Goal: Task Accomplishment & Management: Manage account settings

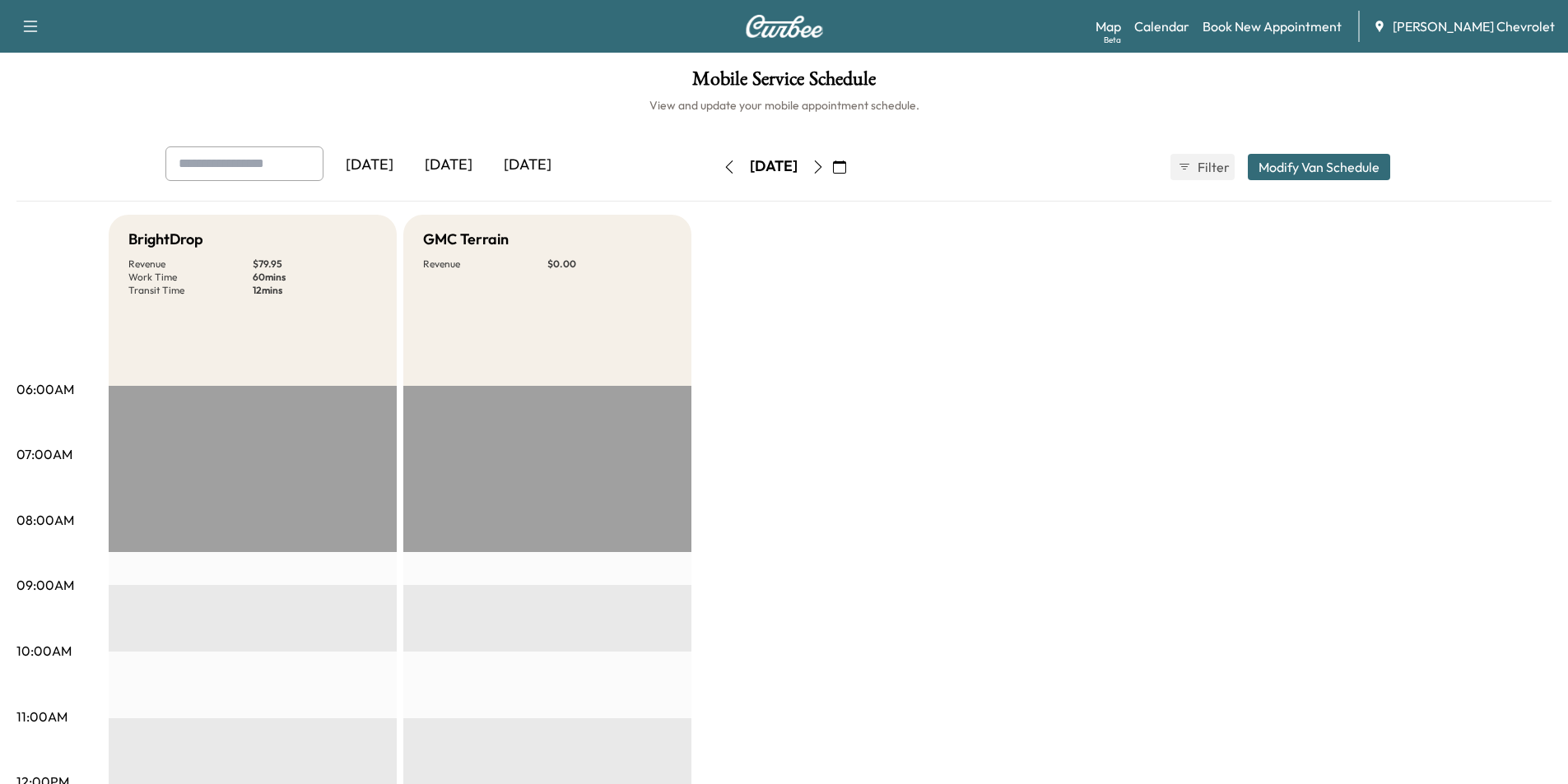
click at [847, 167] on icon "button" at bounding box center [839, 167] width 14 height 14
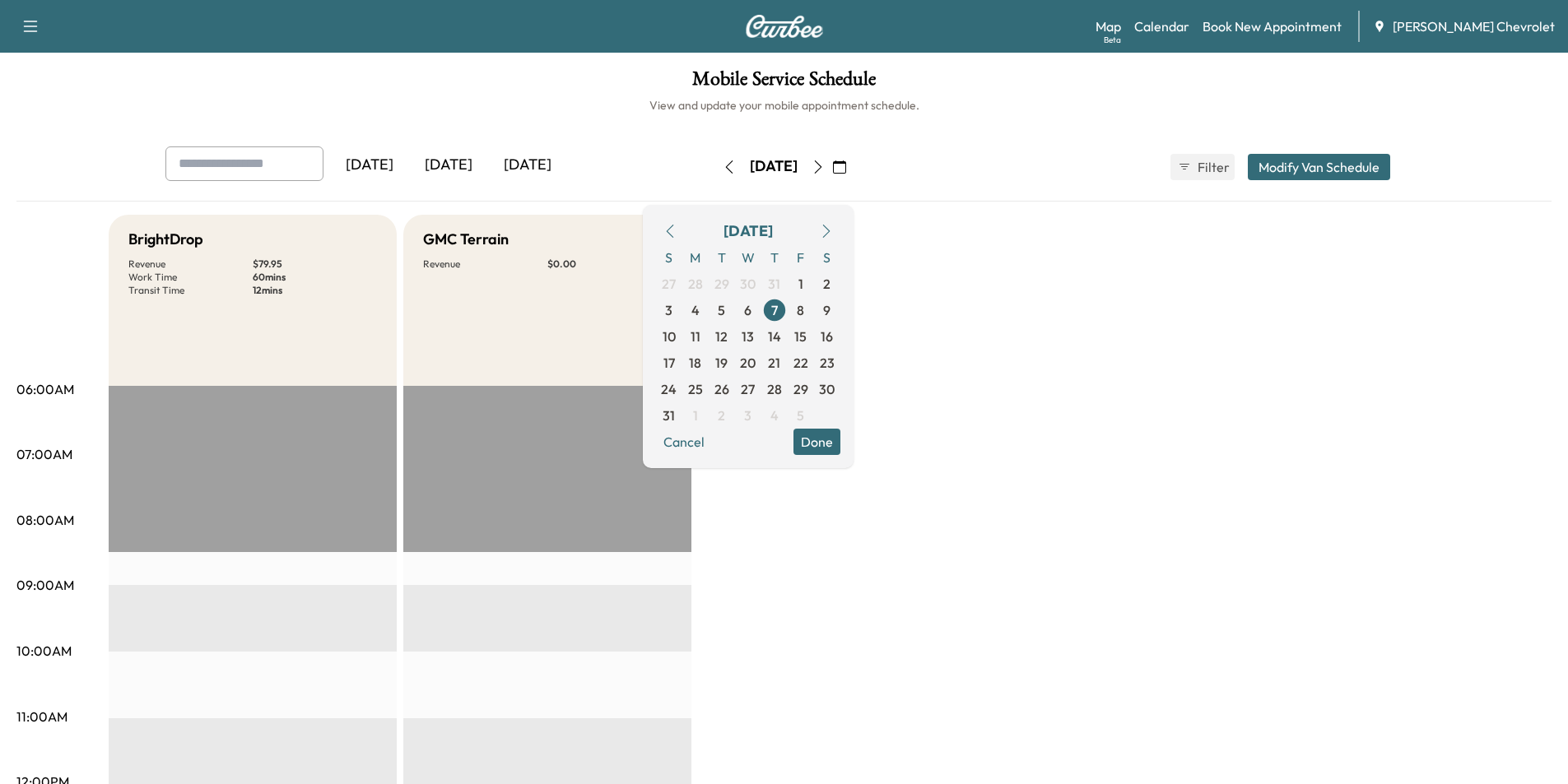
click at [833, 227] on icon "button" at bounding box center [826, 231] width 14 height 14
click at [703, 363] on span "22" at bounding box center [695, 363] width 14 height 20
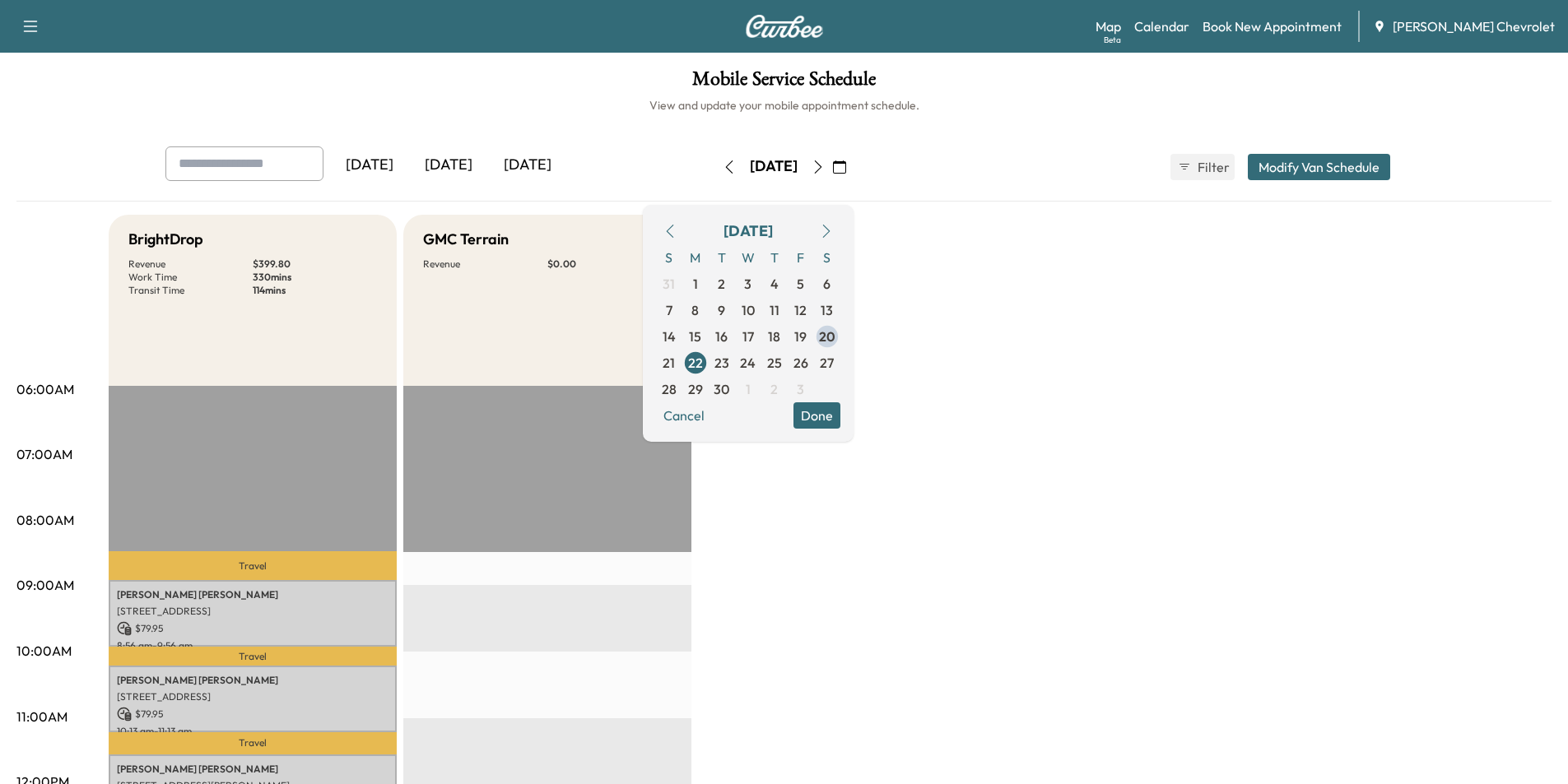
click at [840, 419] on button "Done" at bounding box center [817, 415] width 47 height 26
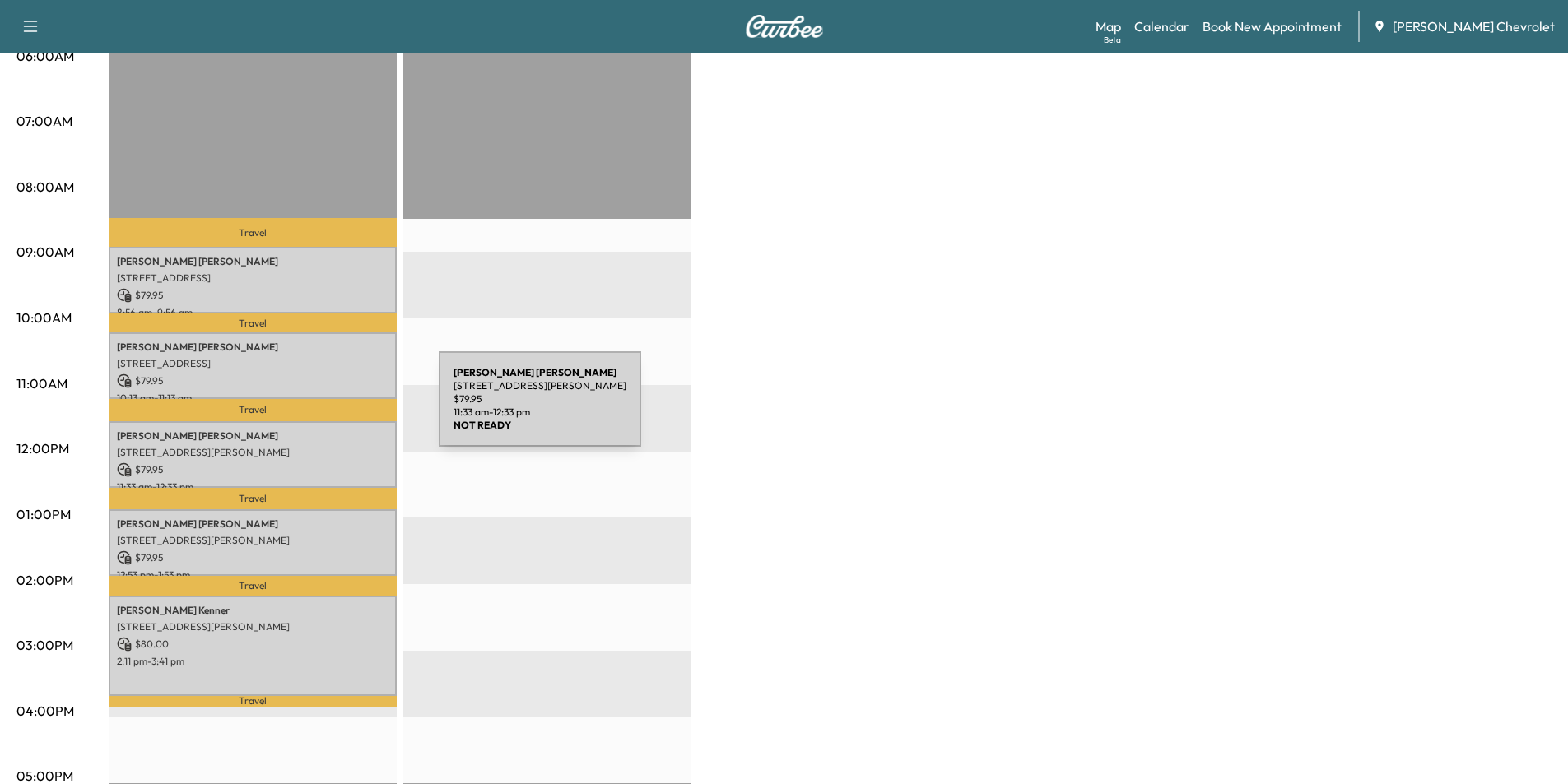
scroll to position [329, 0]
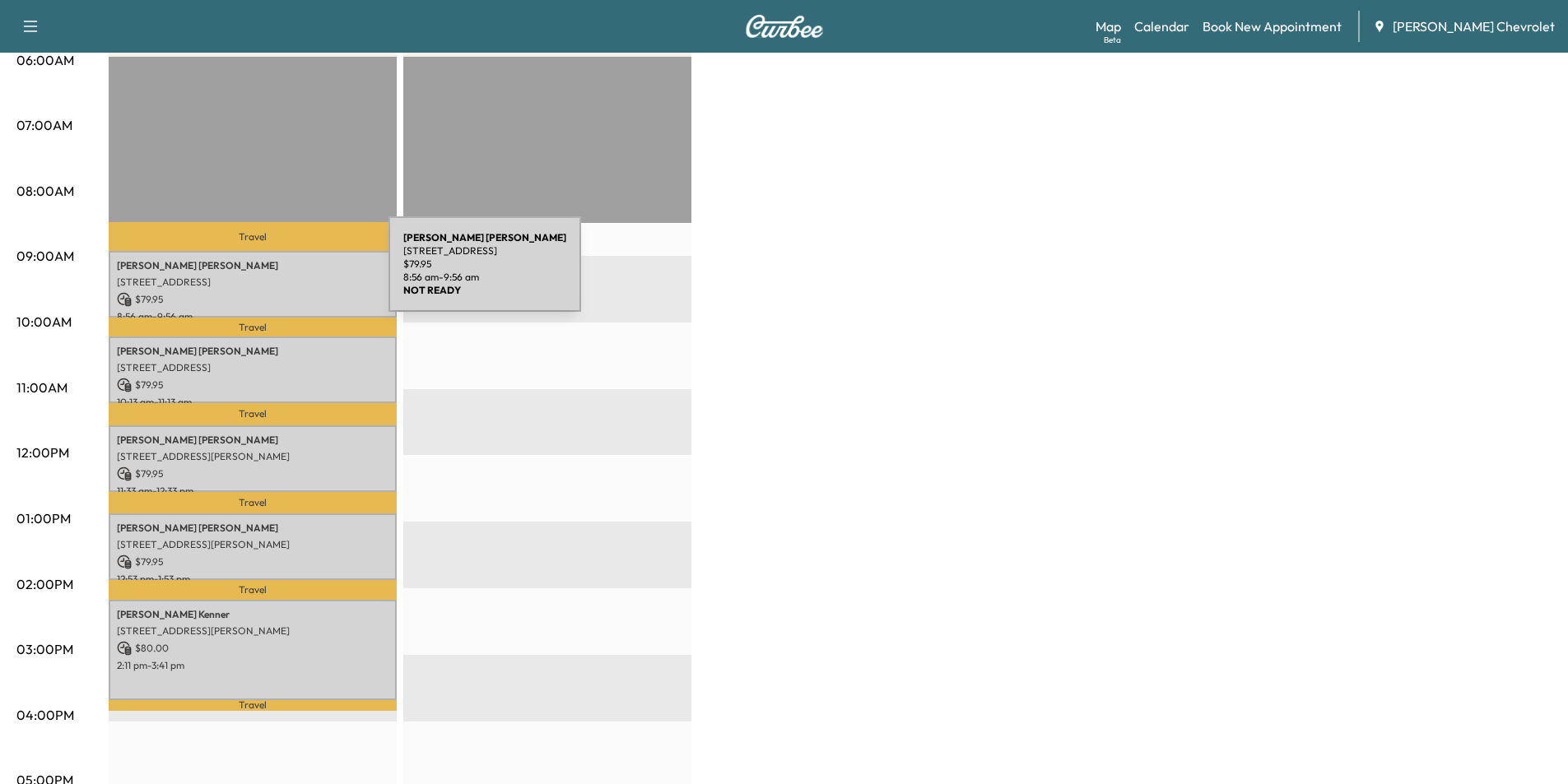
click at [265, 275] on p "[STREET_ADDRESS]" at bounding box center [253, 282] width 272 height 14
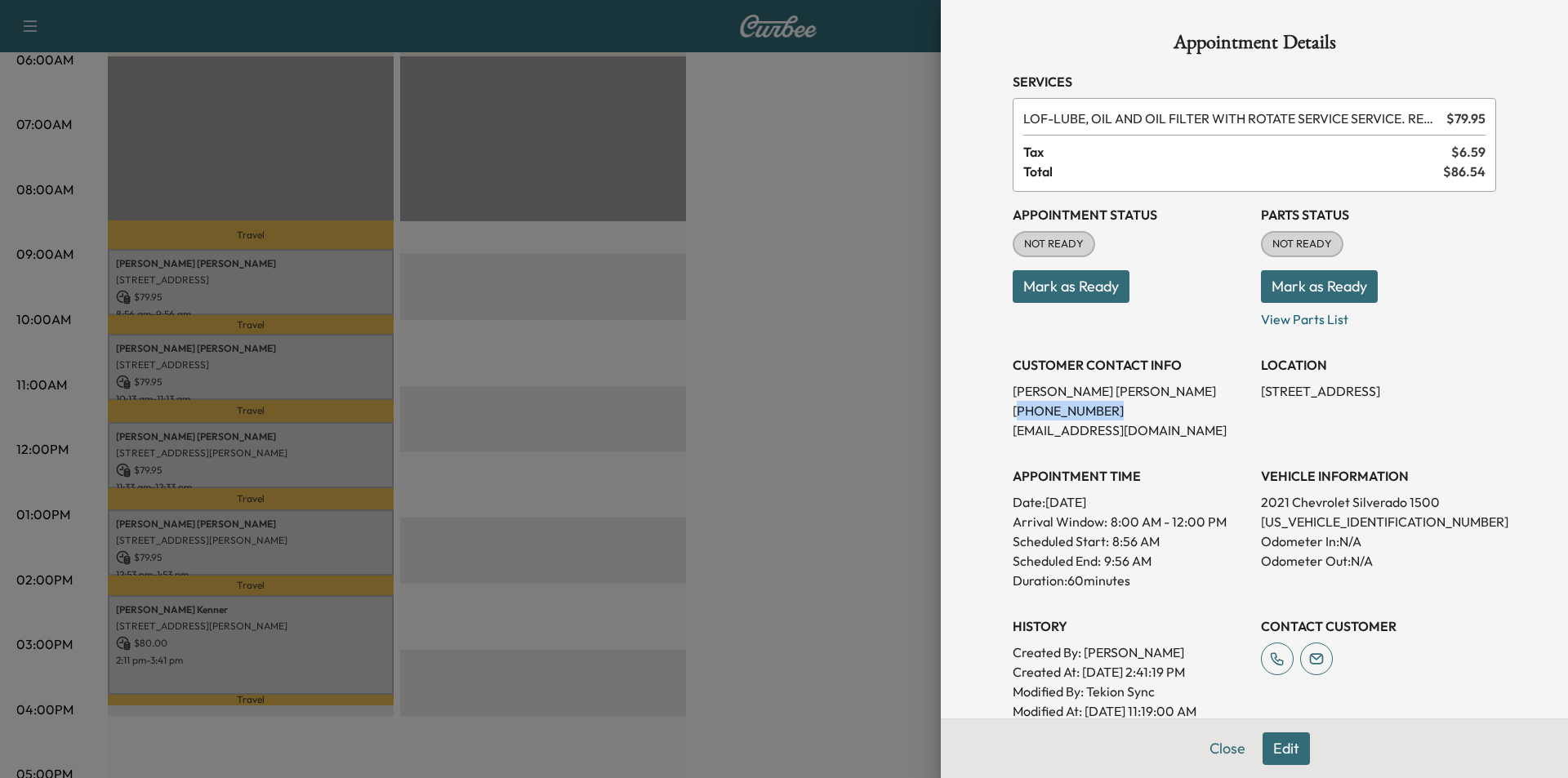
drag, startPoint x: 1108, startPoint y: 414, endPoint x: 1003, endPoint y: 414, distance: 105.0
click at [1012, 414] on p "[PHONE_NUMBER]" at bounding box center [1129, 411] width 235 height 20
copy p "859) 743-4180"
click at [859, 299] on div at bounding box center [784, 389] width 1568 height 778
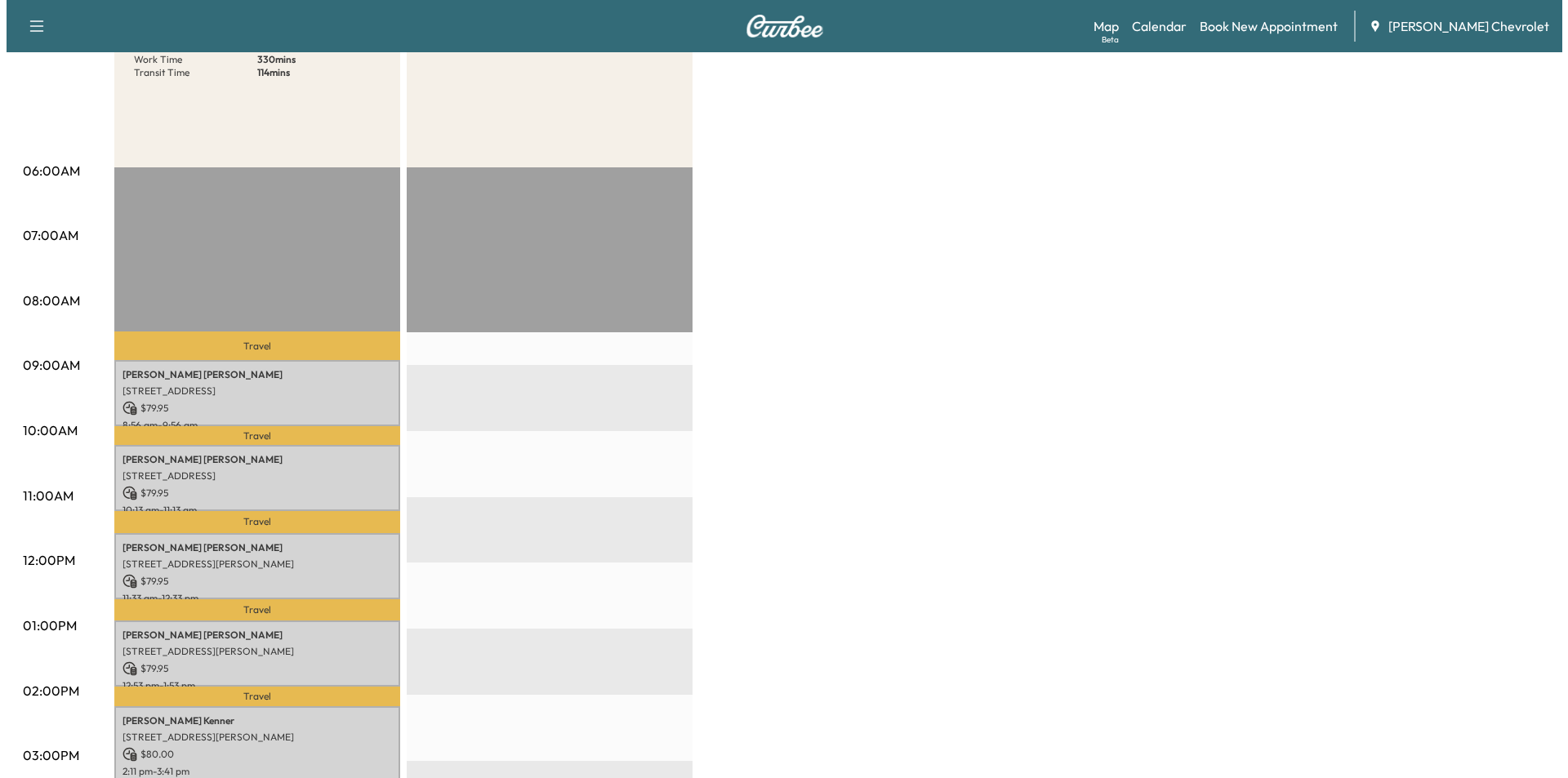
scroll to position [163, 0]
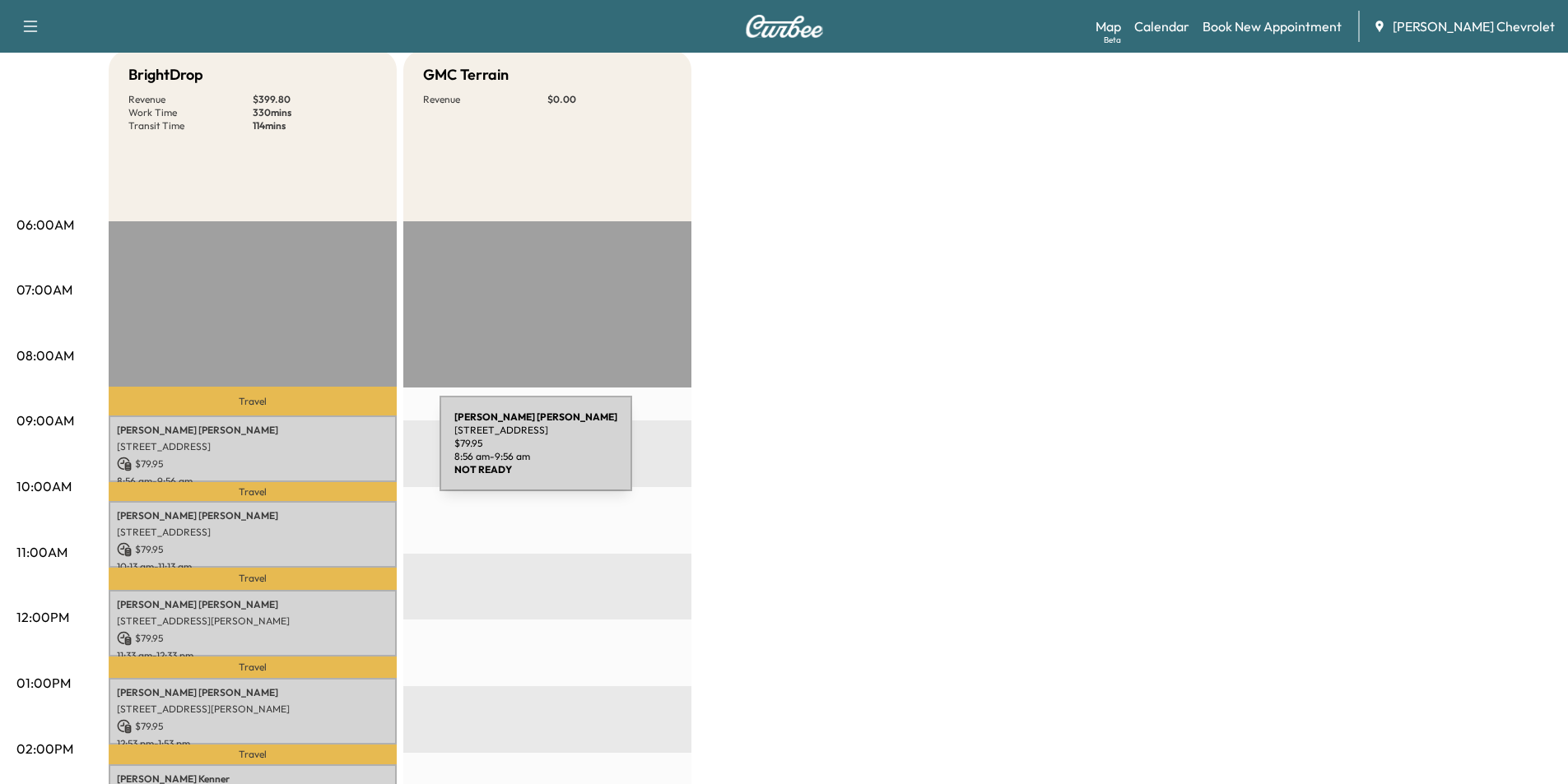
click at [316, 454] on div "[PERSON_NAME] [STREET_ADDRESS] $ 79.95 8:56 am - 9:56 am" at bounding box center [253, 449] width 288 height 67
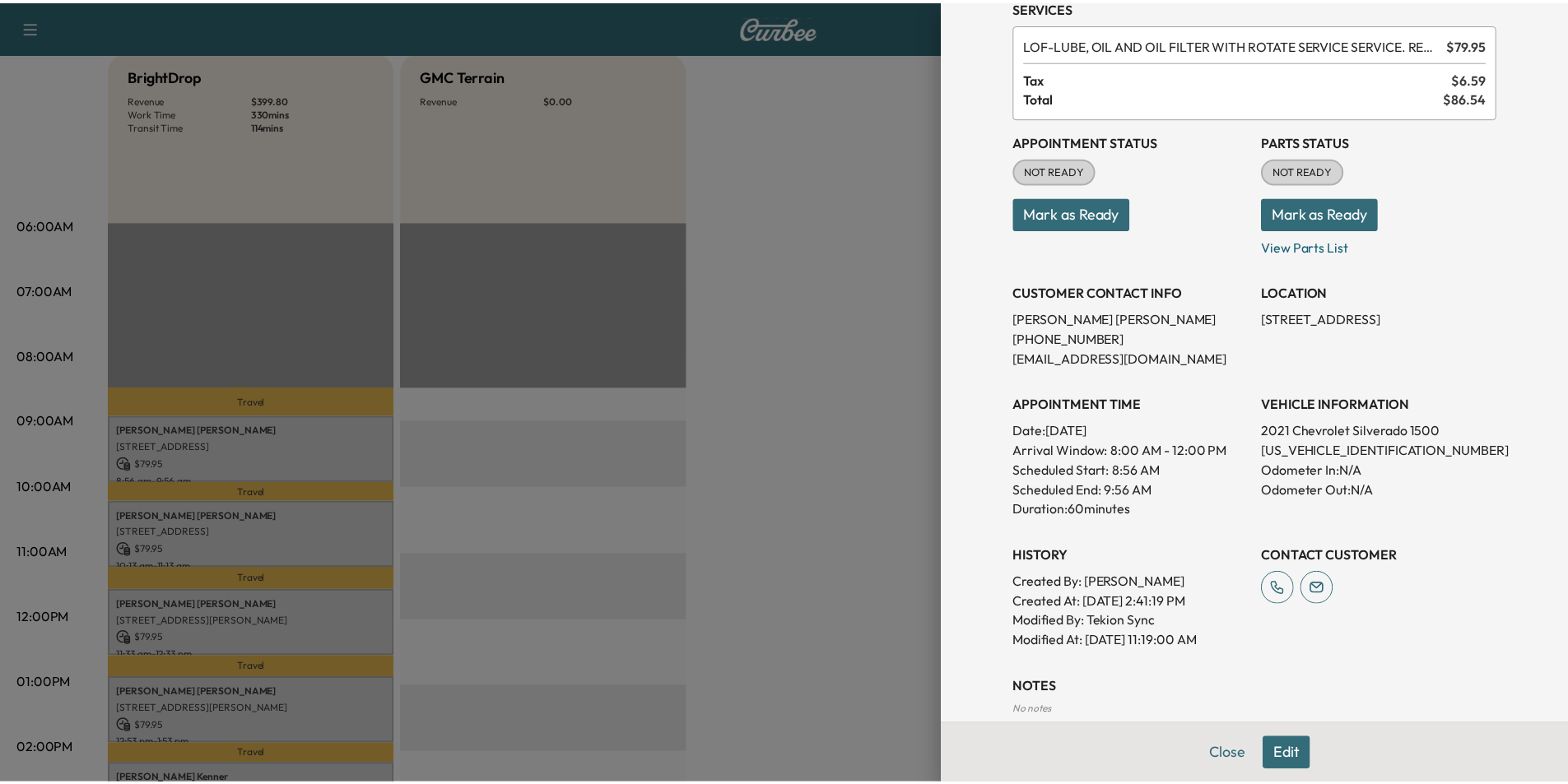
scroll to position [0, 0]
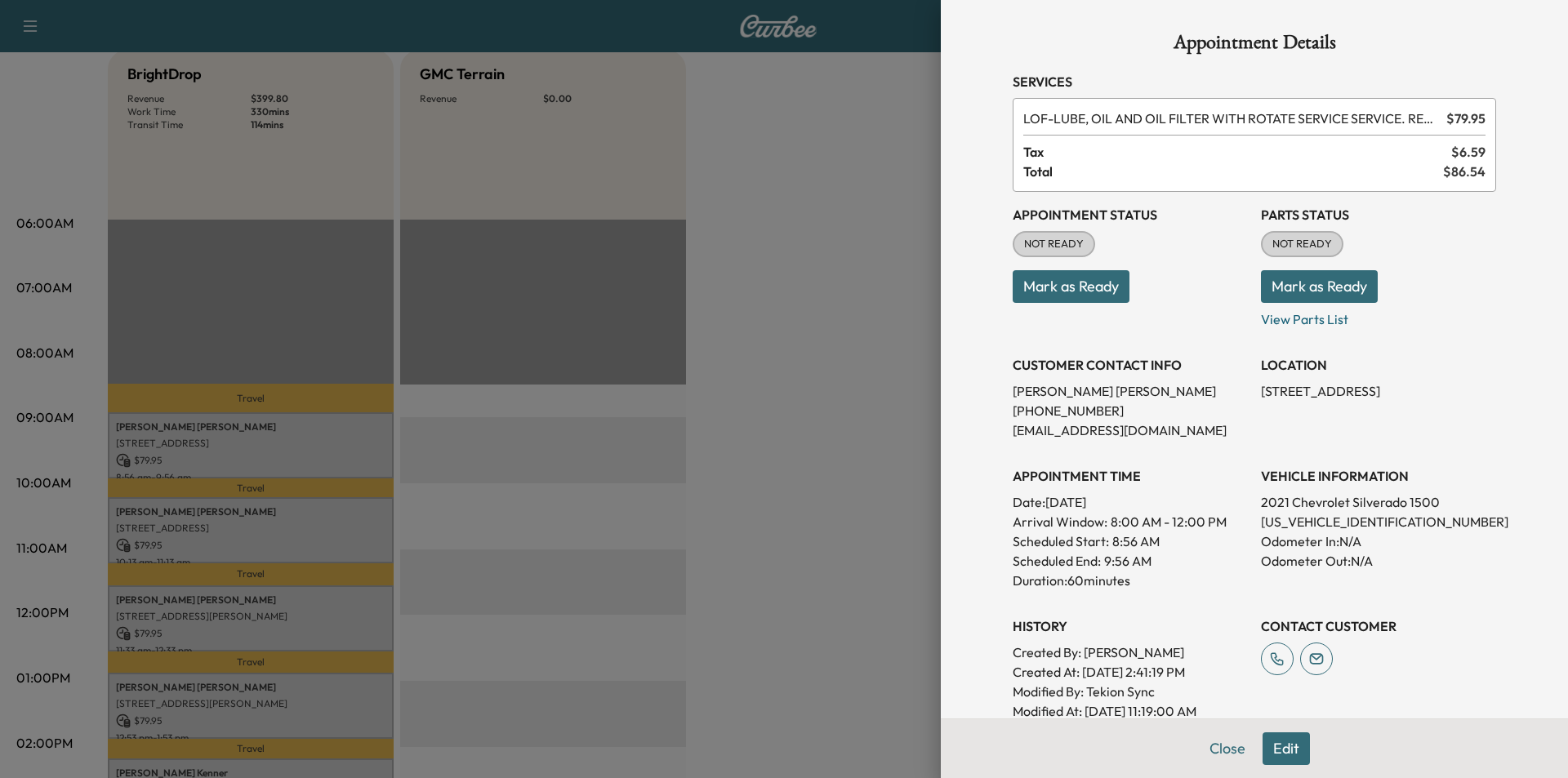
click at [1267, 746] on button "Edit" at bounding box center [1286, 749] width 47 height 33
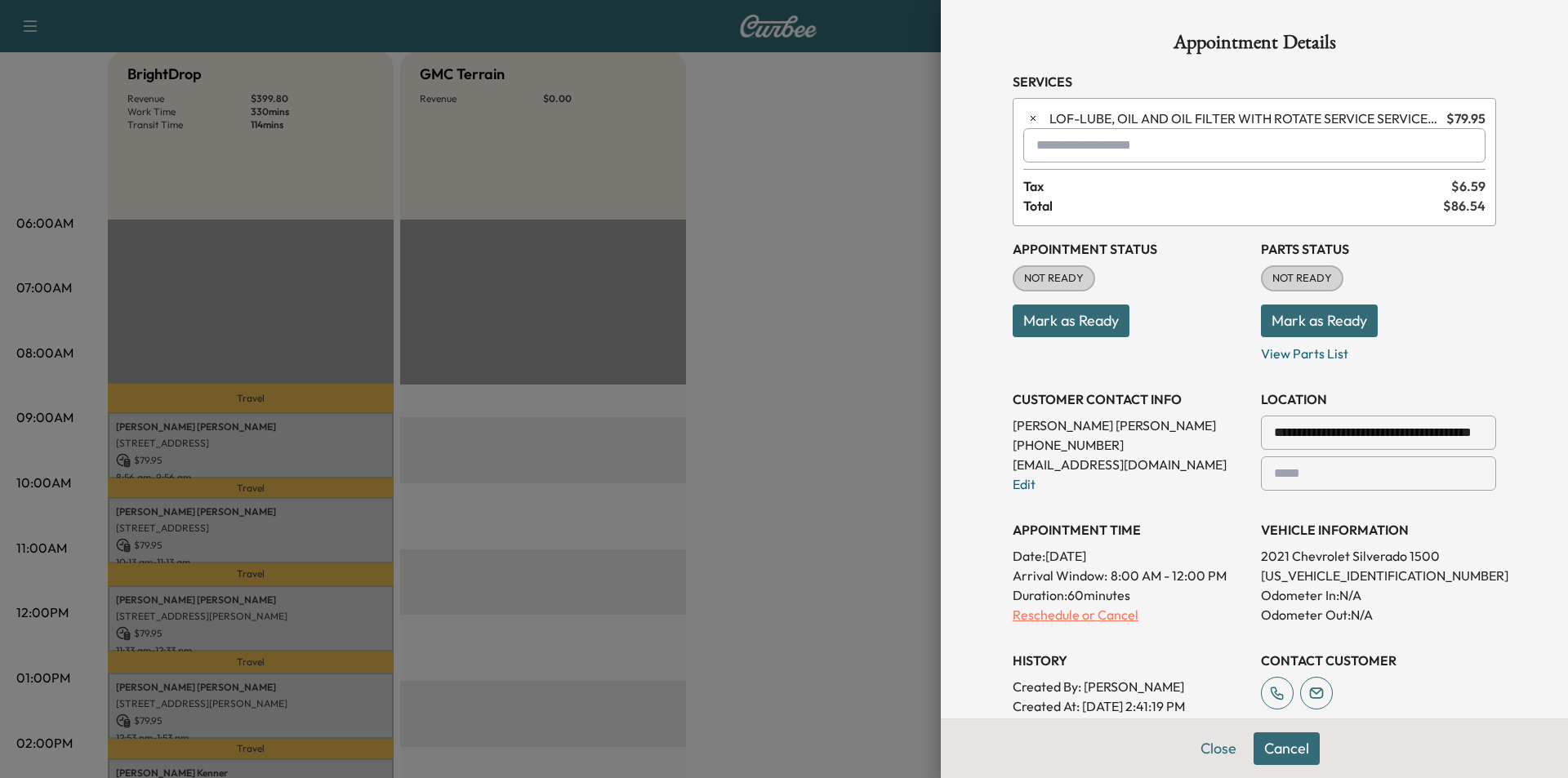
click at [1088, 614] on p "Reschedule or Cancel" at bounding box center [1129, 615] width 235 height 20
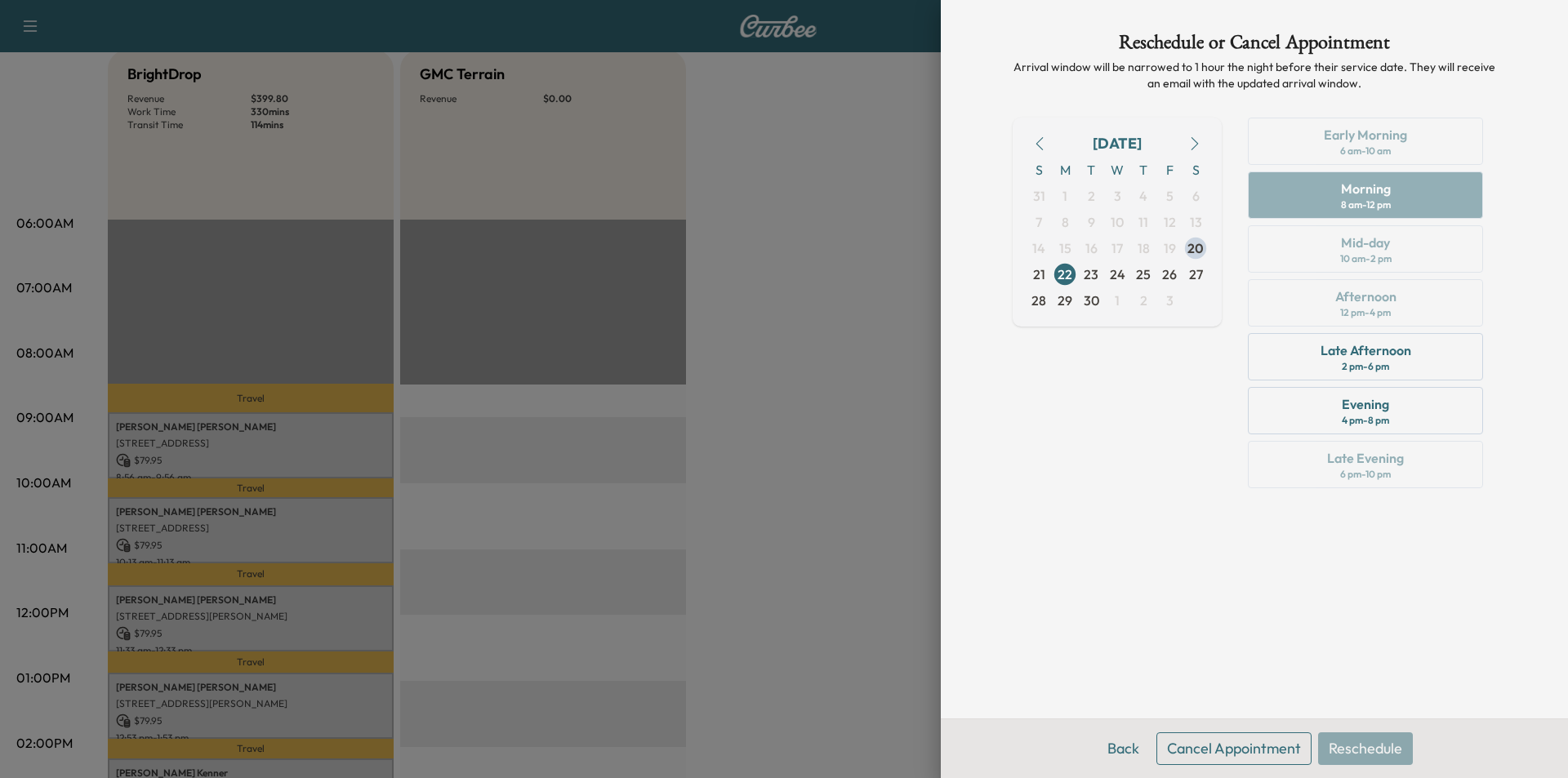
click at [1223, 749] on button "Cancel Appointment" at bounding box center [1234, 749] width 155 height 33
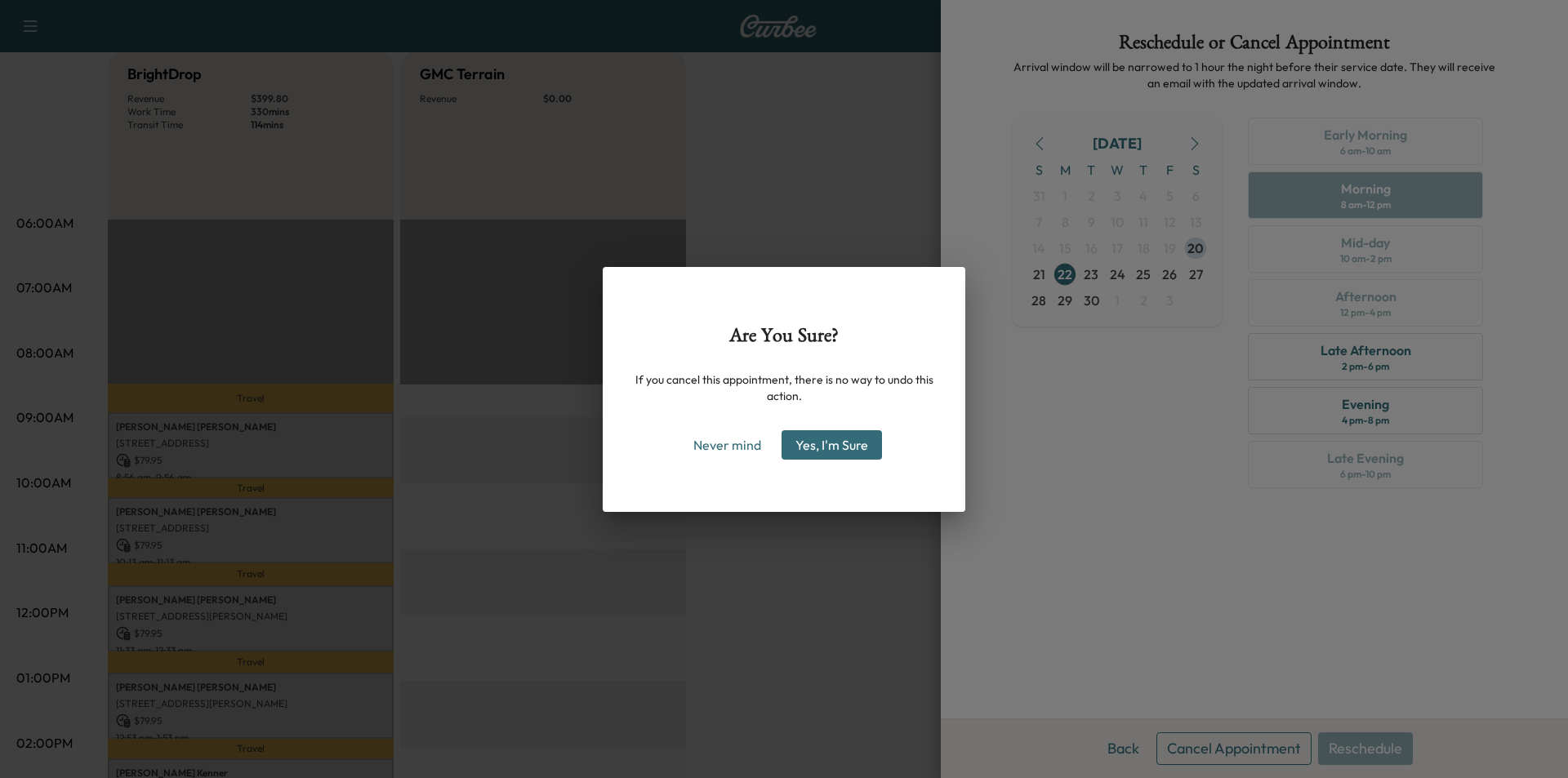
click at [828, 442] on button "Yes, I'm Sure" at bounding box center [832, 445] width 100 height 29
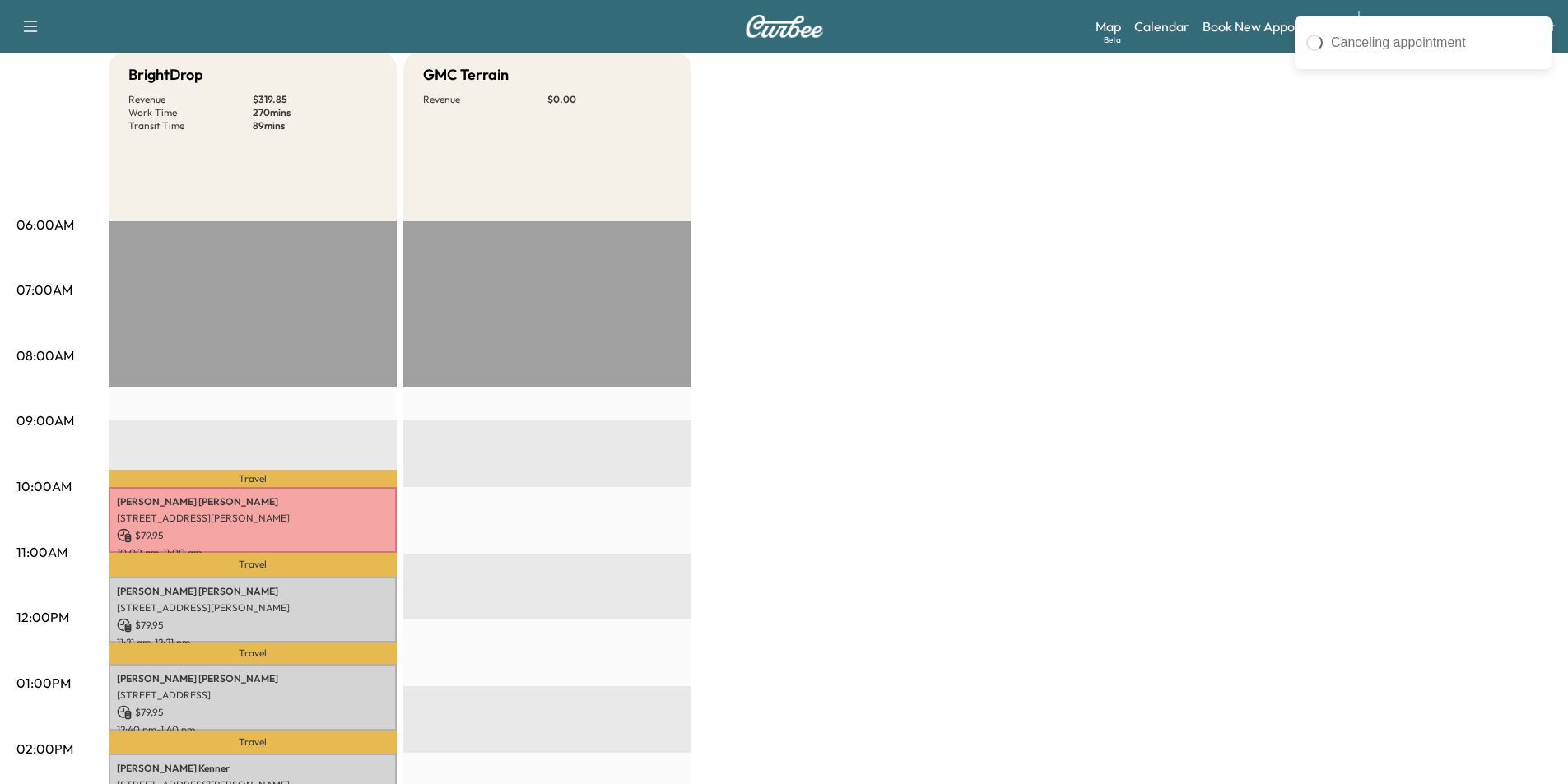
click at [230, 553] on p "Travel" at bounding box center [253, 564] width 288 height 23
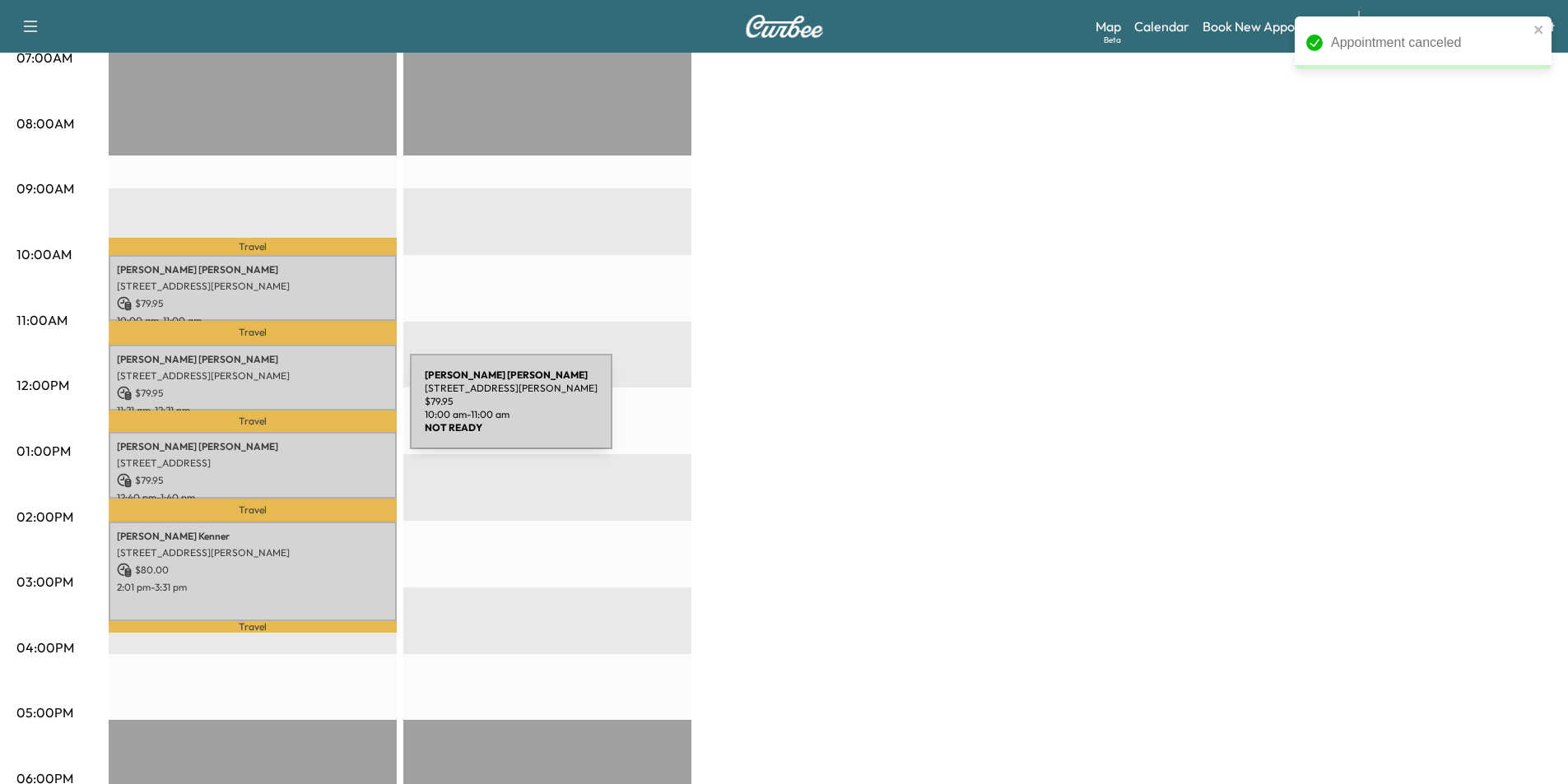
scroll to position [411, 0]
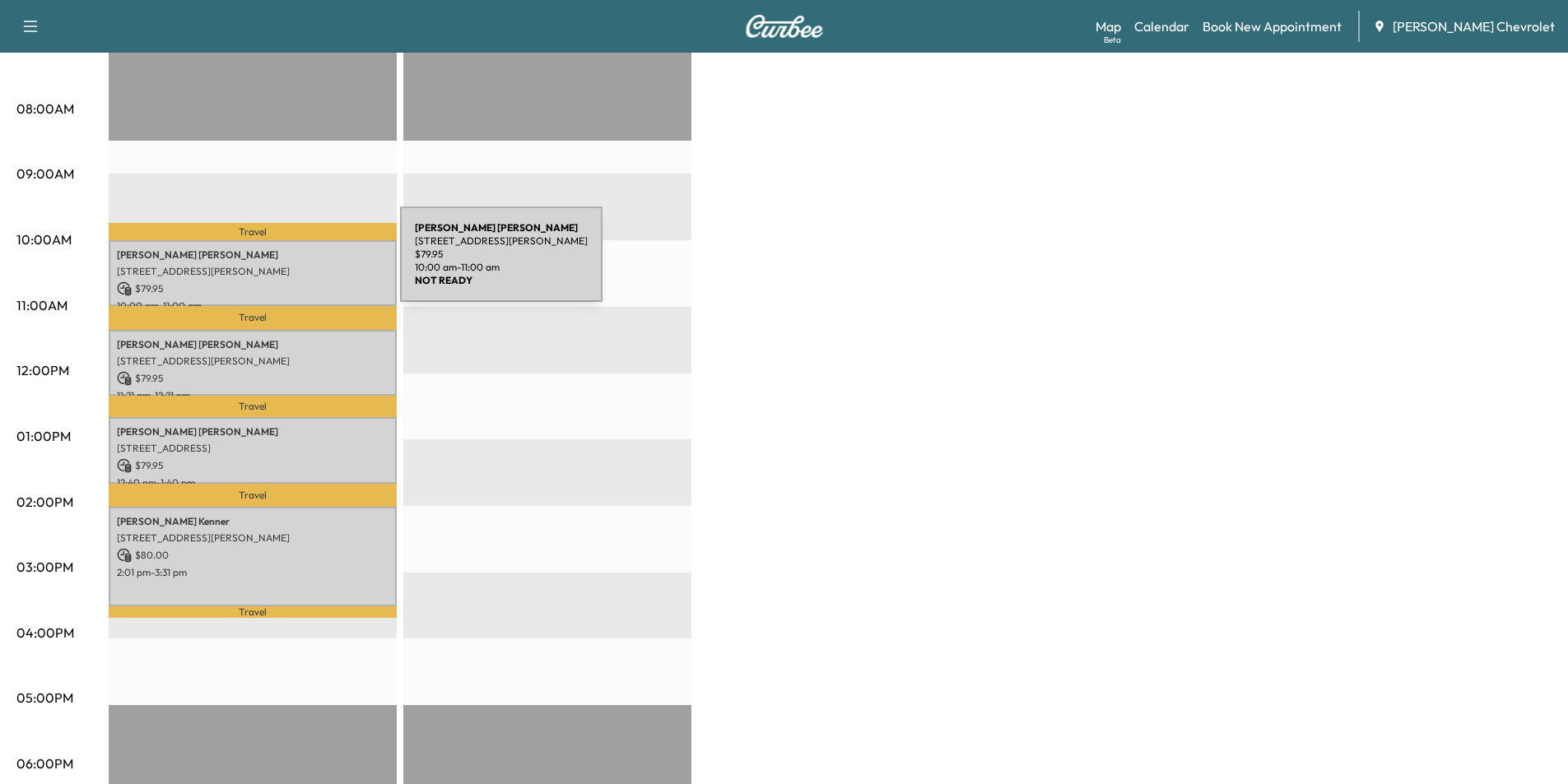
click at [276, 265] on p "[STREET_ADDRESS][PERSON_NAME]" at bounding box center [253, 271] width 272 height 14
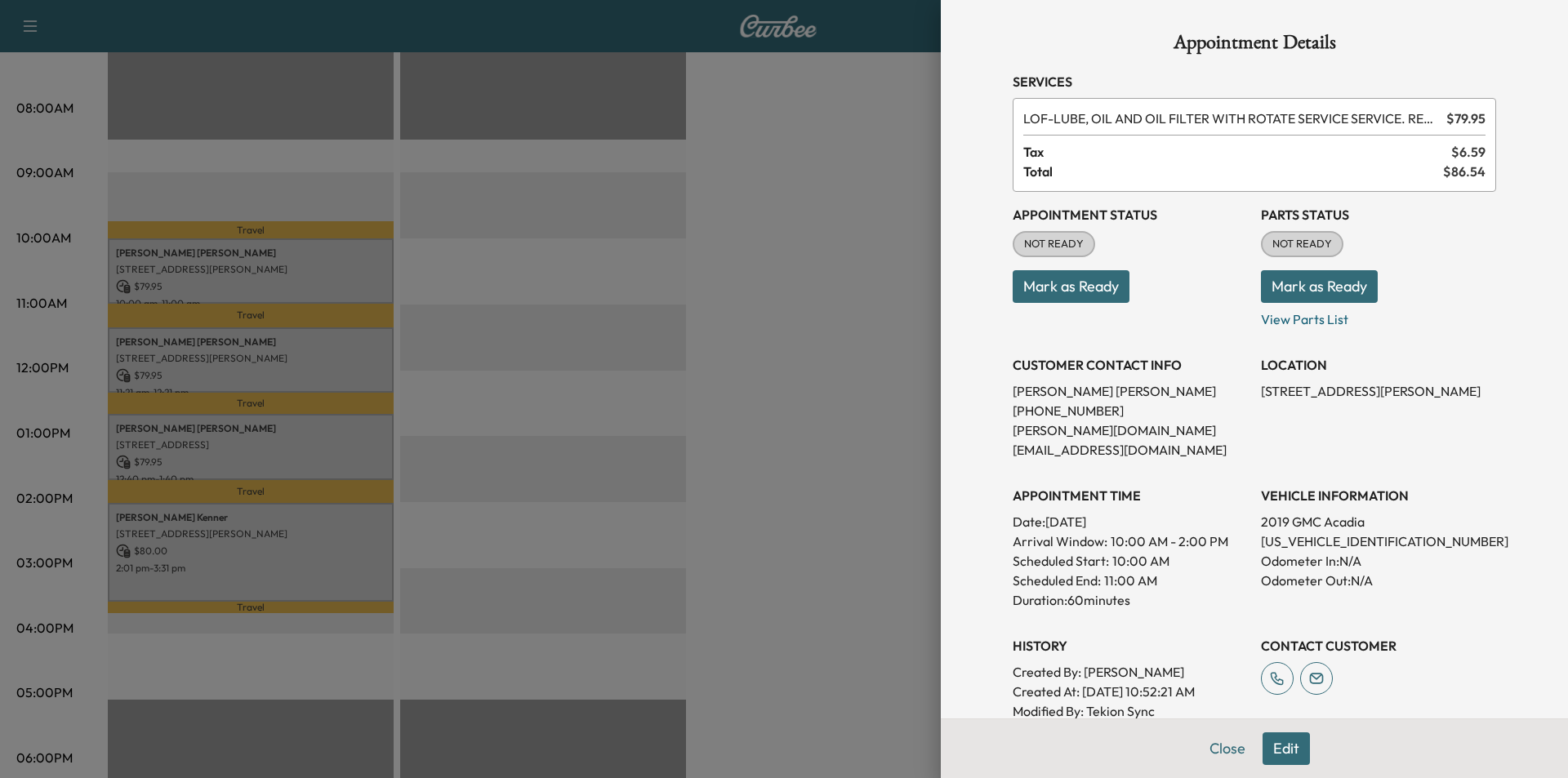
drag, startPoint x: 1463, startPoint y: 389, endPoint x: 1248, endPoint y: 395, distance: 215.1
click at [1248, 395] on div "Appointment Status NOT READY Mark as Ready Parts Status NOT READY Mark as Ready…" at bounding box center [1254, 466] width 483 height 548
copy p "[STREET_ADDRESS][PERSON_NAME]"
drag, startPoint x: 1104, startPoint y: 406, endPoint x: 1003, endPoint y: 407, distance: 101.0
click at [1012, 407] on p "[PHONE_NUMBER]" at bounding box center [1129, 411] width 235 height 20
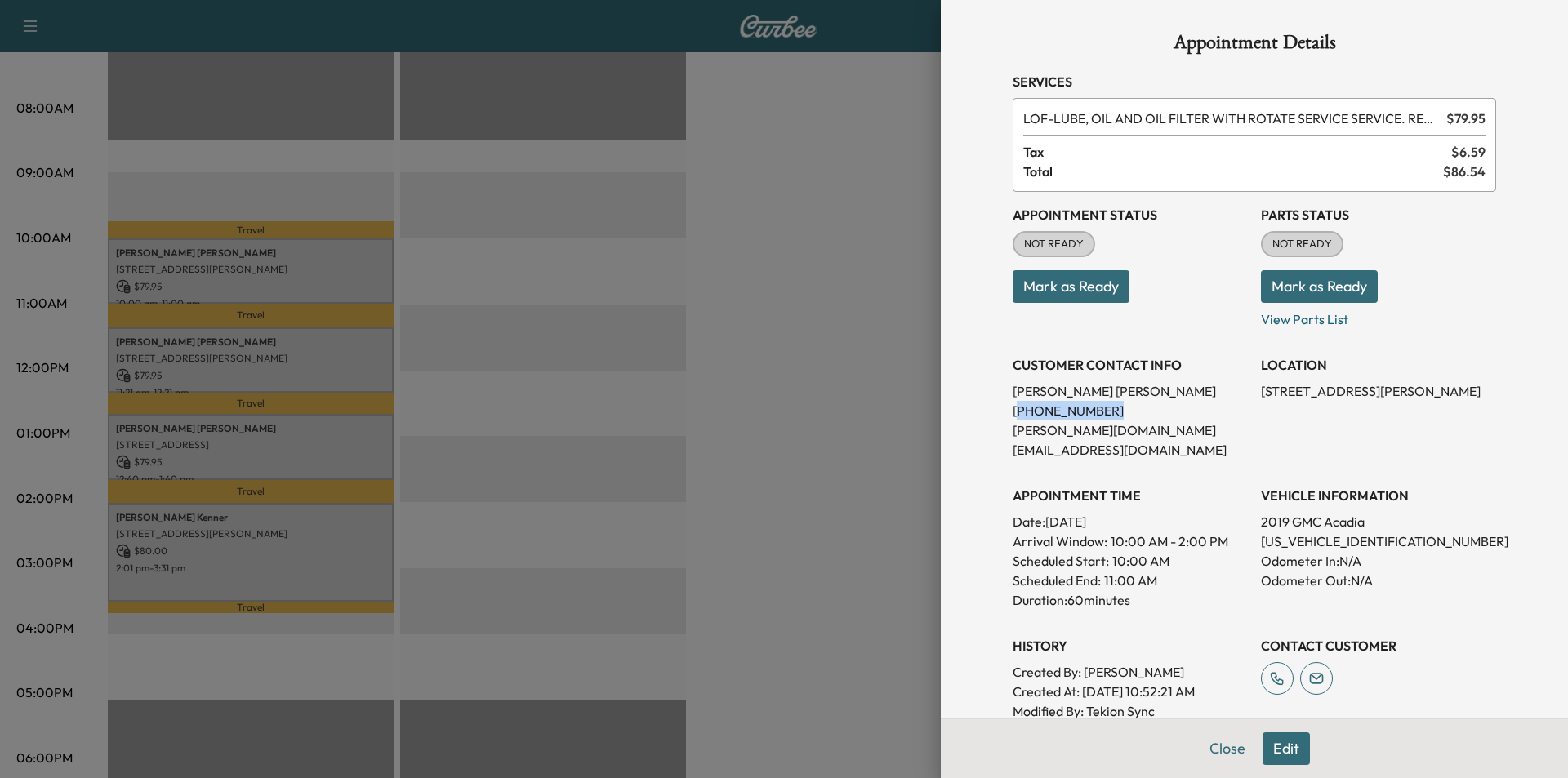
copy p "859) 206-4276"
click at [1215, 743] on button "Close" at bounding box center [1228, 749] width 57 height 33
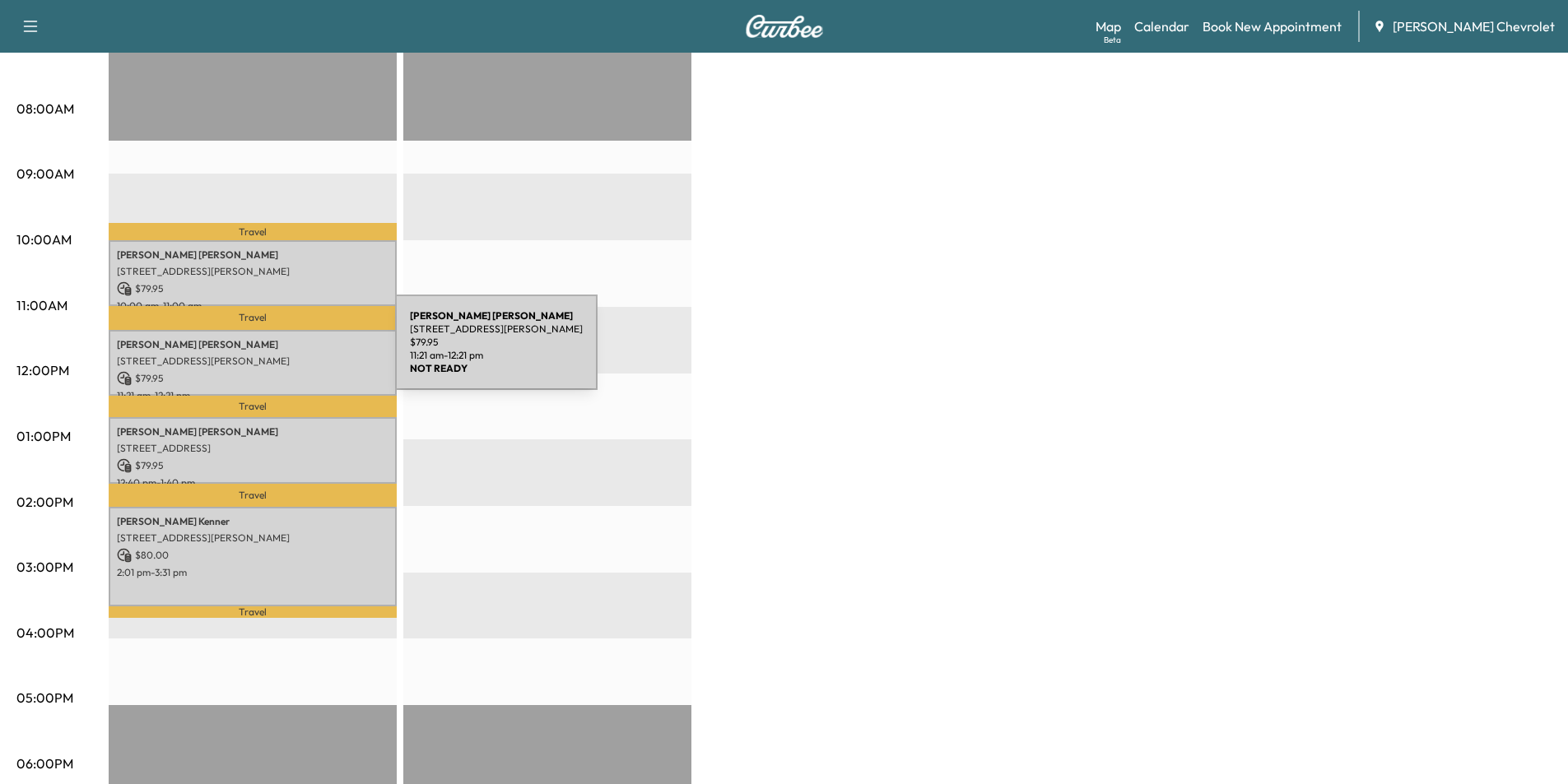
click at [272, 355] on p "[STREET_ADDRESS][PERSON_NAME]" at bounding box center [253, 361] width 272 height 14
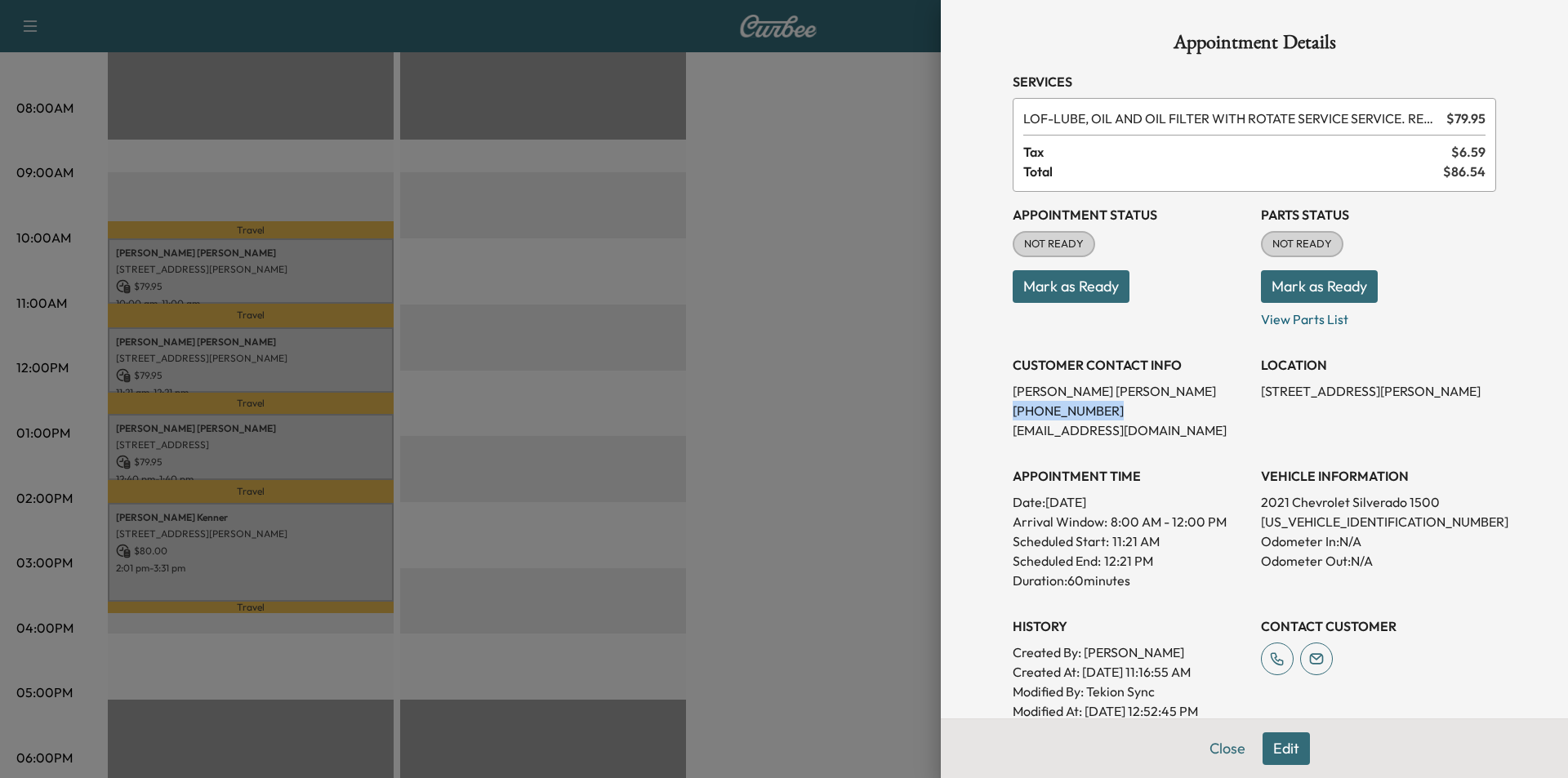
drag, startPoint x: 1101, startPoint y: 404, endPoint x: 994, endPoint y: 414, distance: 107.5
click at [994, 414] on div "Appointment Details Services LOF - LUBE, OIL AND OIL FILTER WITH ROTATE SERVICE…" at bounding box center [1254, 480] width 523 height 959
copy p "[PHONE_NUMBER]"
drag, startPoint x: 1488, startPoint y: 390, endPoint x: 1249, endPoint y: 391, distance: 239.0
click at [1249, 391] on div "Appointment Details Services LOF - LUBE, OIL AND OIL FILTER WITH ROTATE SERVICE…" at bounding box center [1254, 480] width 523 height 959
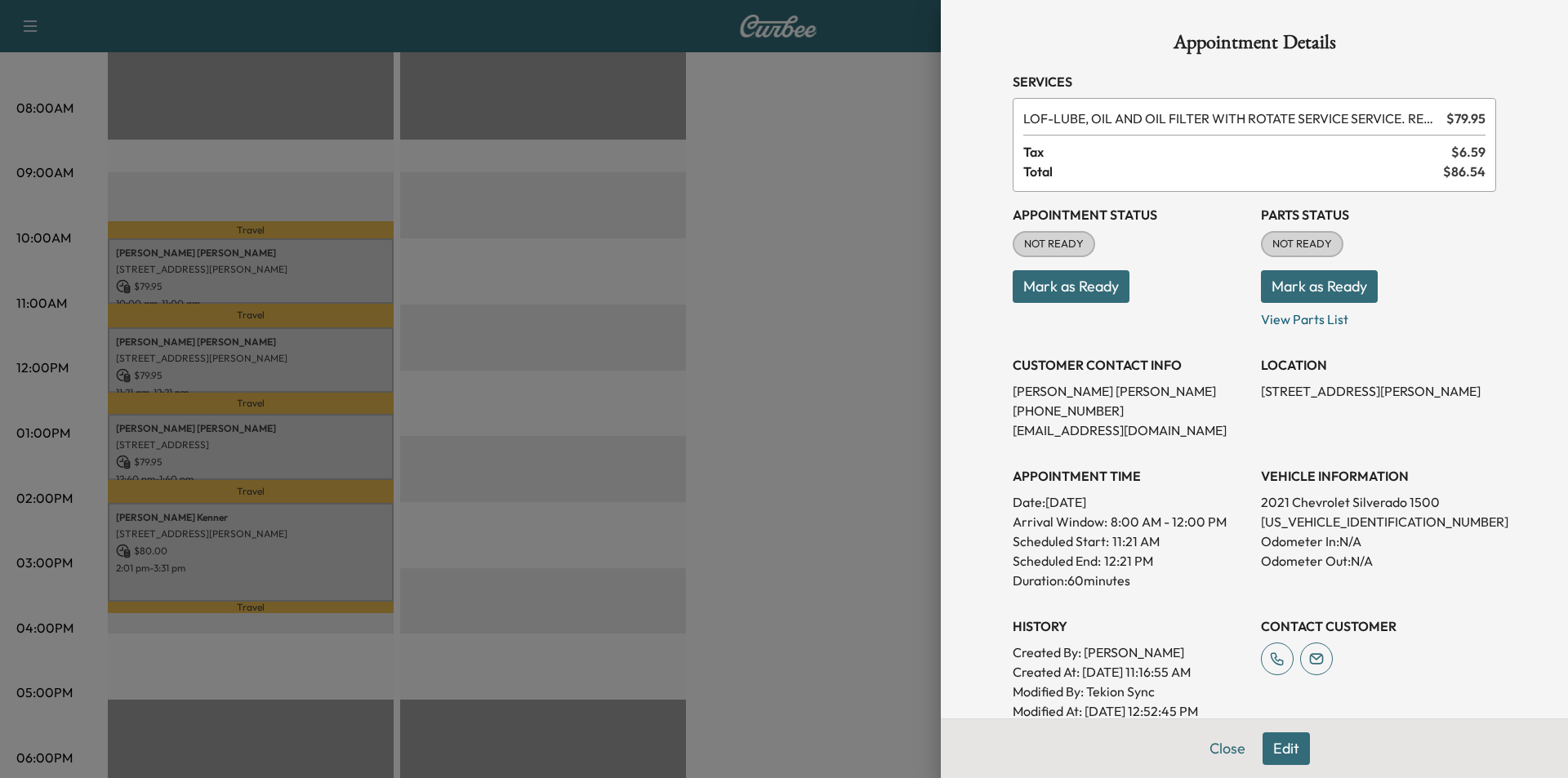
copy p "[STREET_ADDRESS][PERSON_NAME]"
drag, startPoint x: 1286, startPoint y: 524, endPoint x: 1271, endPoint y: 527, distance: 15.3
click at [1271, 527] on p "[US_VEHICLE_IDENTIFICATION_NUMBER]" at bounding box center [1378, 522] width 235 height 20
copy p "[US_VEHICLE_IDENTIFICATION_NUMBER]"
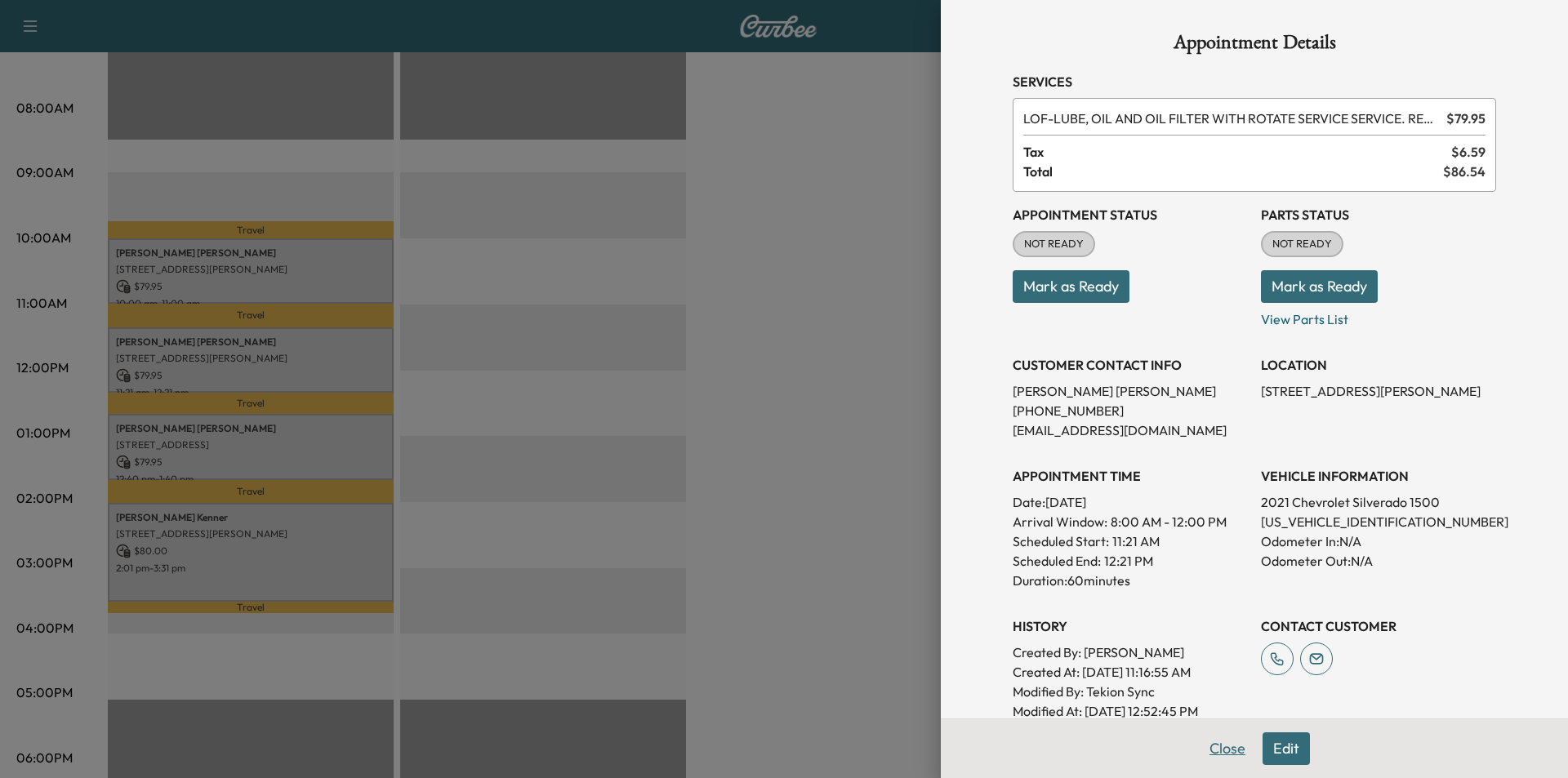
click at [1212, 747] on button "Close" at bounding box center [1228, 749] width 57 height 33
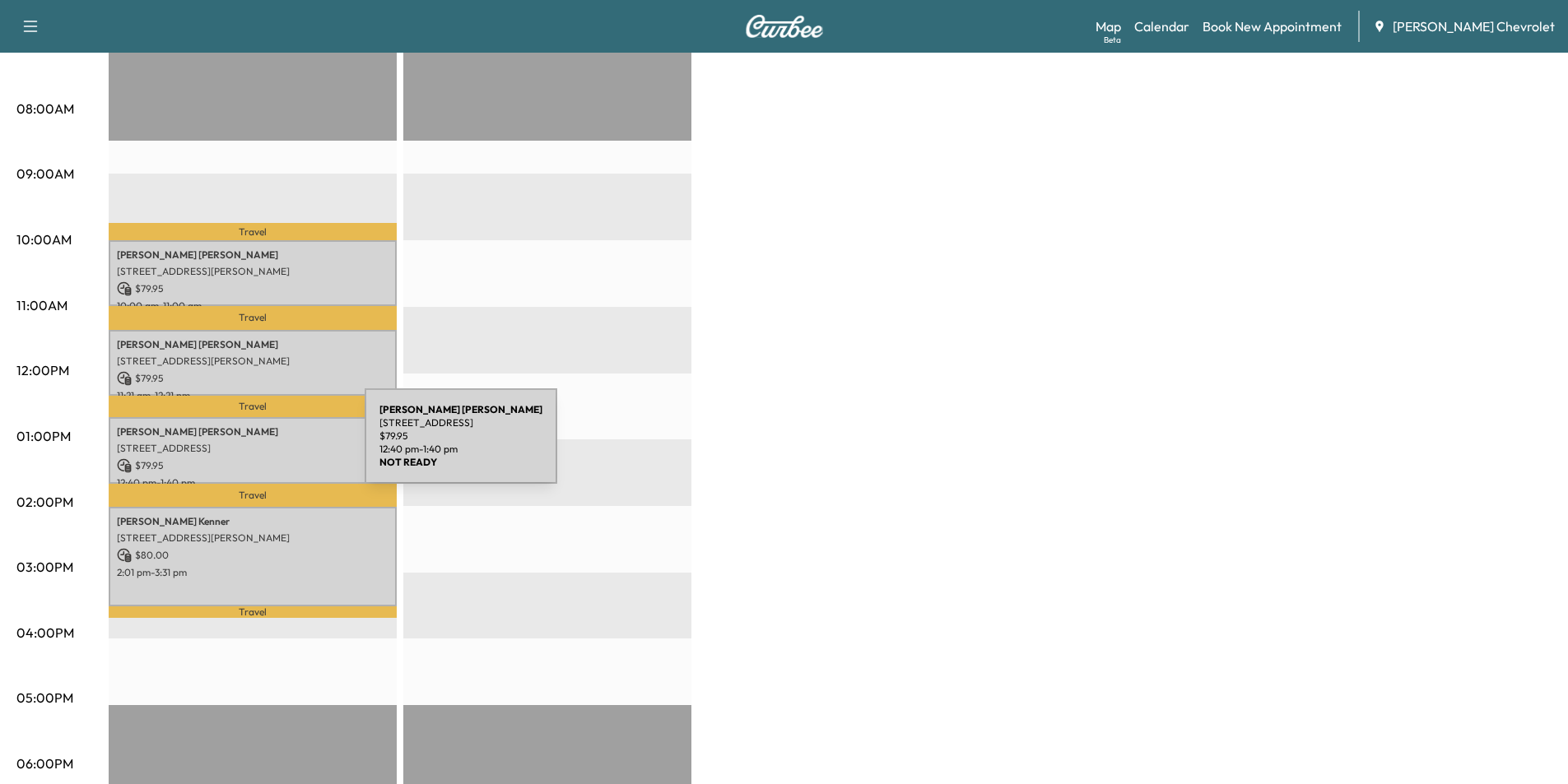
click at [241, 446] on p "[STREET_ADDRESS]" at bounding box center [253, 448] width 272 height 14
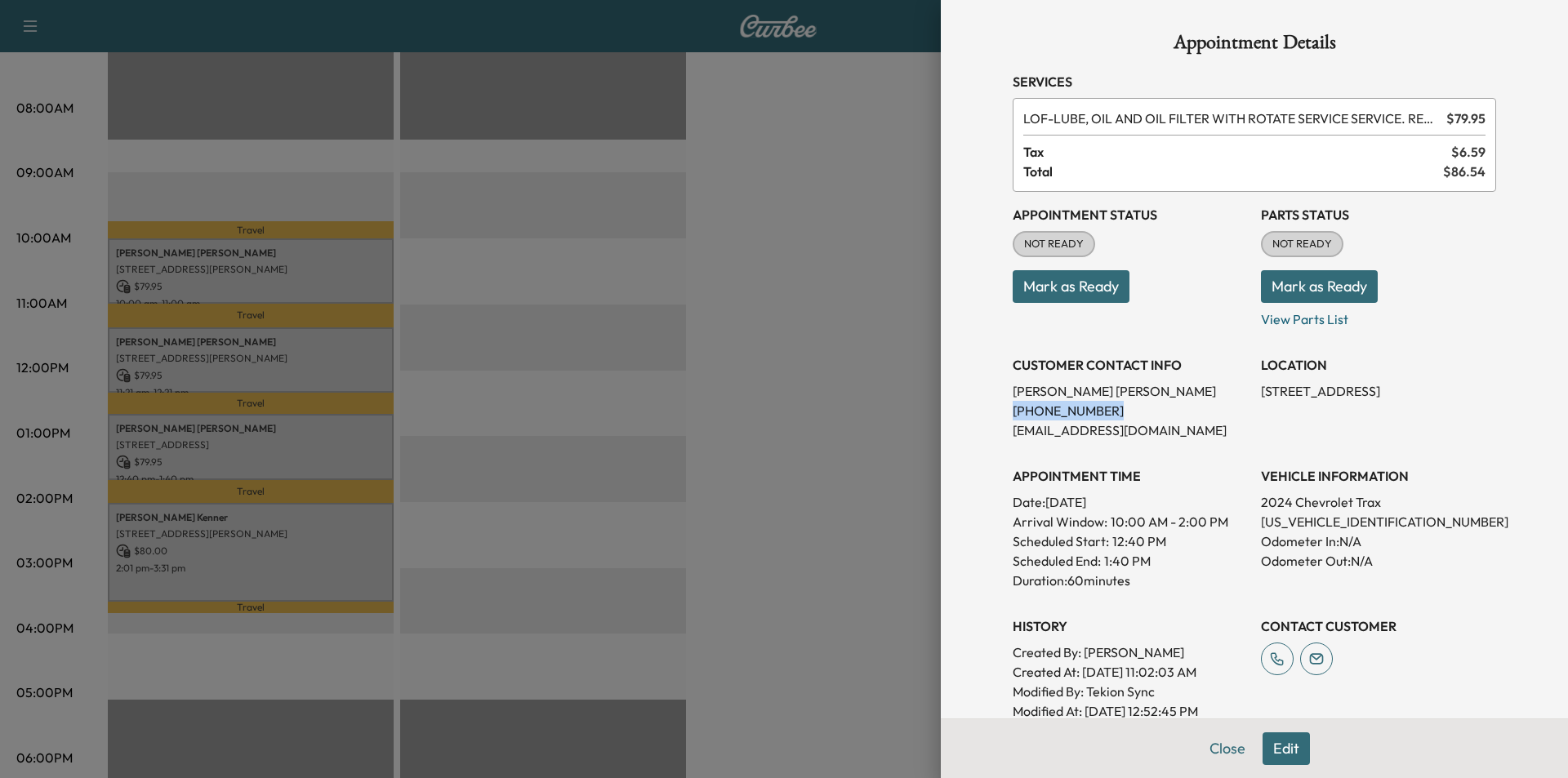
drag, startPoint x: 1096, startPoint y: 408, endPoint x: 1002, endPoint y: 414, distance: 94.2
click at [1012, 414] on p "[PHONE_NUMBER]" at bounding box center [1129, 411] width 235 height 20
copy p "[PHONE_NUMBER]"
drag, startPoint x: 1491, startPoint y: 393, endPoint x: 1248, endPoint y: 390, distance: 243.0
click at [1248, 390] on div "Appointment Details Services LOF - LUBE, OIL AND OIL FILTER WITH ROTATE SERVICE…" at bounding box center [1254, 480] width 523 height 959
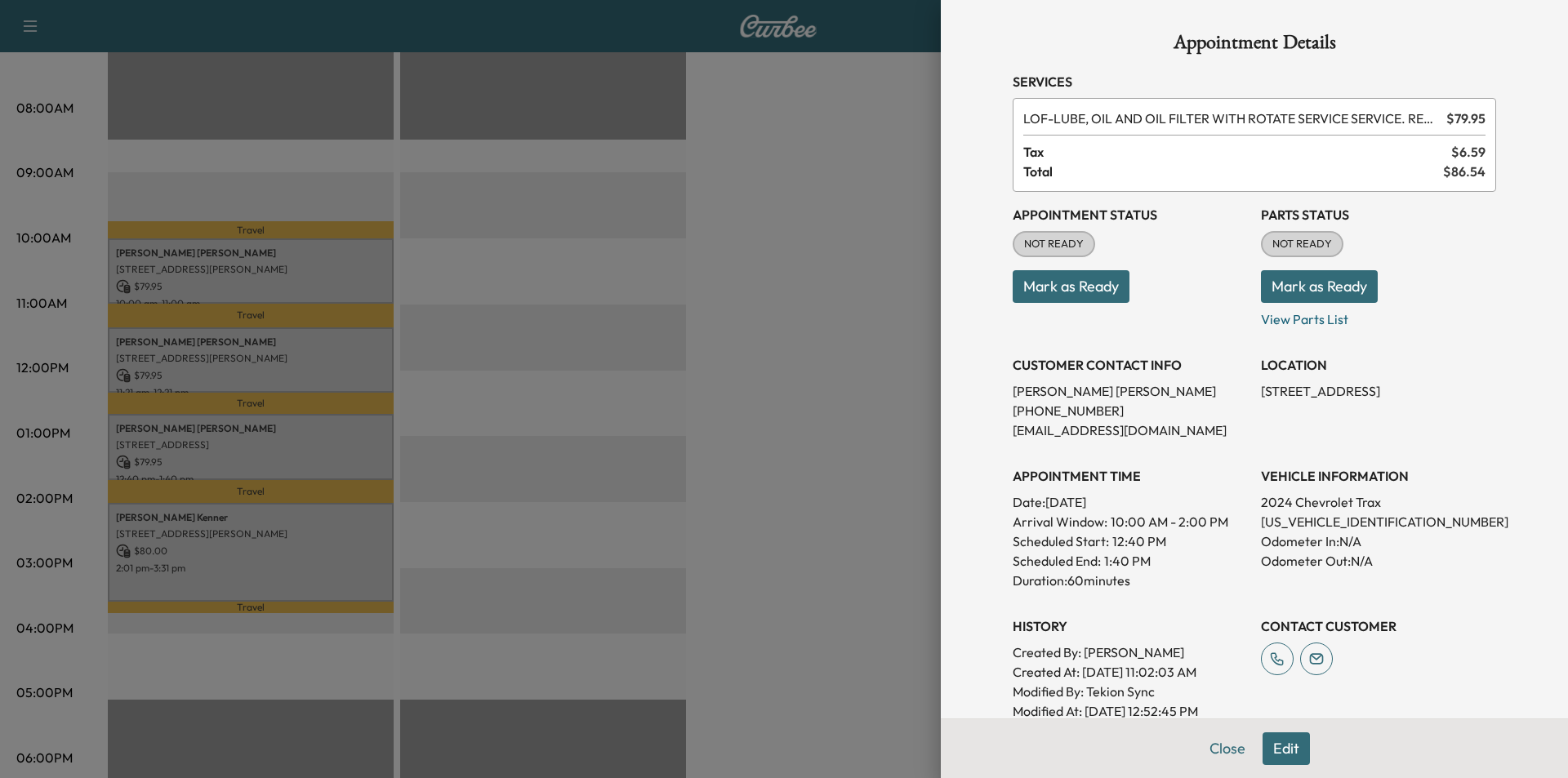
copy p "[STREET_ADDRESS]"
click at [1269, 743] on button "Edit" at bounding box center [1286, 749] width 47 height 33
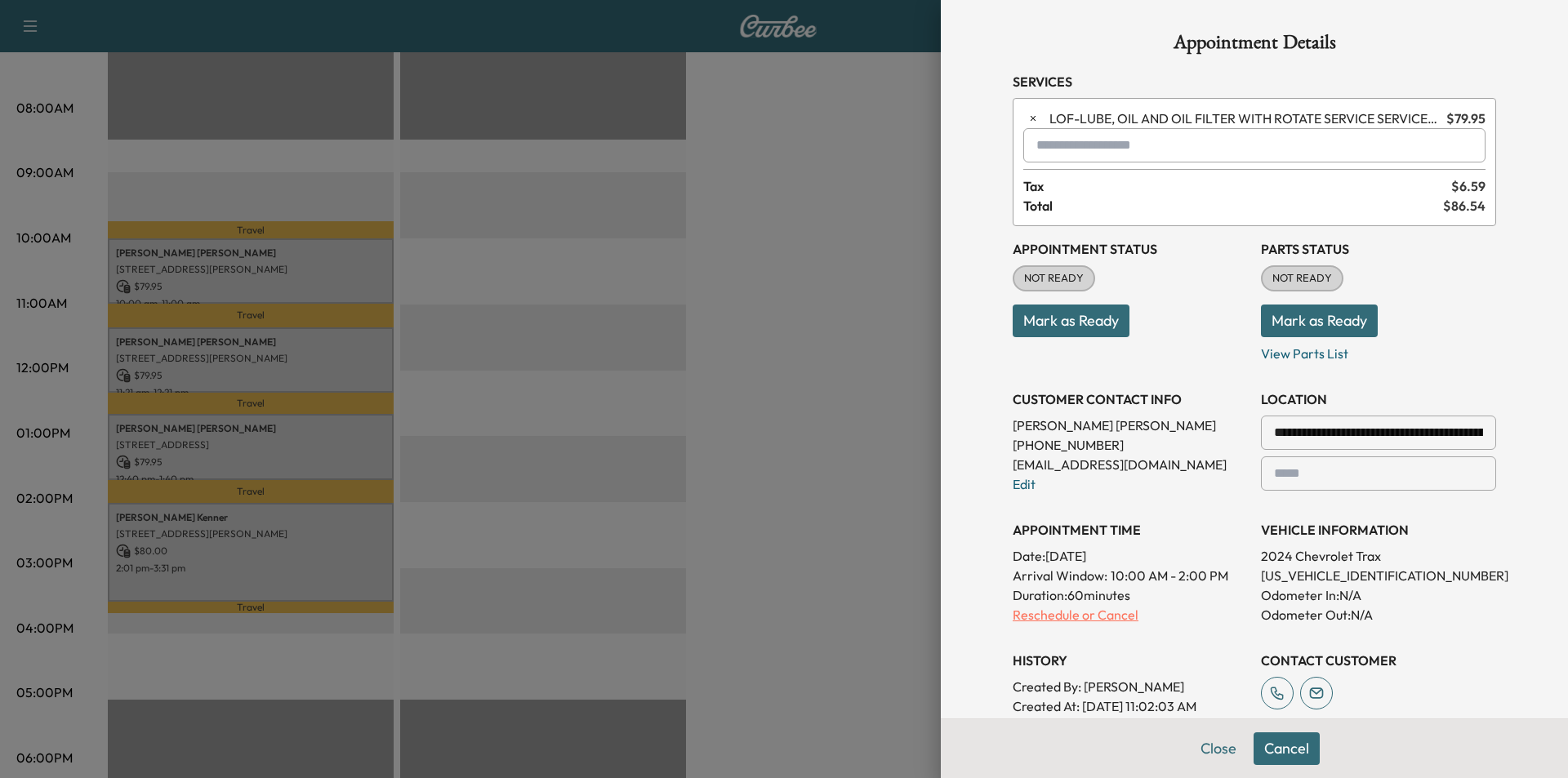
click at [1127, 613] on p "Reschedule or Cancel" at bounding box center [1129, 615] width 235 height 20
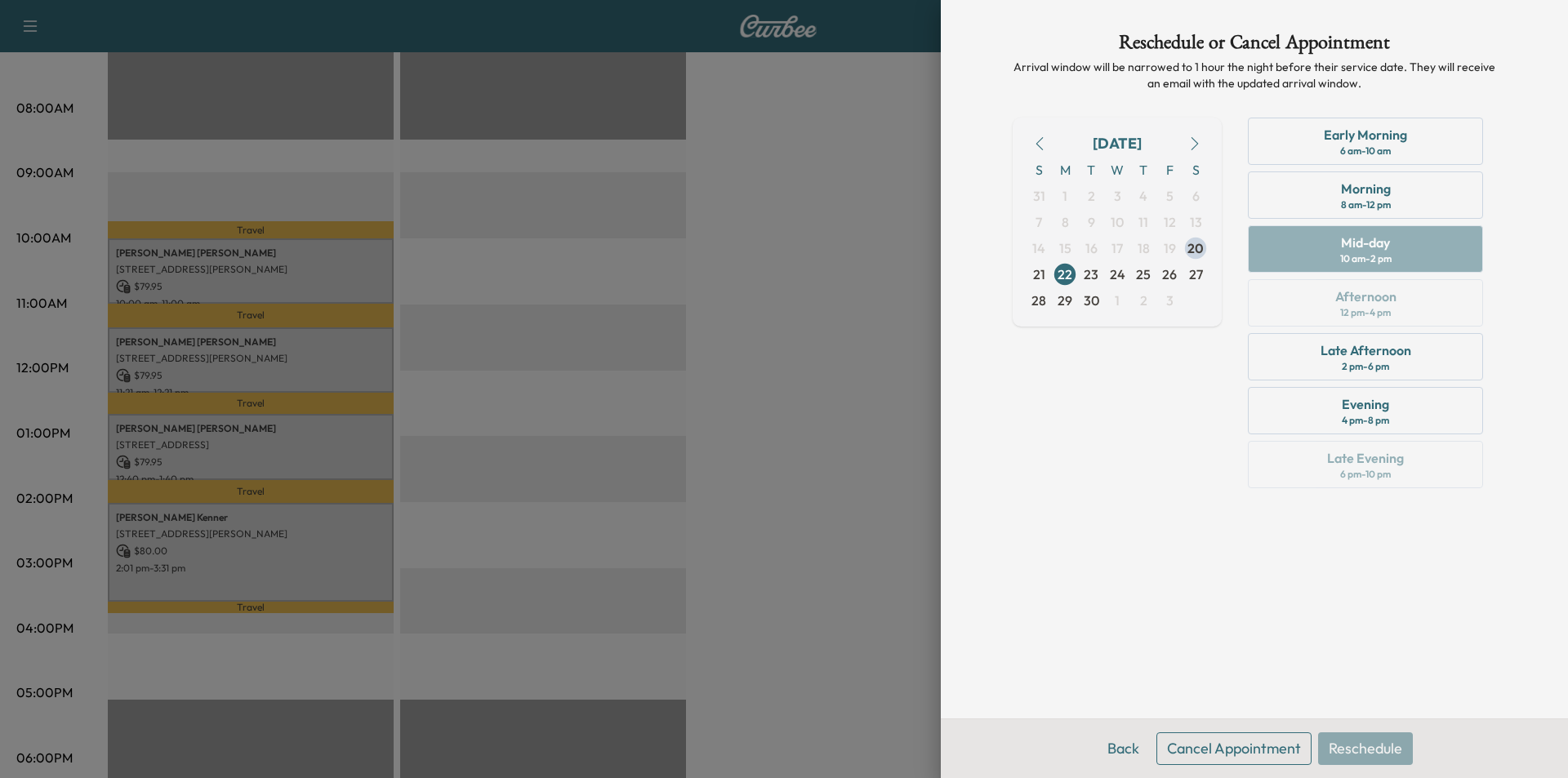
click at [1203, 740] on button "Cancel Appointment" at bounding box center [1234, 749] width 155 height 33
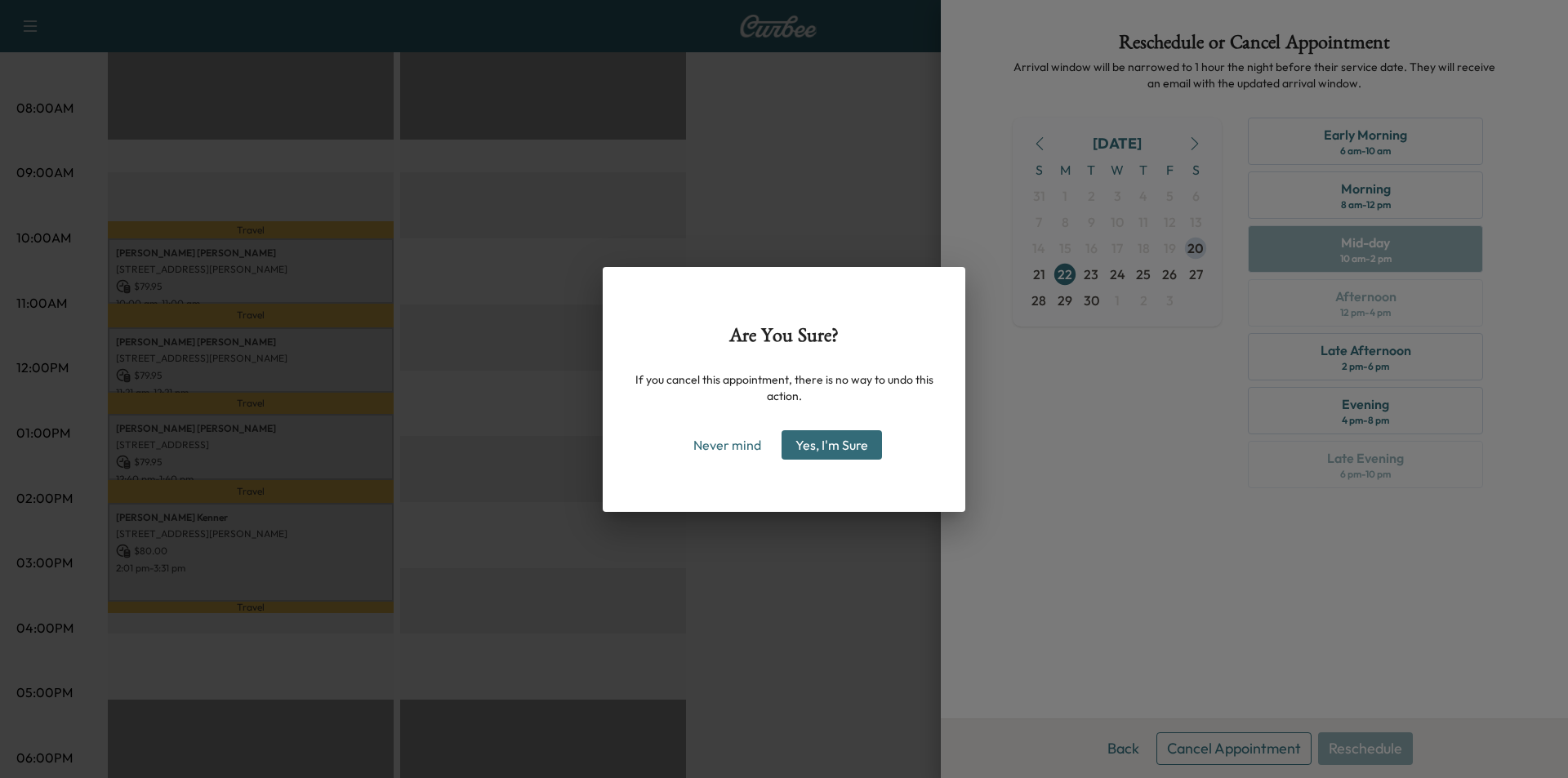
click at [856, 458] on button "Yes, I'm Sure" at bounding box center [832, 445] width 100 height 29
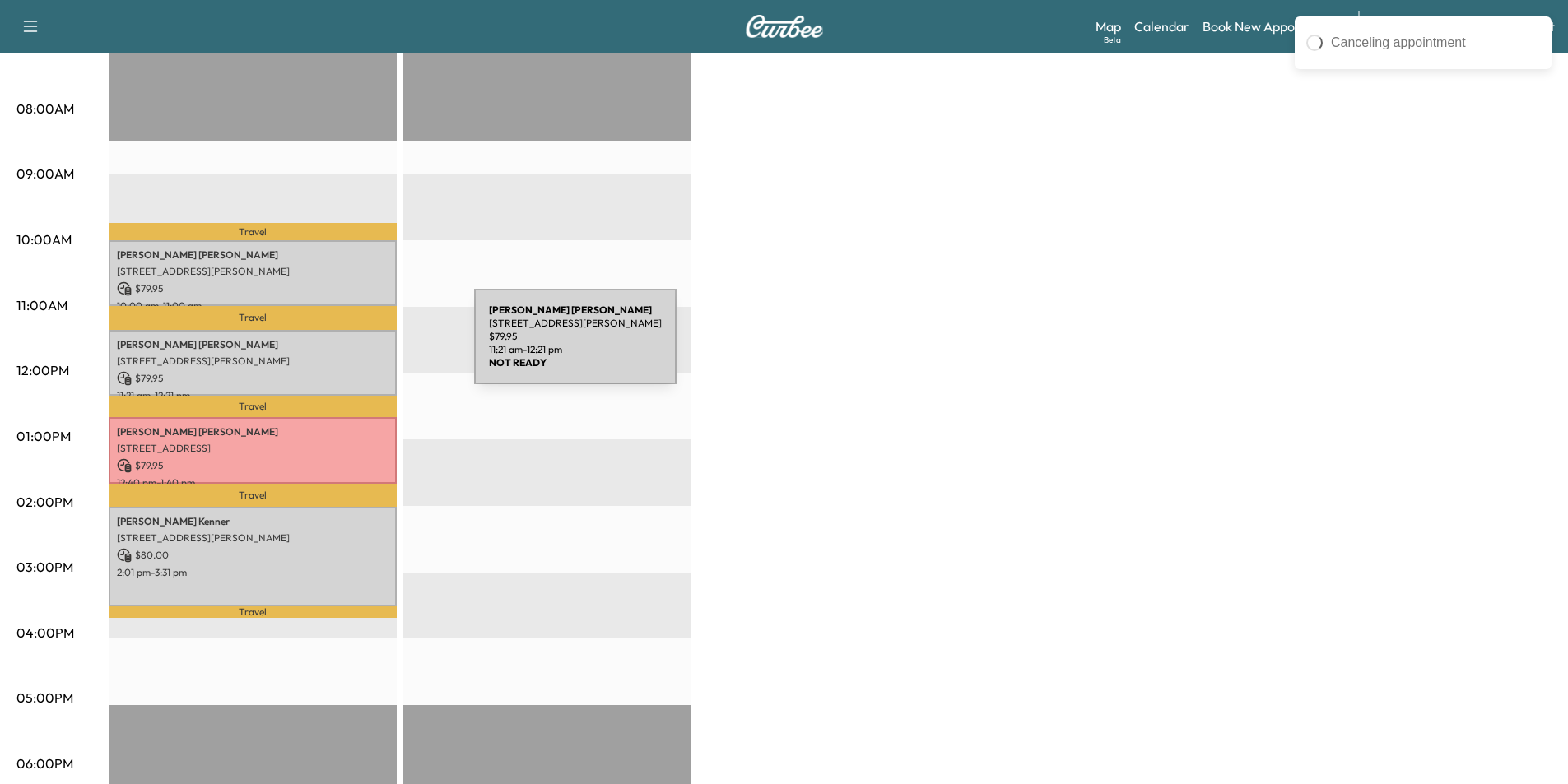
click at [350, 347] on p "[PERSON_NAME]" at bounding box center [253, 345] width 272 height 14
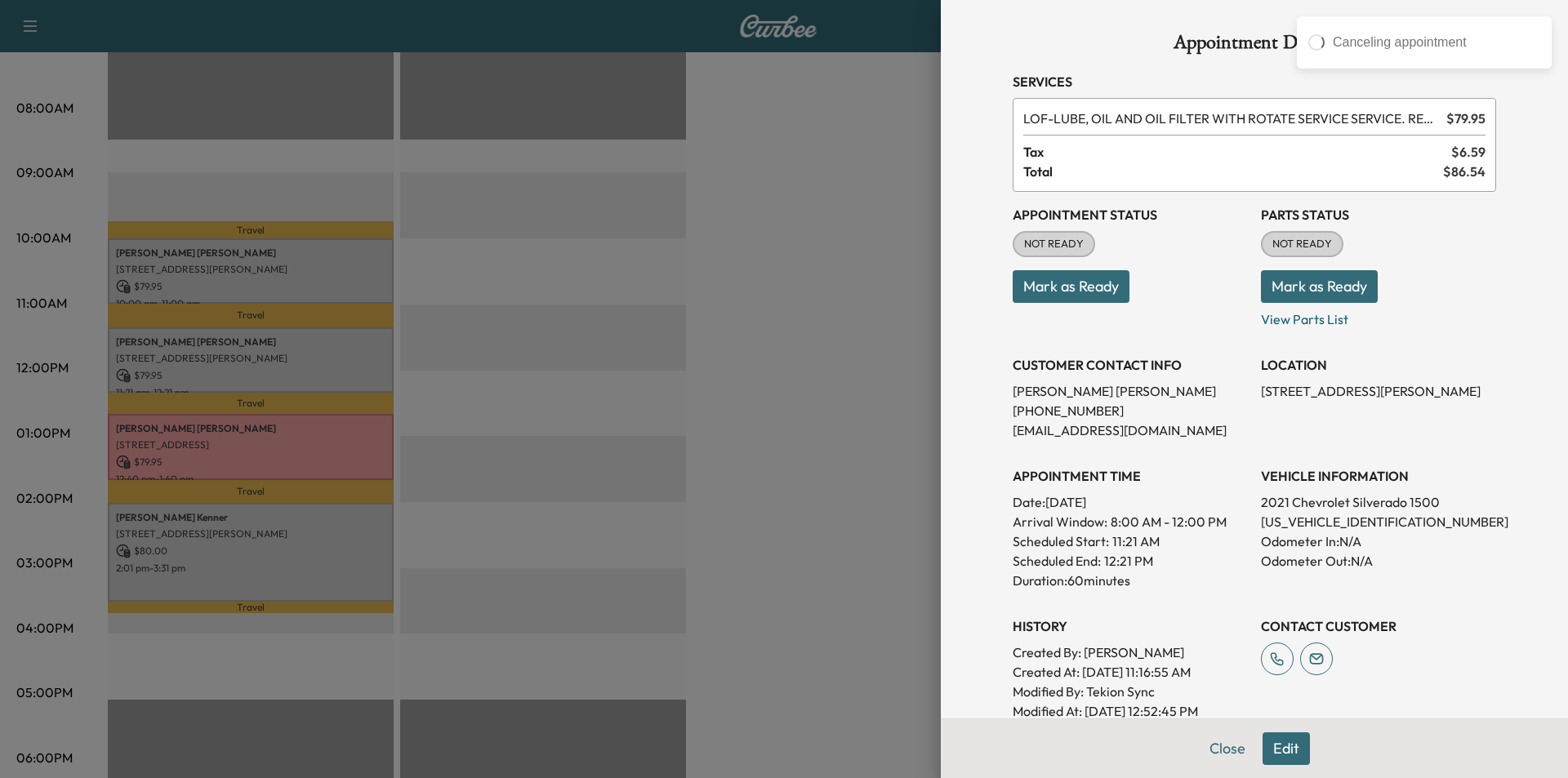
click at [1264, 749] on button "Edit" at bounding box center [1286, 749] width 47 height 33
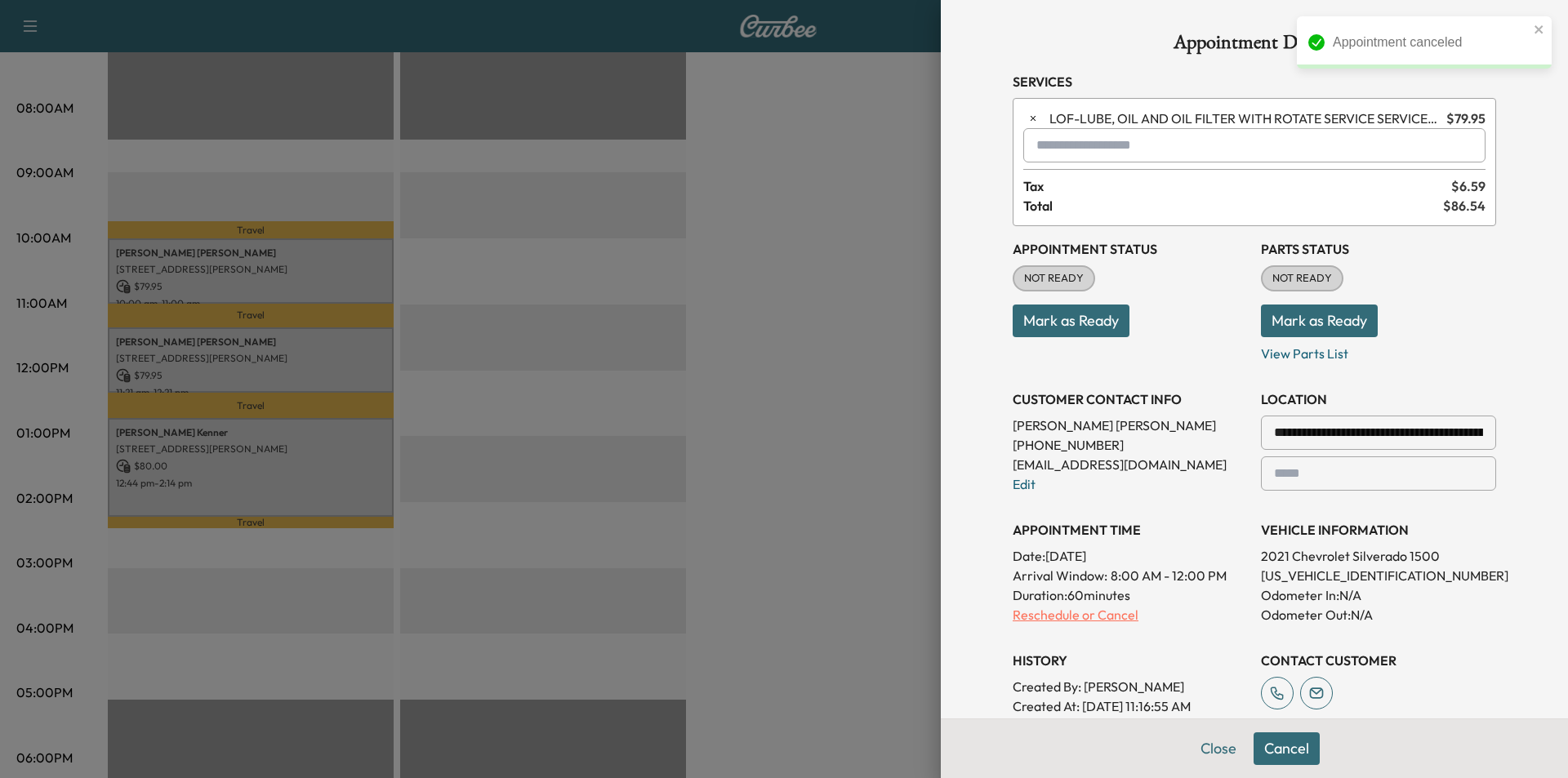
click at [1082, 619] on p "Reschedule or Cancel" at bounding box center [1129, 615] width 235 height 20
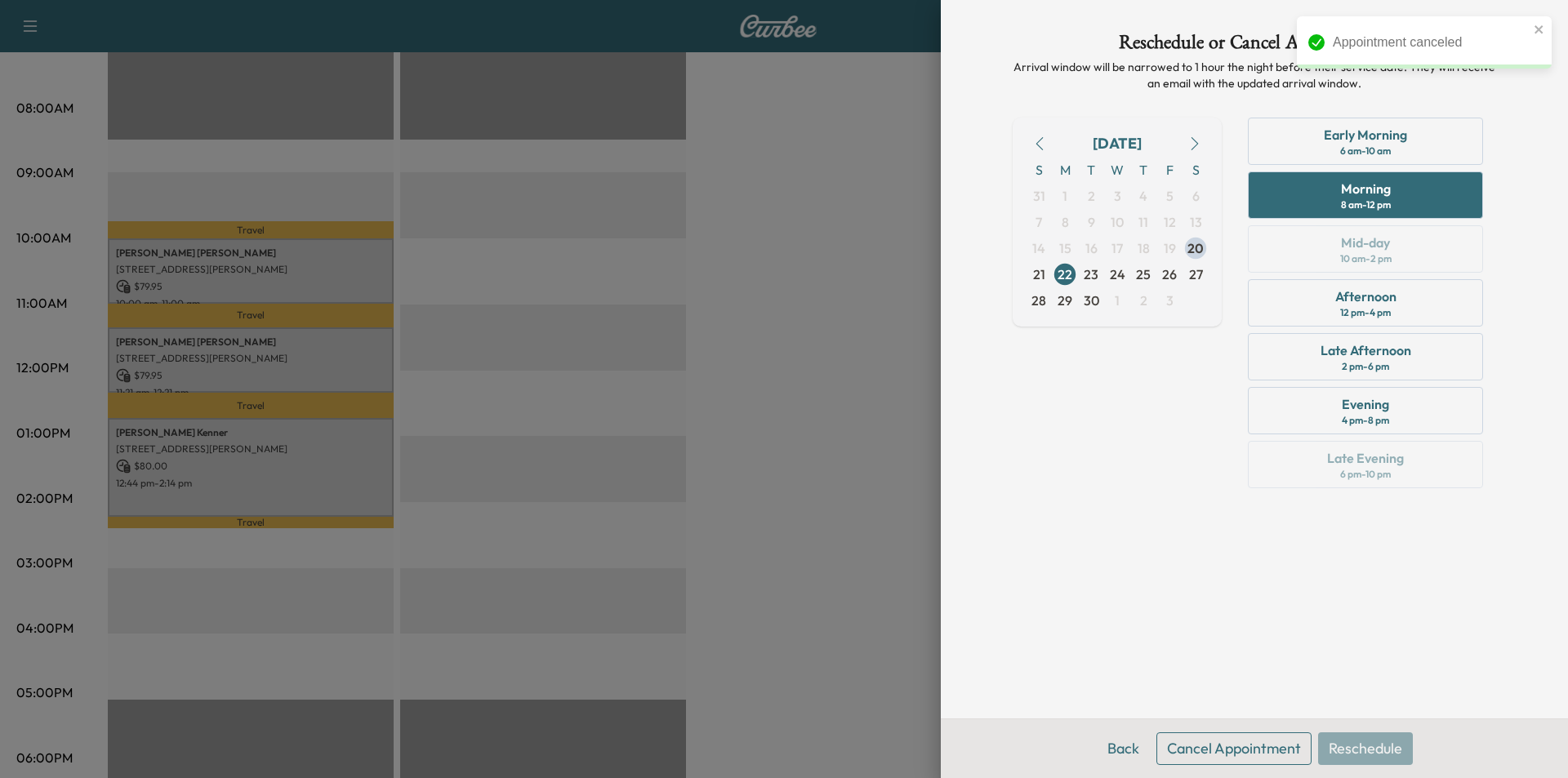
click at [1264, 754] on button "Cancel Appointment" at bounding box center [1234, 749] width 155 height 33
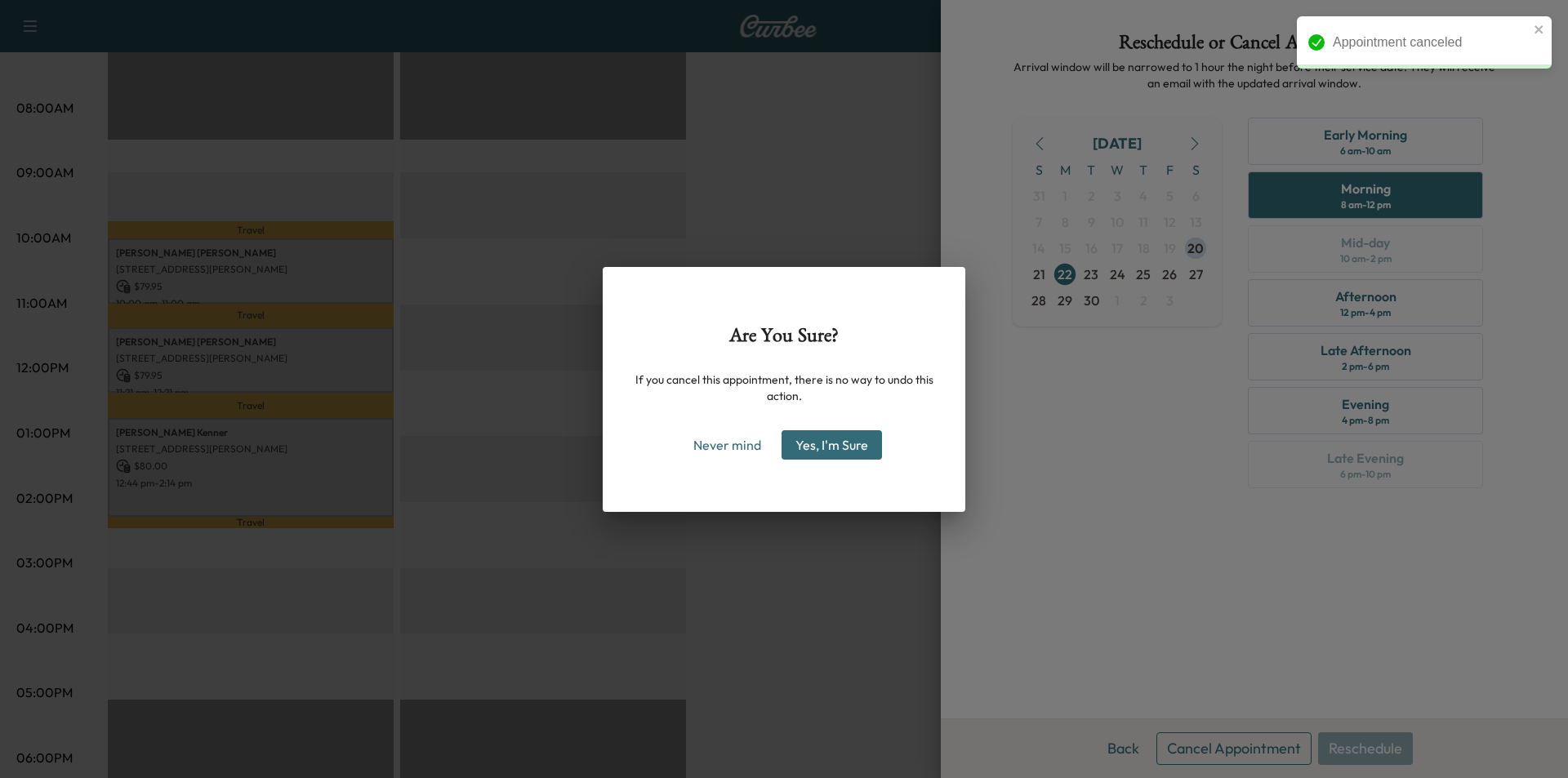
click at [862, 448] on button "Yes, I'm Sure" at bounding box center [832, 445] width 100 height 29
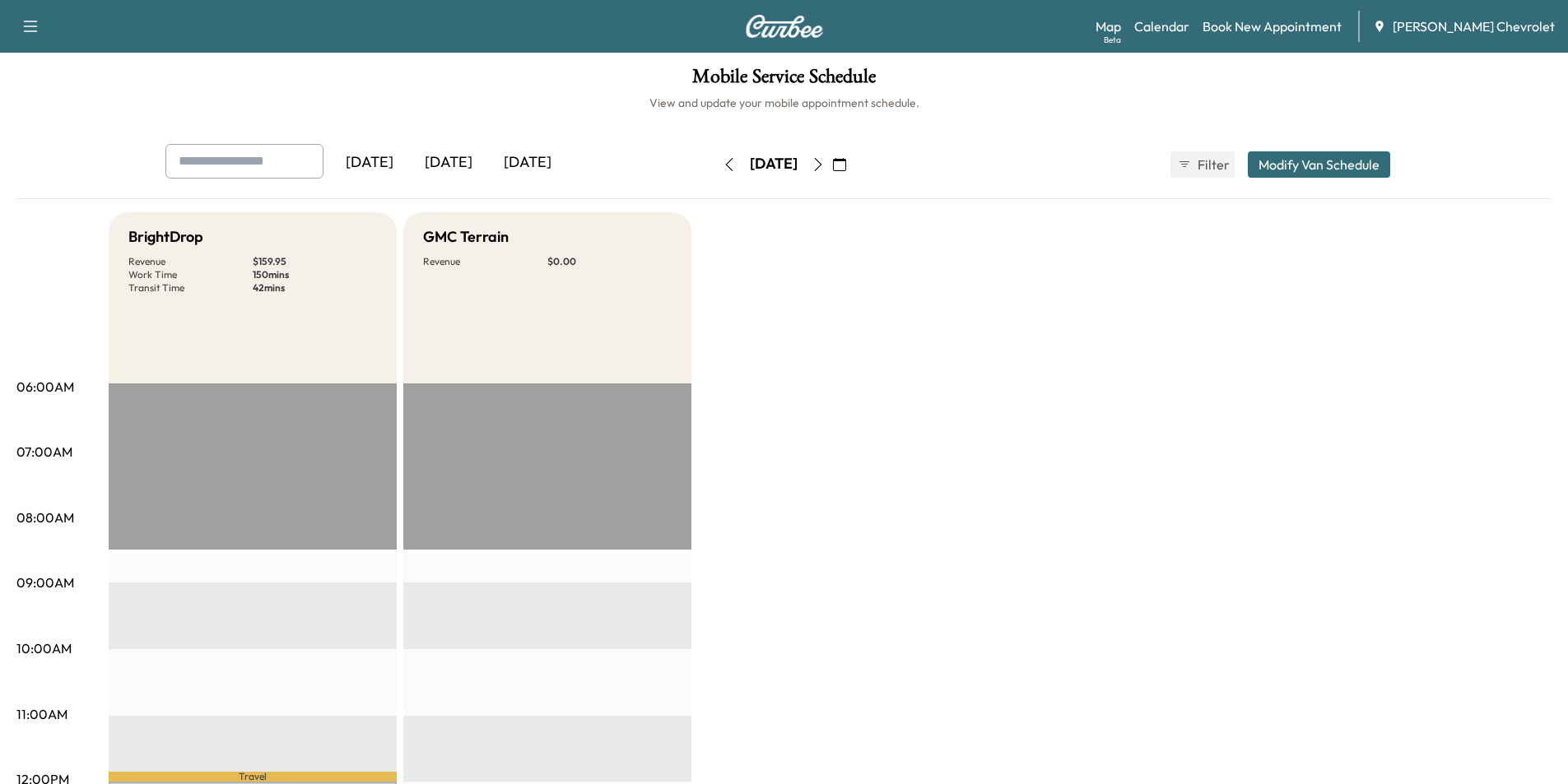
scroll to position [0, 0]
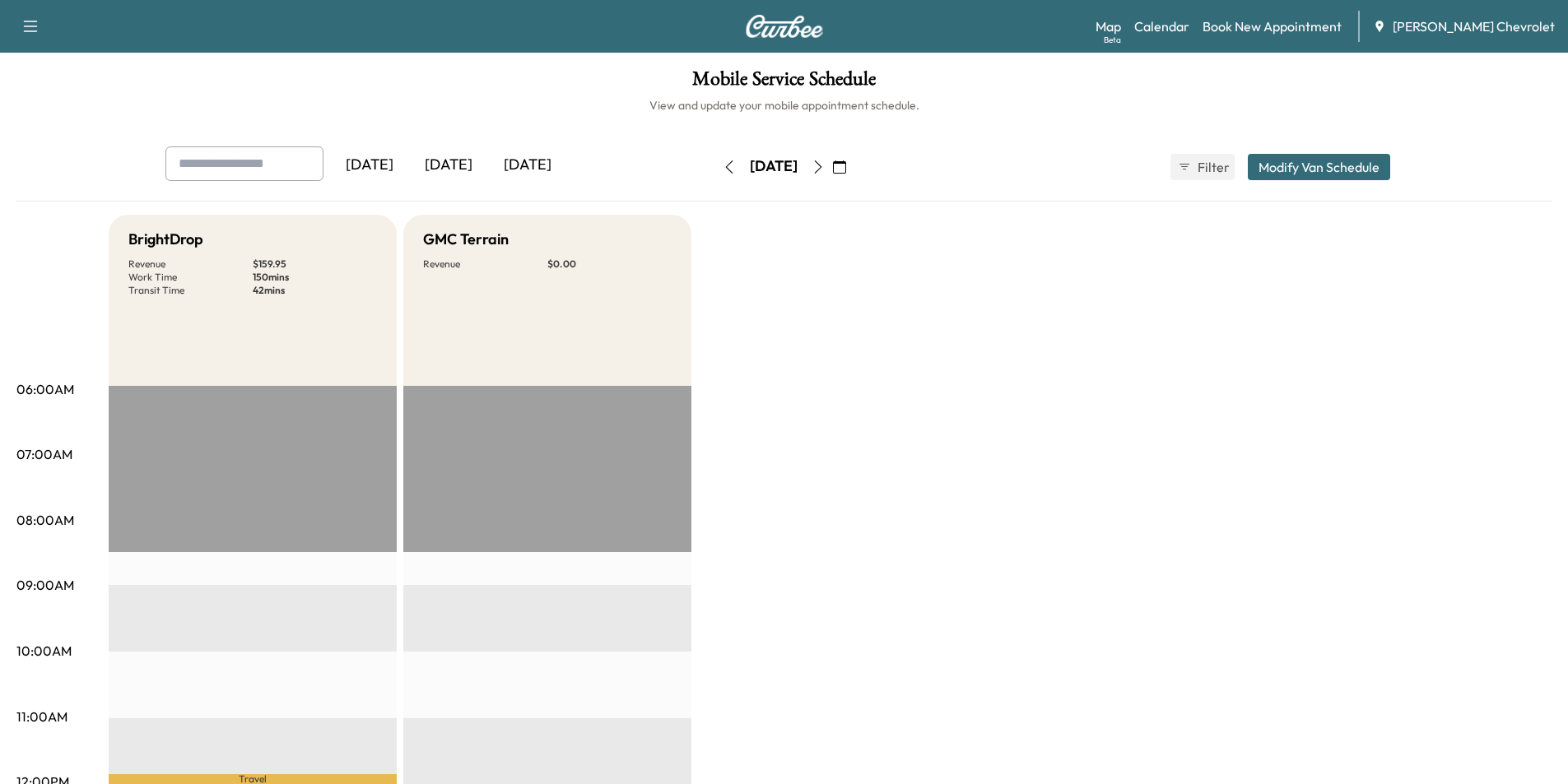
click at [825, 160] on icon "button" at bounding box center [818, 167] width 14 height 14
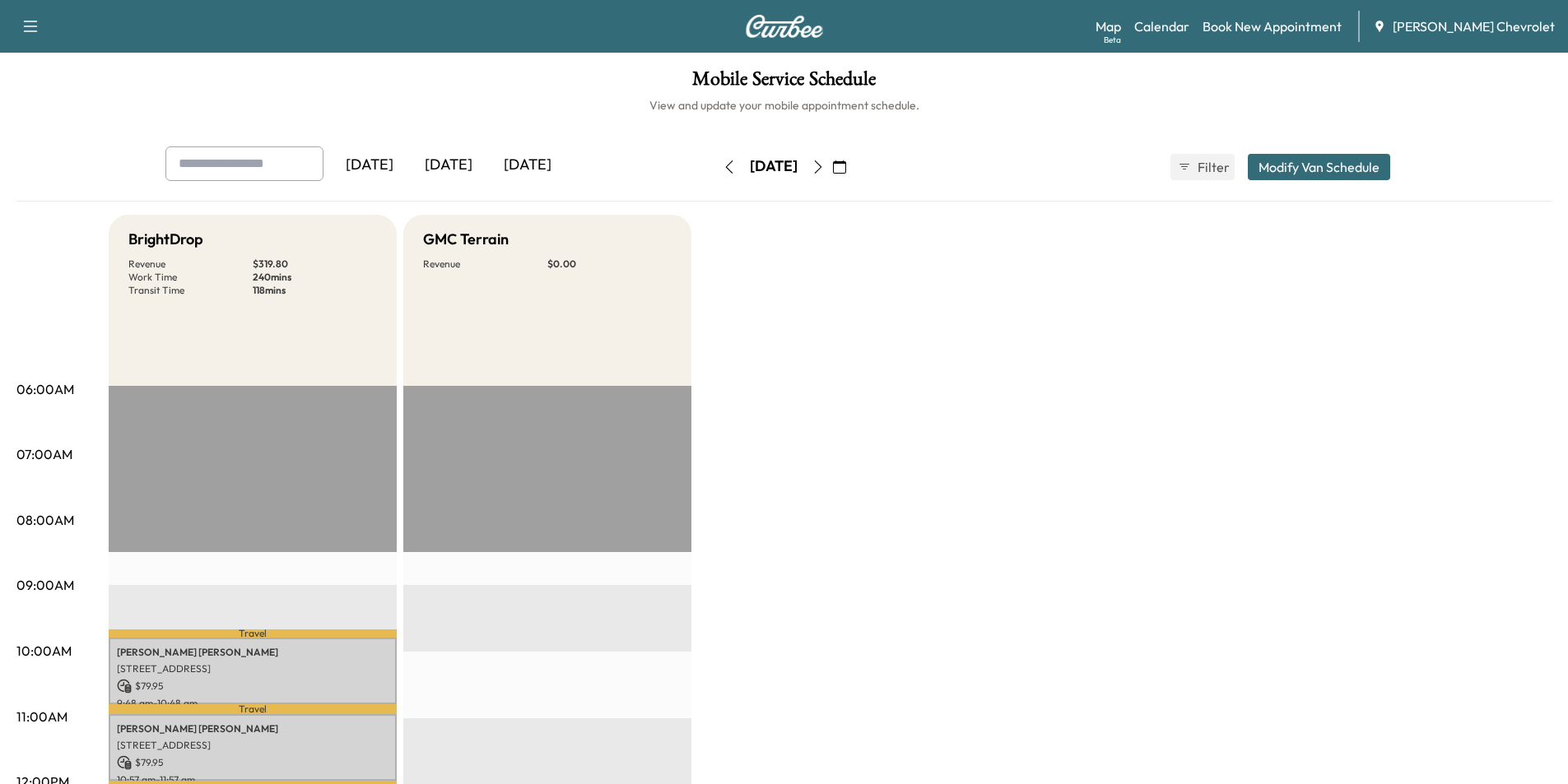
click at [825, 171] on icon "button" at bounding box center [818, 167] width 14 height 14
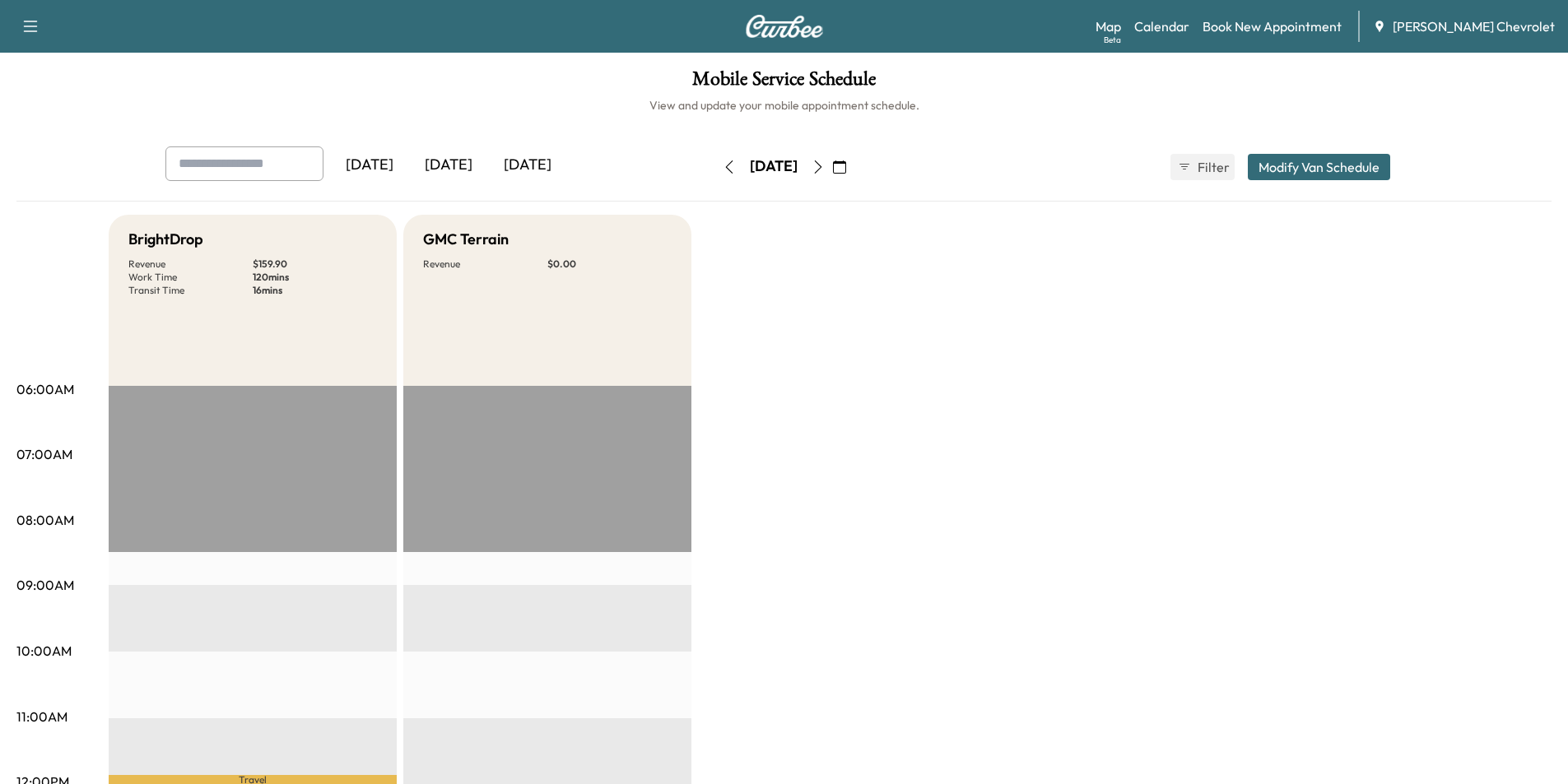
click at [825, 167] on icon "button" at bounding box center [818, 167] width 14 height 14
click at [832, 158] on button "button" at bounding box center [818, 167] width 28 height 26
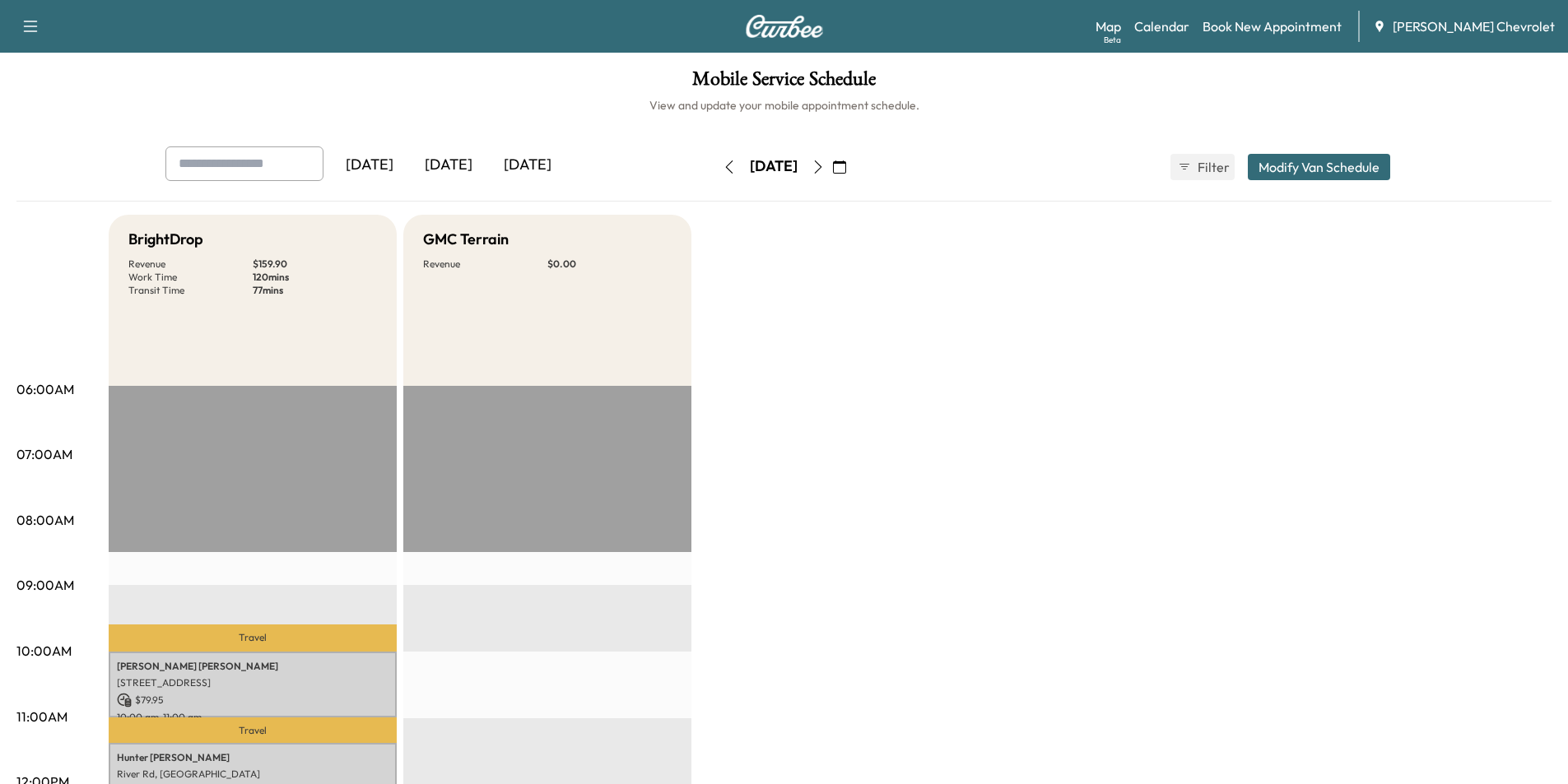
click at [715, 174] on button "button" at bounding box center [729, 167] width 28 height 26
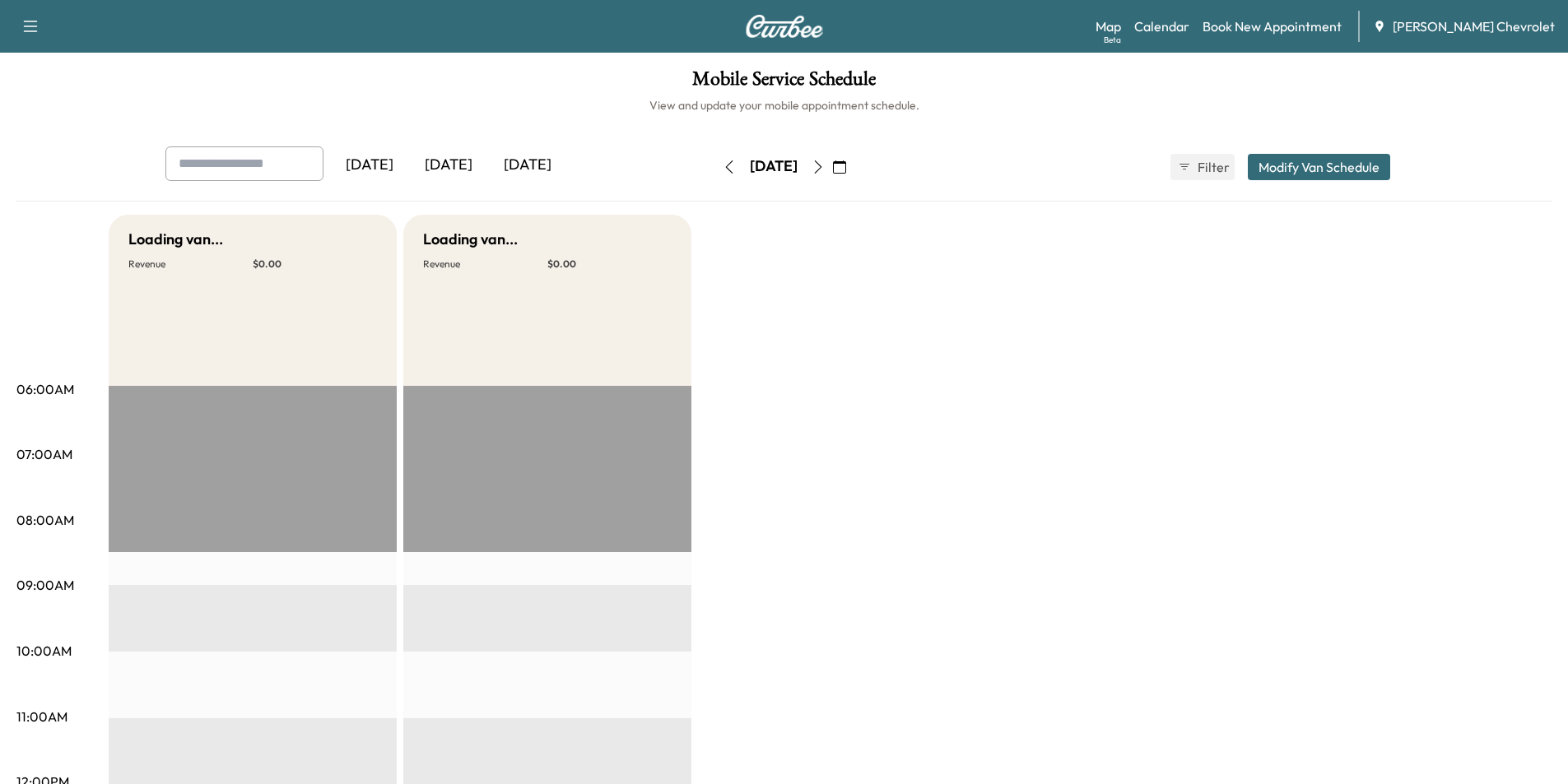
click at [715, 174] on button "button" at bounding box center [729, 167] width 28 height 26
click at [715, 174] on div "[DATE]" at bounding box center [774, 167] width 117 height 26
click at [715, 174] on button "button" at bounding box center [729, 167] width 28 height 26
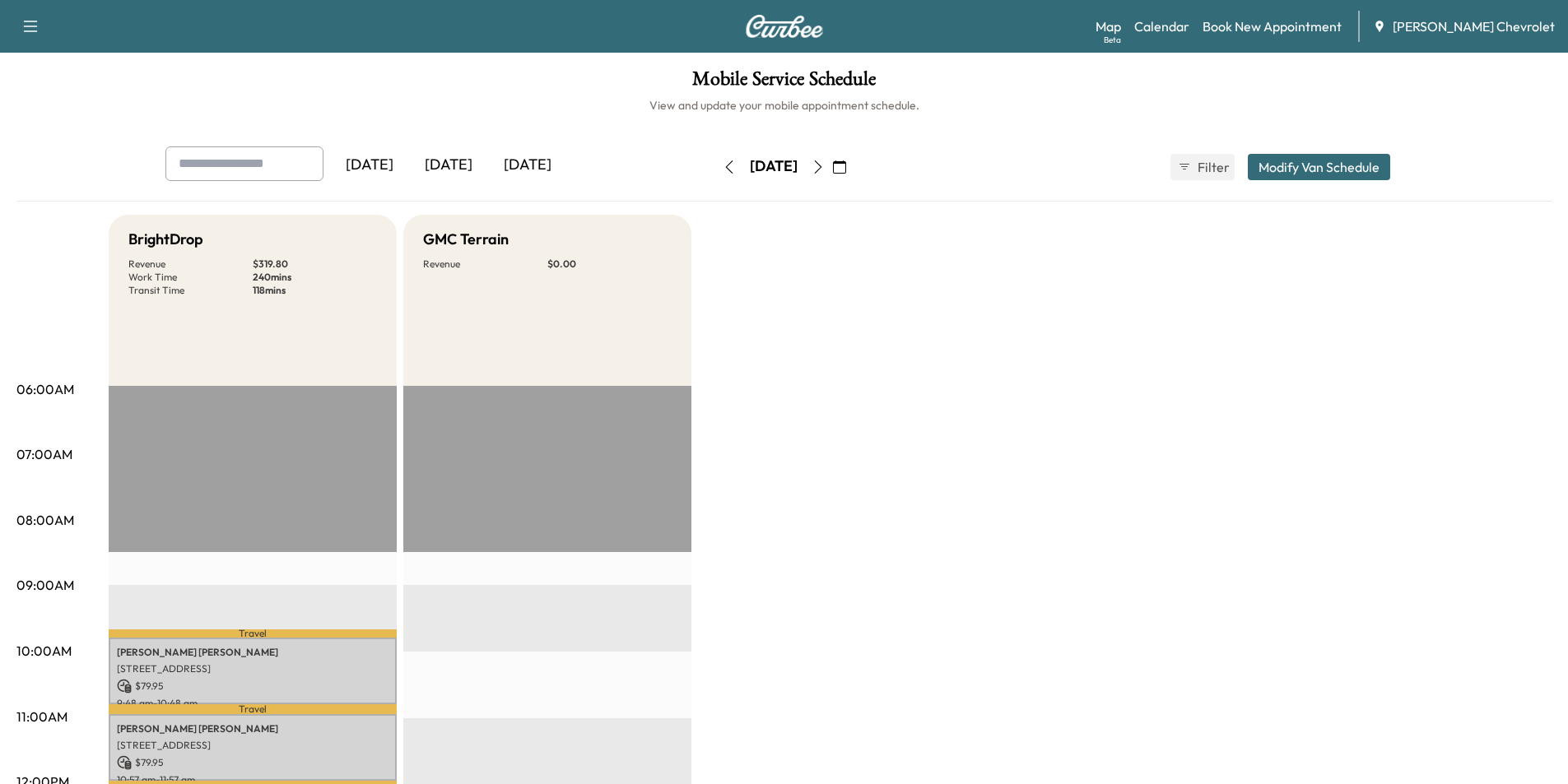
click at [715, 174] on button "button" at bounding box center [729, 167] width 28 height 26
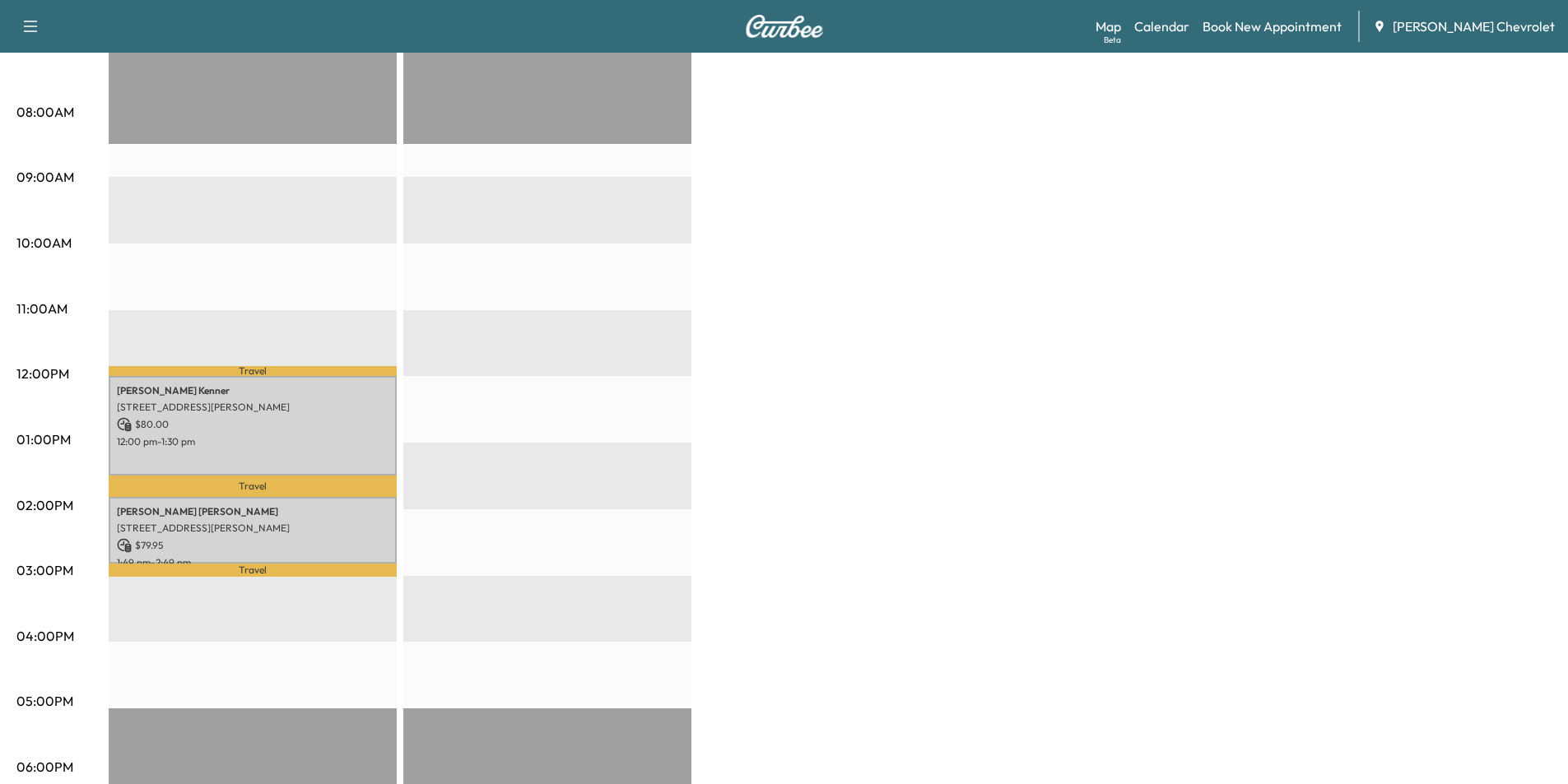
scroll to position [411, 0]
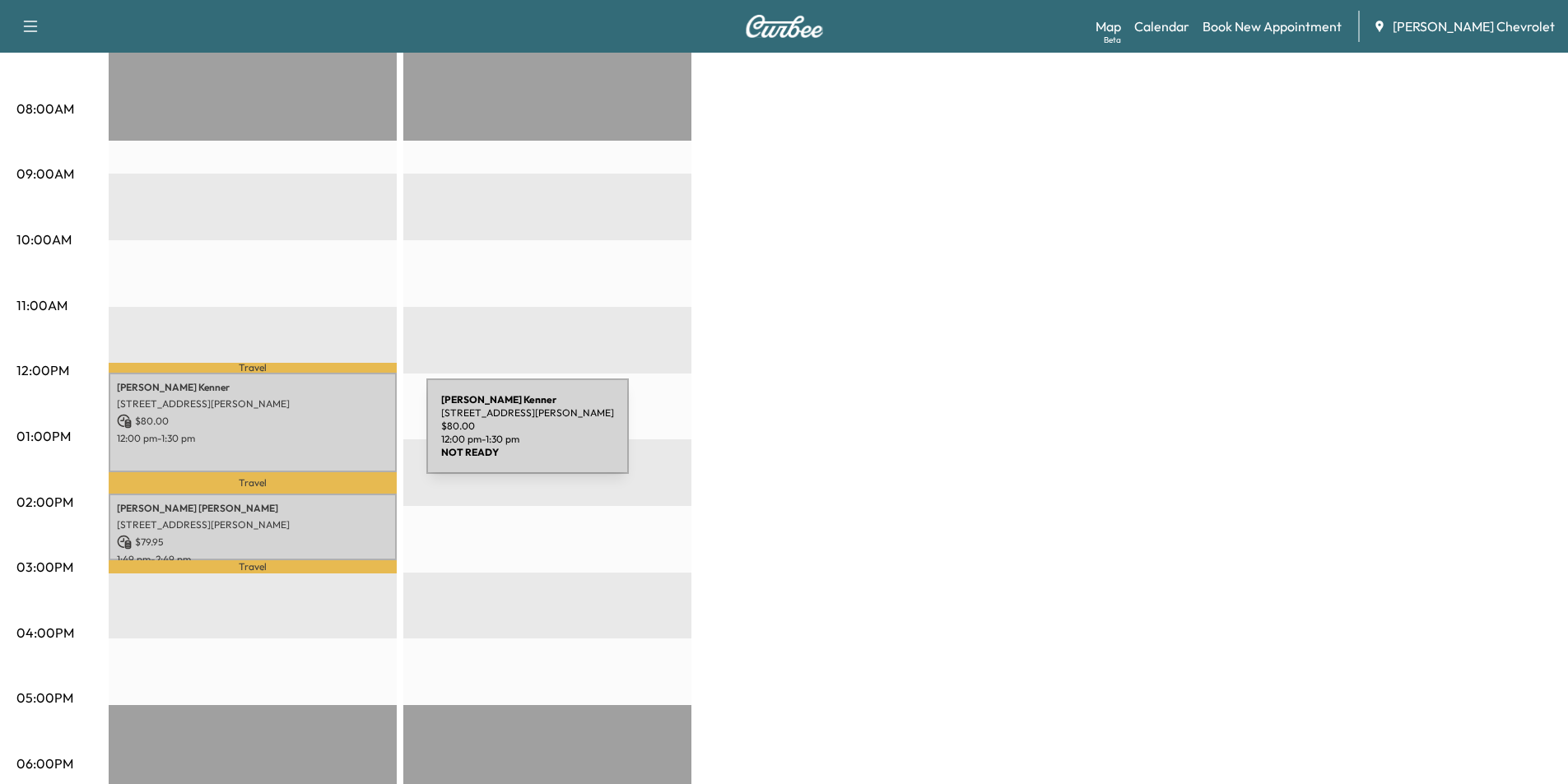
click at [302, 436] on p "12:00 pm - 1:30 pm" at bounding box center [253, 438] width 272 height 14
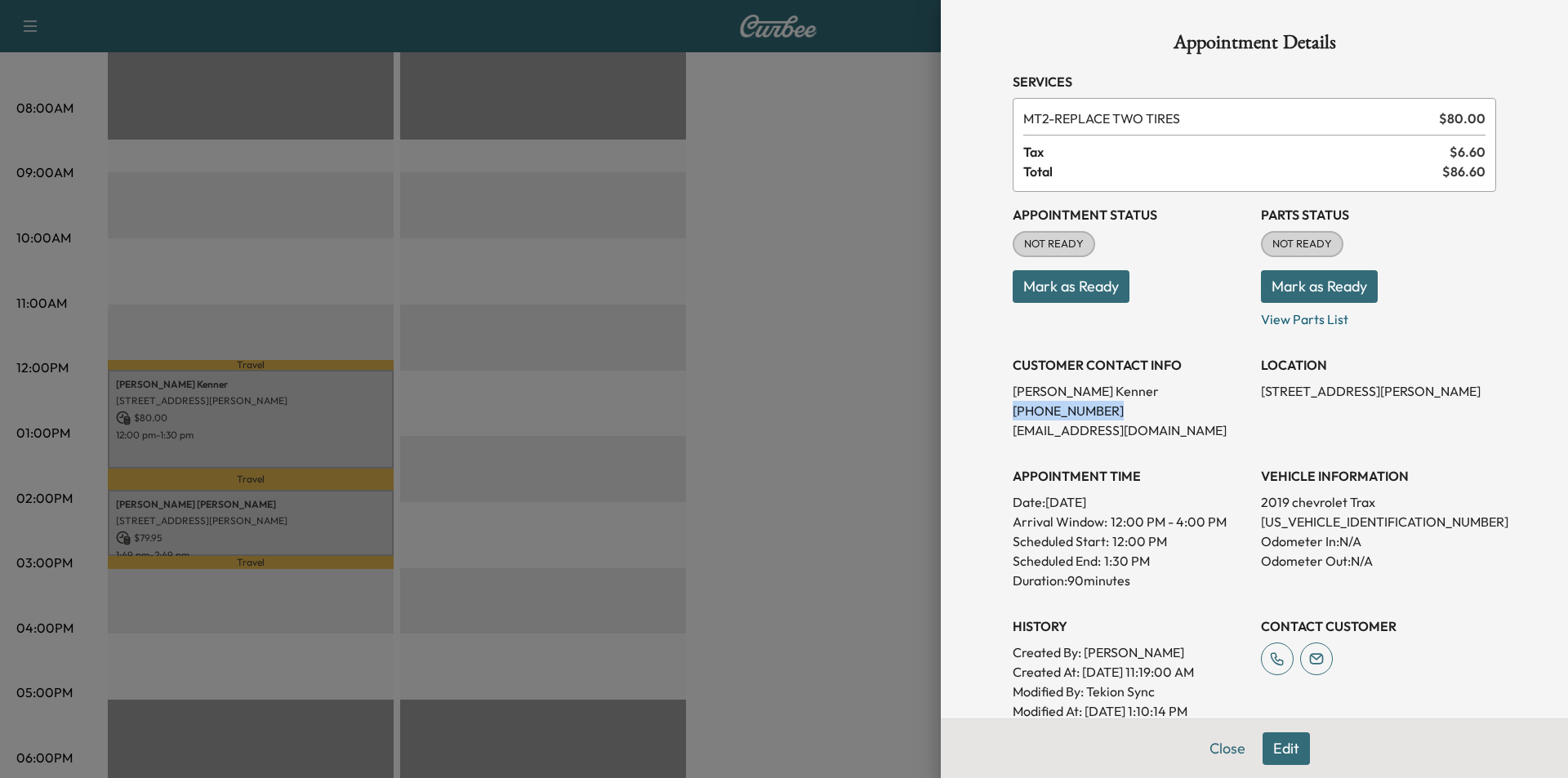
drag, startPoint x: 1108, startPoint y: 407, endPoint x: 1001, endPoint y: 414, distance: 107.2
click at [1012, 414] on p "[PHONE_NUMBER]" at bounding box center [1129, 411] width 235 height 20
copy p "[PHONE_NUMBER]"
click at [1201, 740] on button "Close" at bounding box center [1228, 749] width 57 height 33
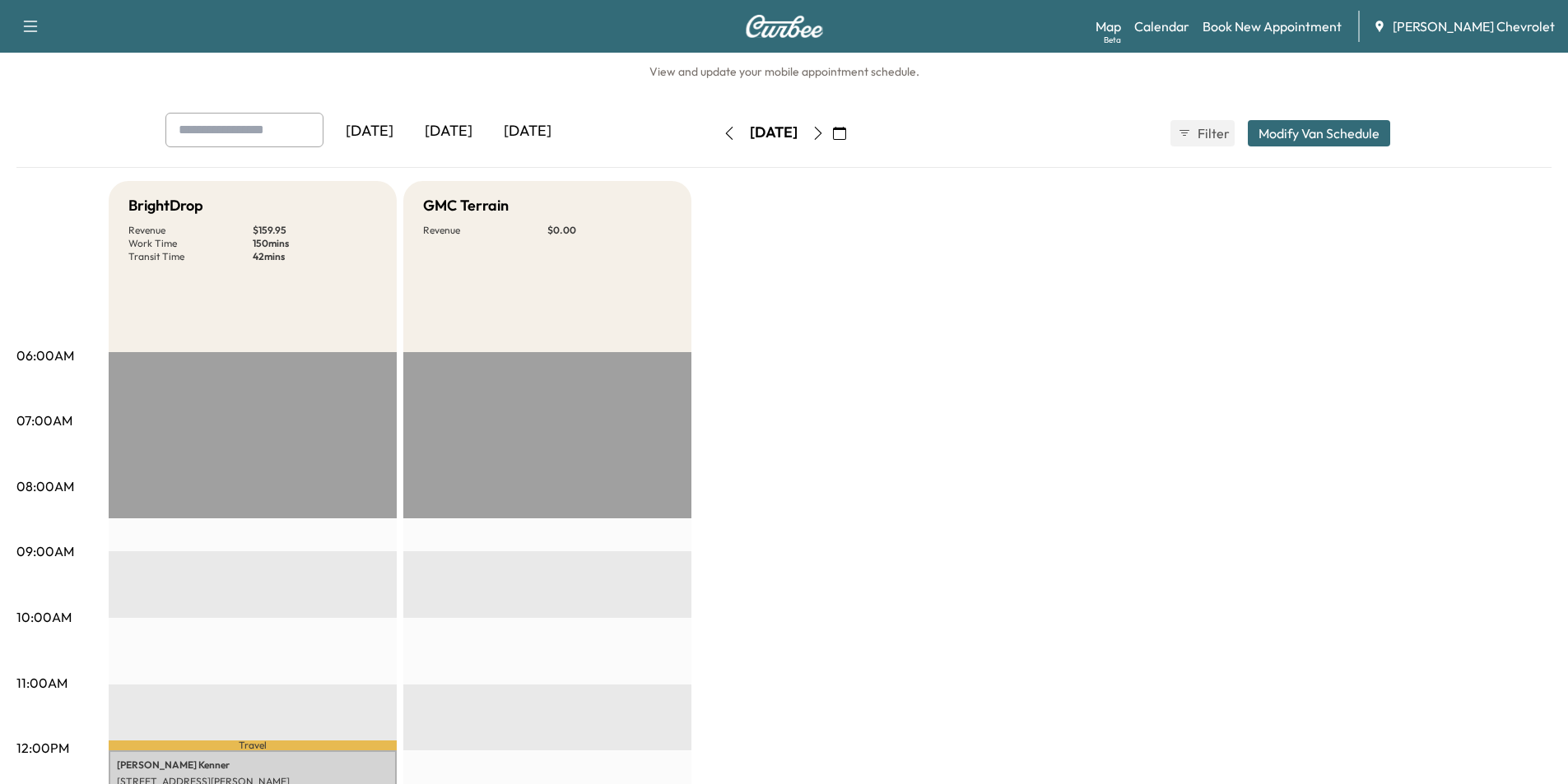
scroll to position [0, 0]
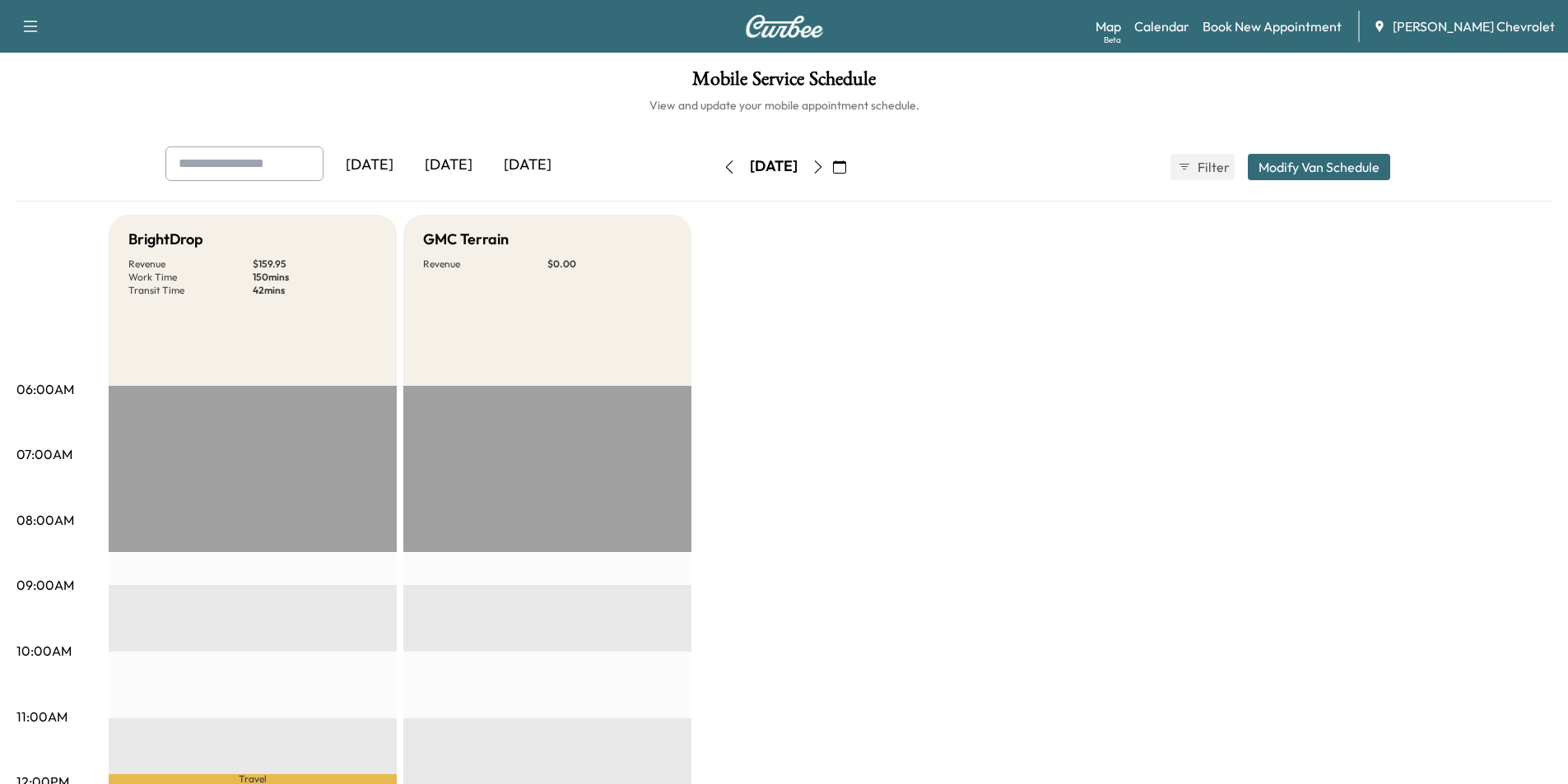
click at [723, 162] on icon "button" at bounding box center [730, 167] width 14 height 14
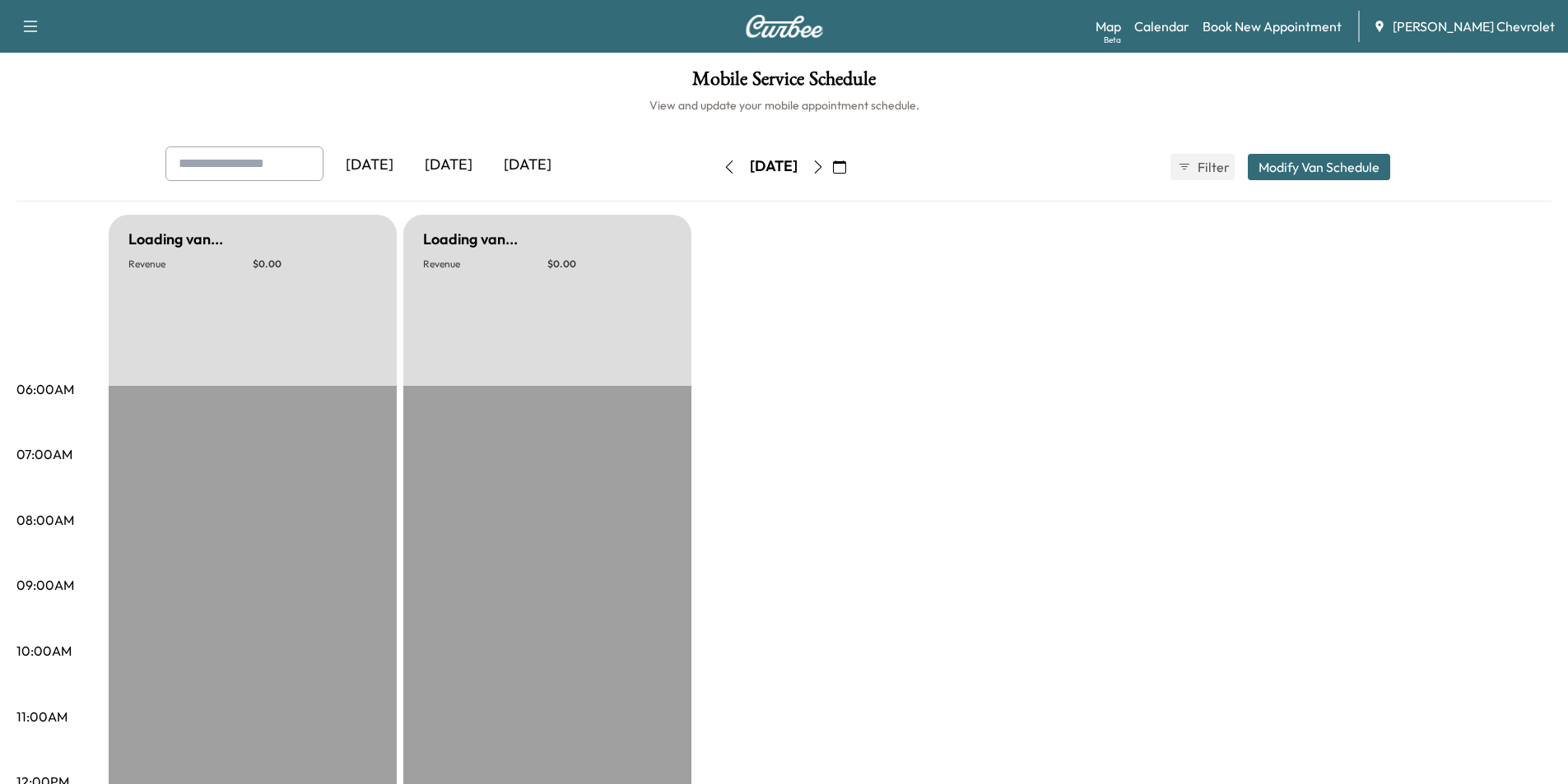
click at [723, 162] on icon "button" at bounding box center [730, 167] width 14 height 14
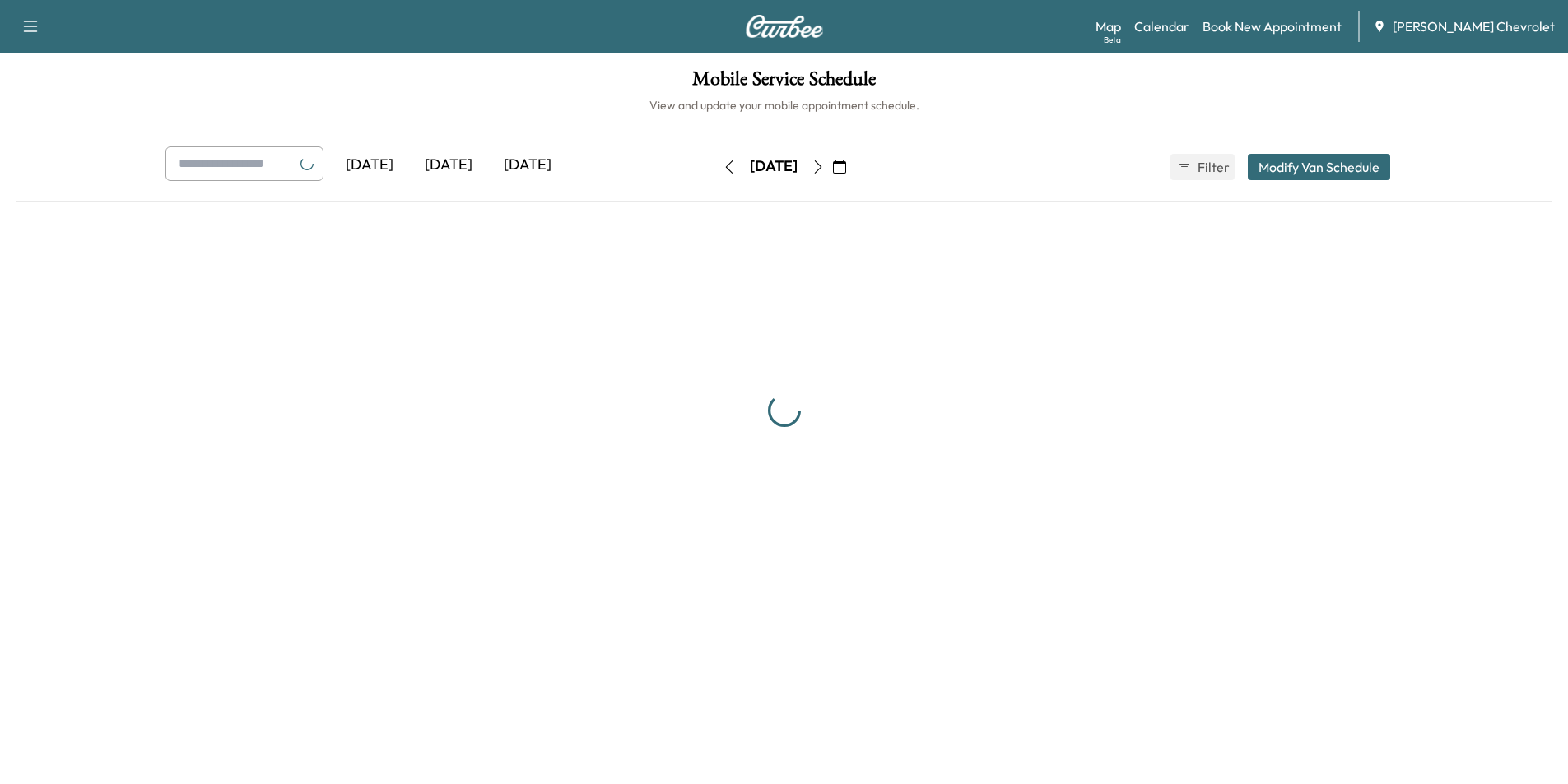
click at [715, 162] on button "button" at bounding box center [729, 167] width 28 height 26
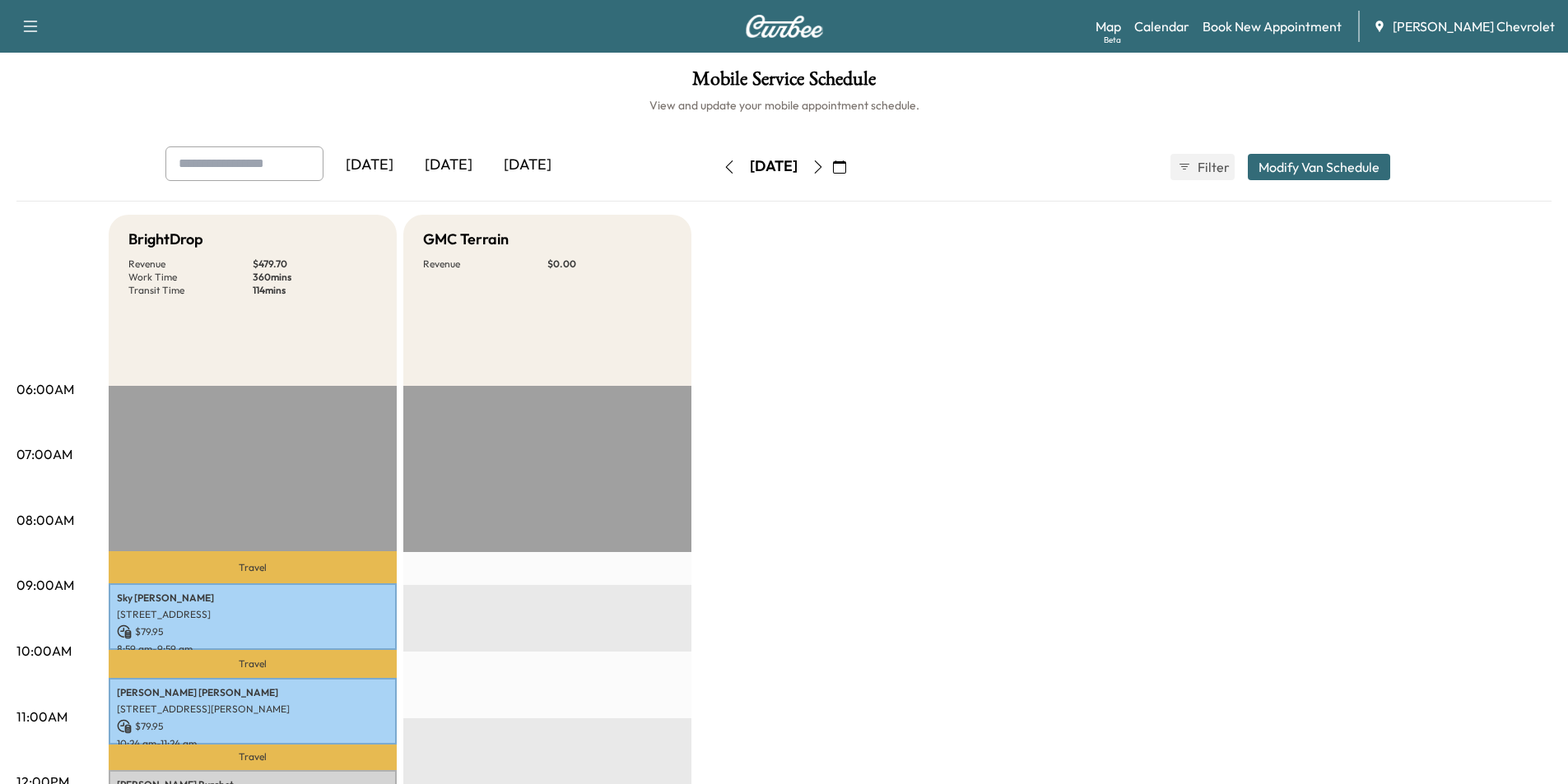
click at [825, 169] on icon "button" at bounding box center [818, 167] width 14 height 14
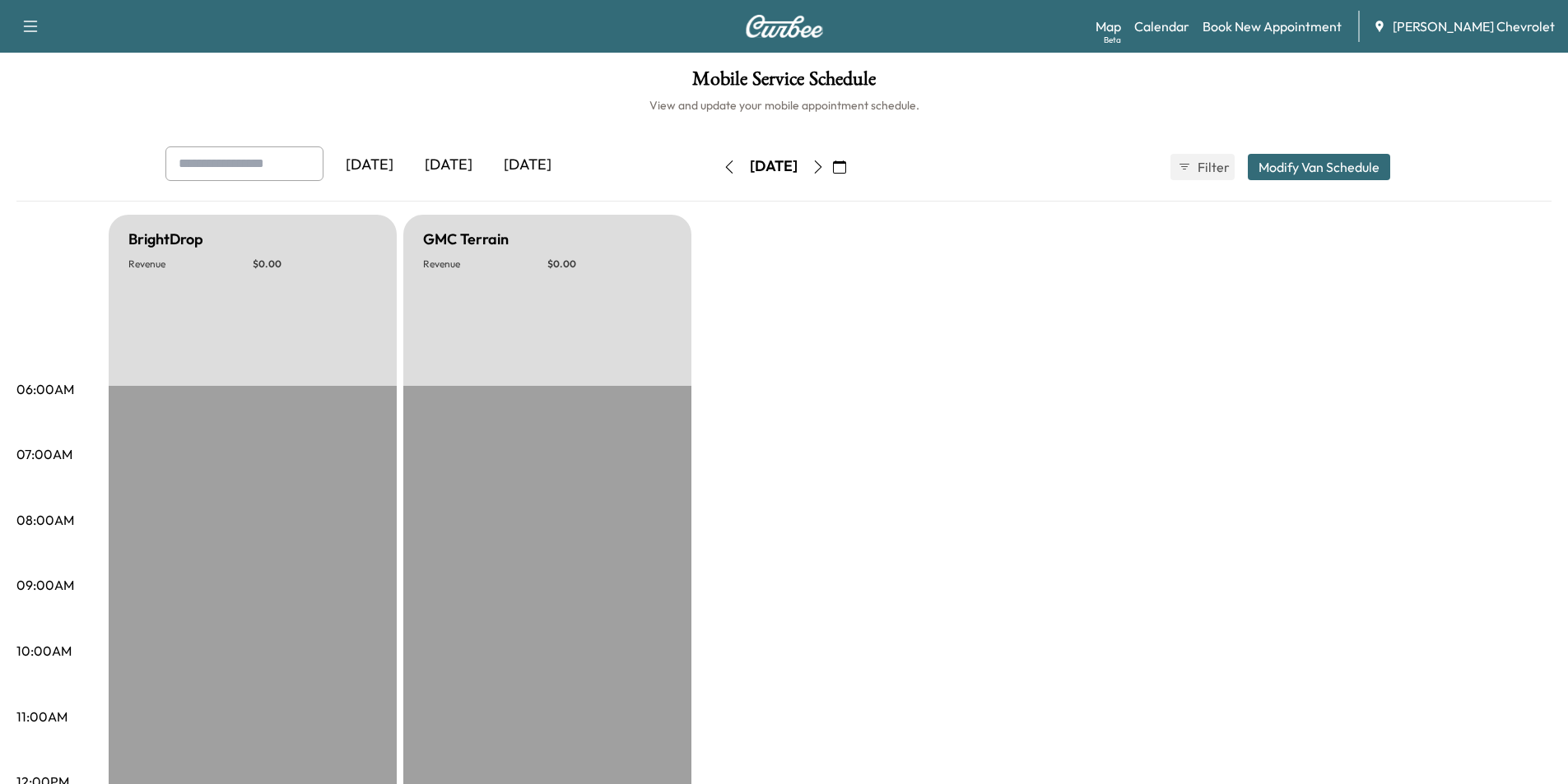
click at [832, 167] on button "button" at bounding box center [818, 167] width 28 height 26
click at [825, 167] on icon "button" at bounding box center [818, 167] width 14 height 14
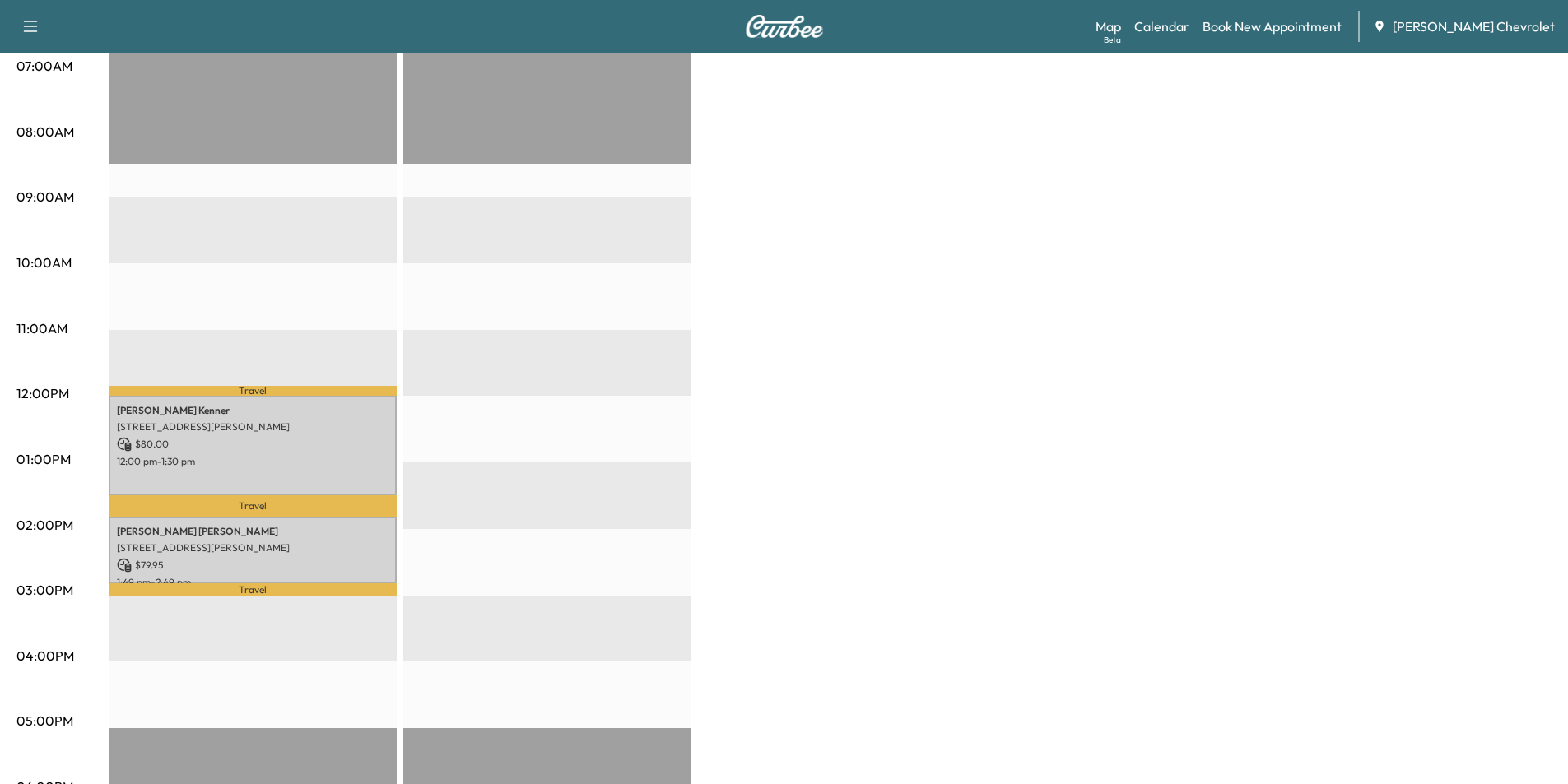
scroll to position [411, 0]
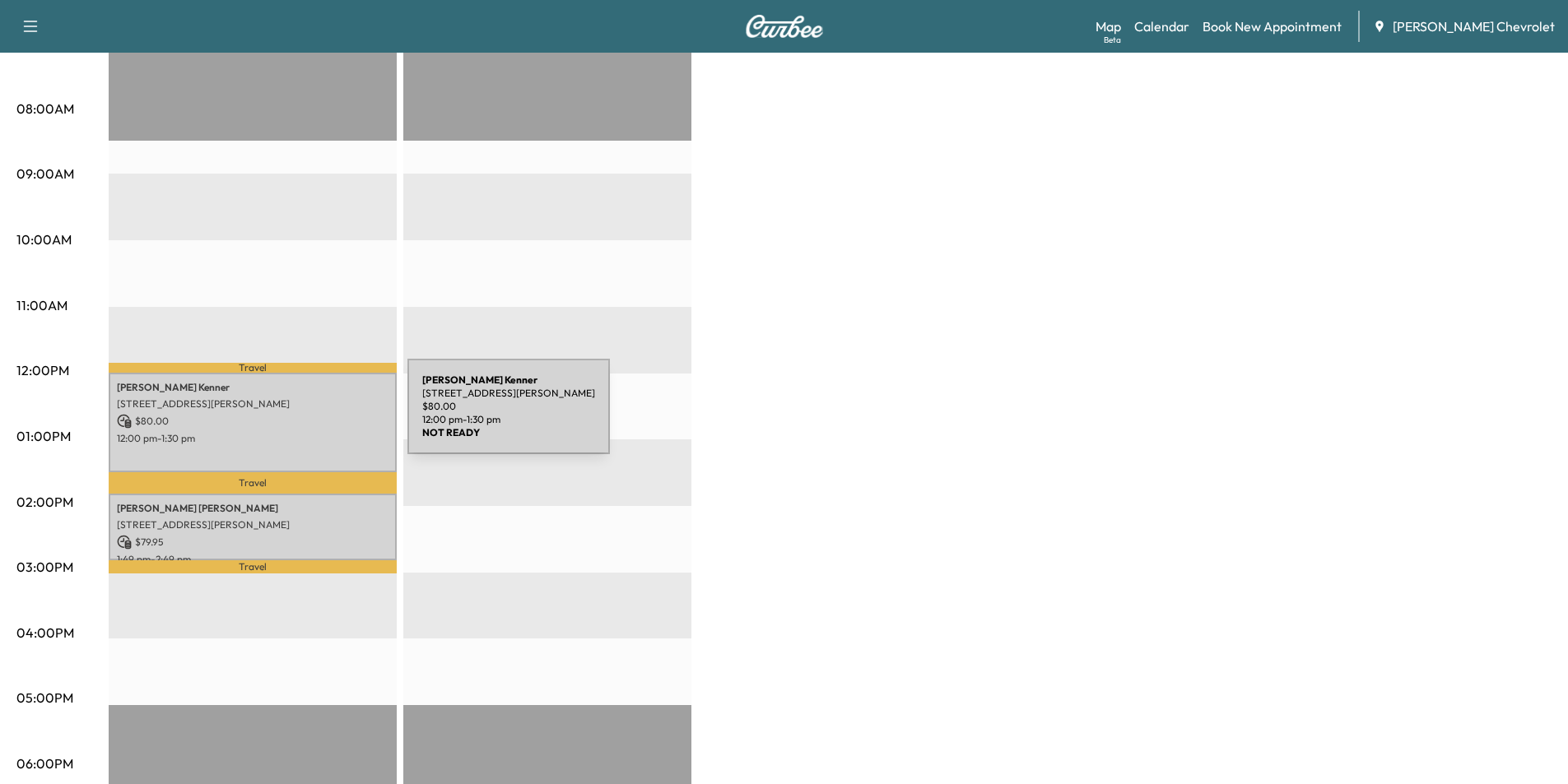
click at [284, 417] on p "$ 80.00" at bounding box center [253, 421] width 272 height 14
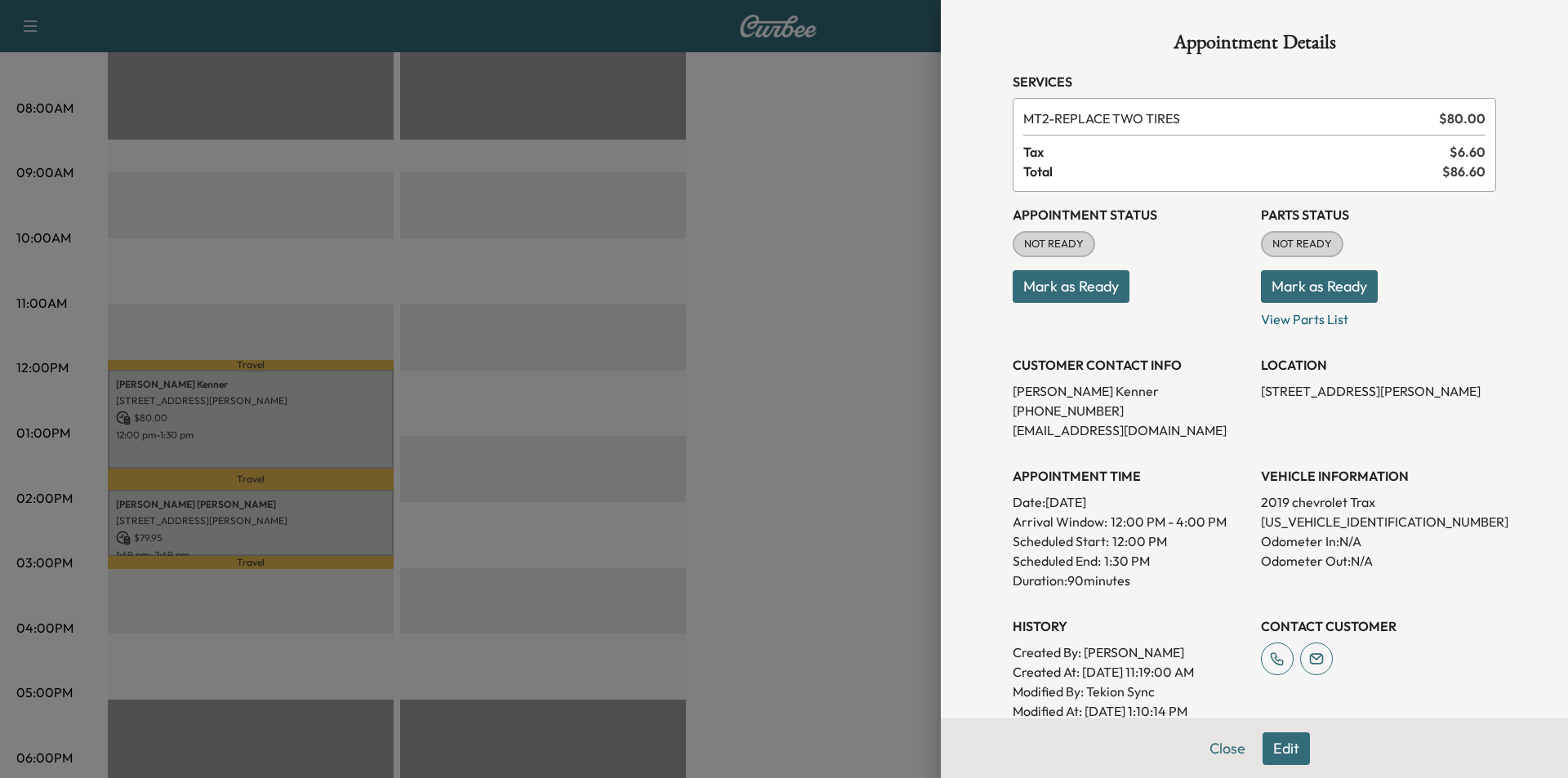
click at [1270, 746] on button "Edit" at bounding box center [1286, 749] width 47 height 33
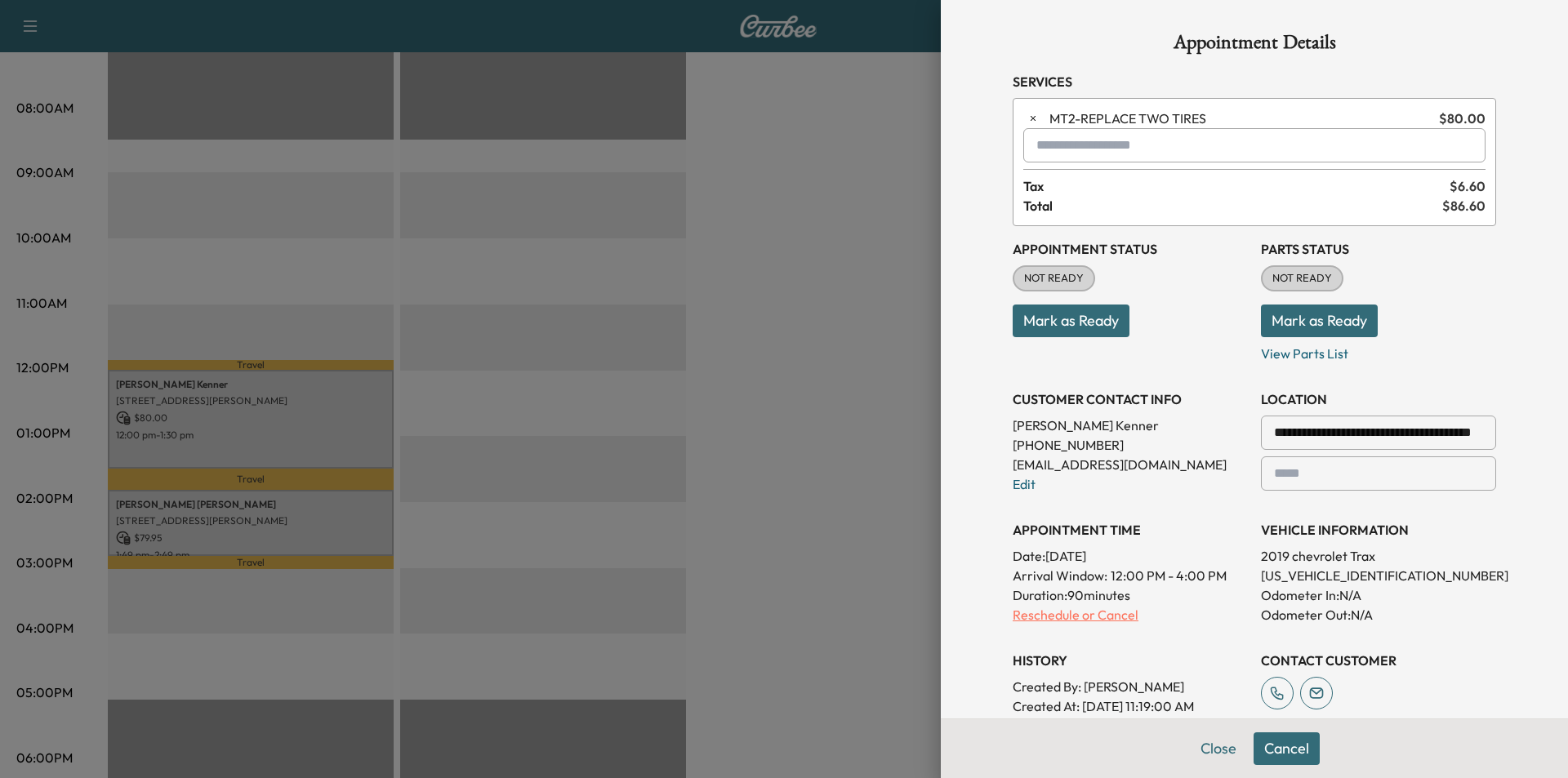
click at [1077, 617] on p "Reschedule or Cancel" at bounding box center [1129, 615] width 235 height 20
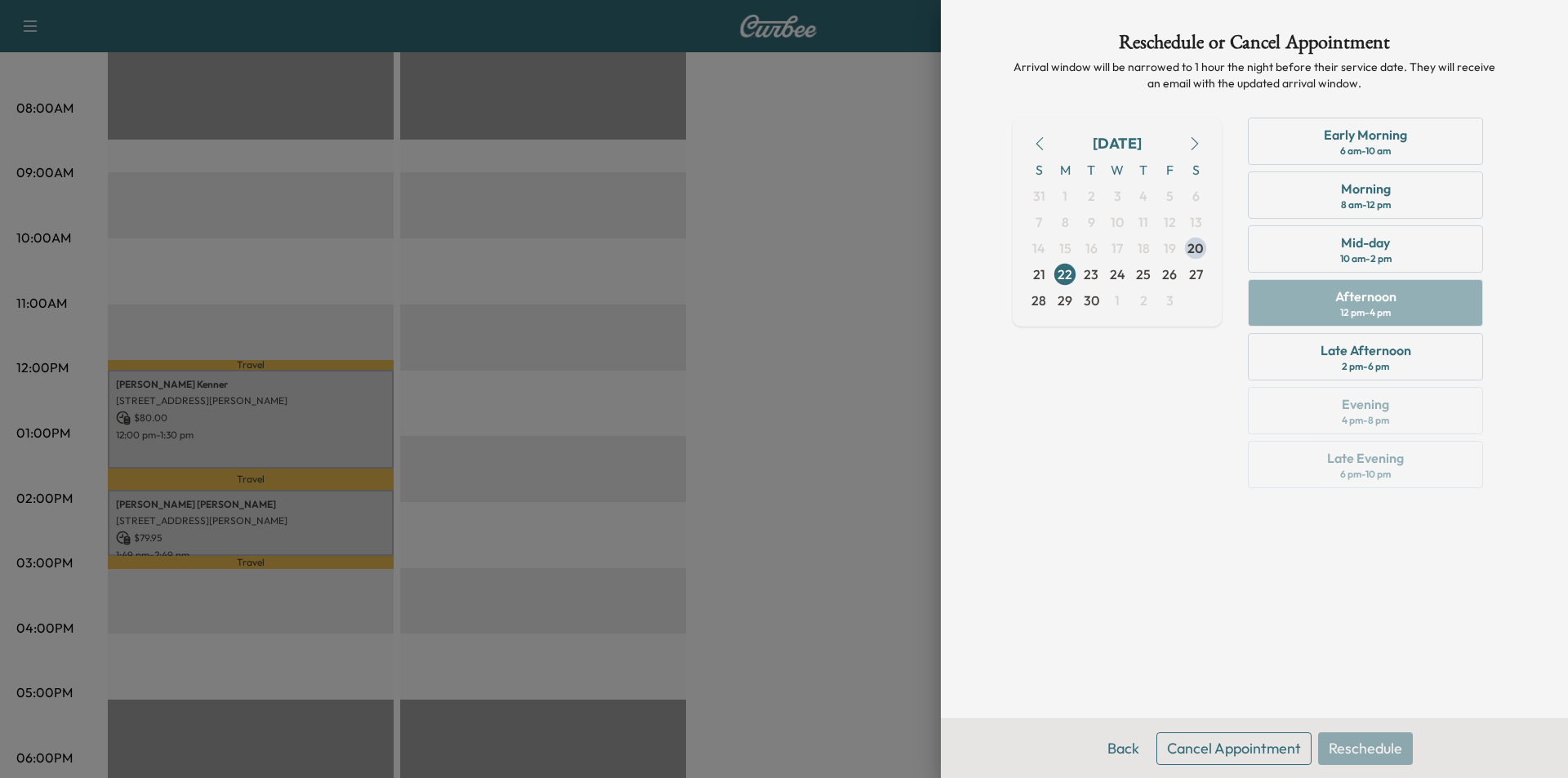
click at [1243, 765] on button "Cancel Appointment" at bounding box center [1234, 749] width 155 height 33
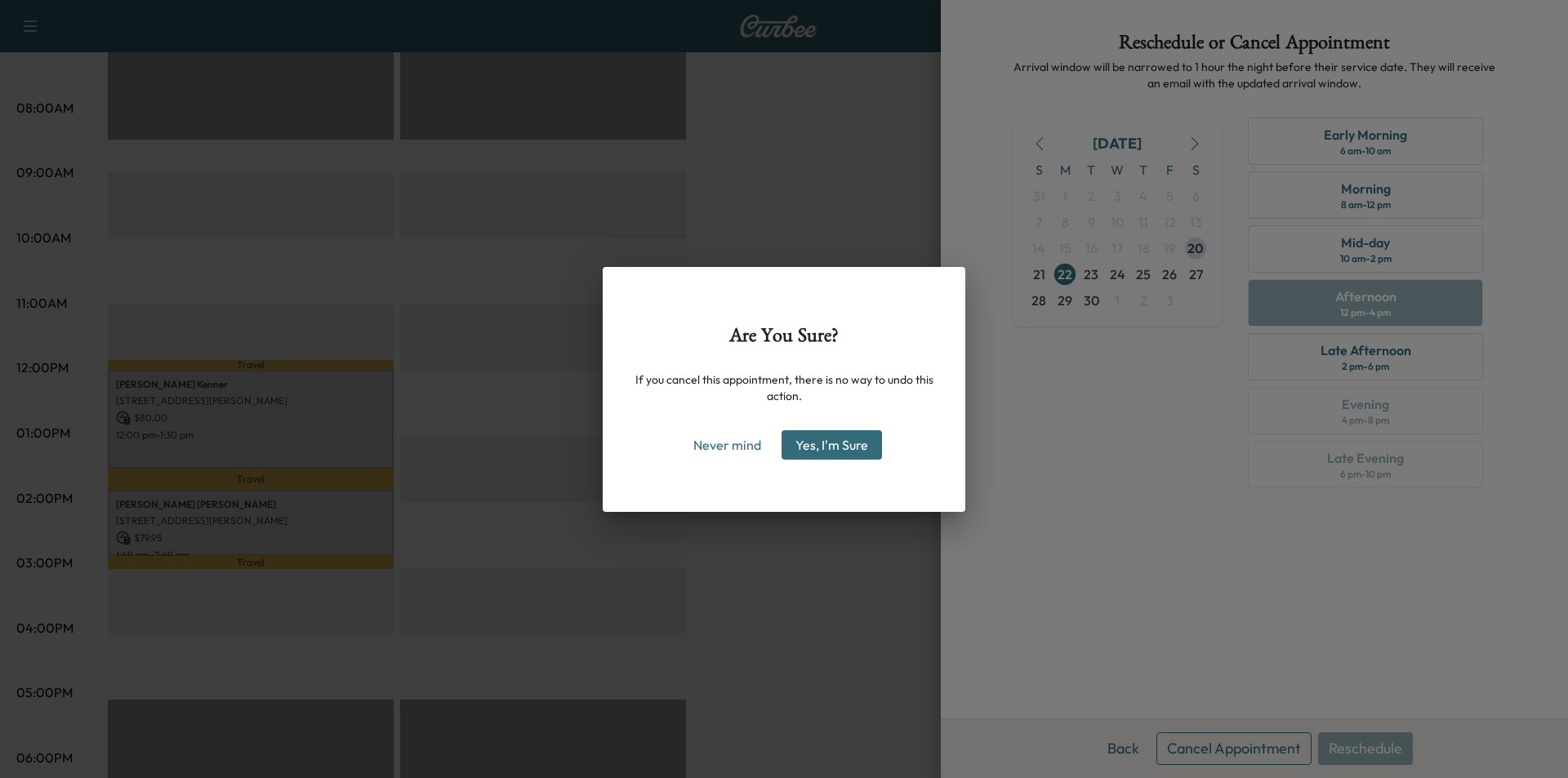
click at [809, 451] on button "Yes, I'm Sure" at bounding box center [832, 445] width 100 height 29
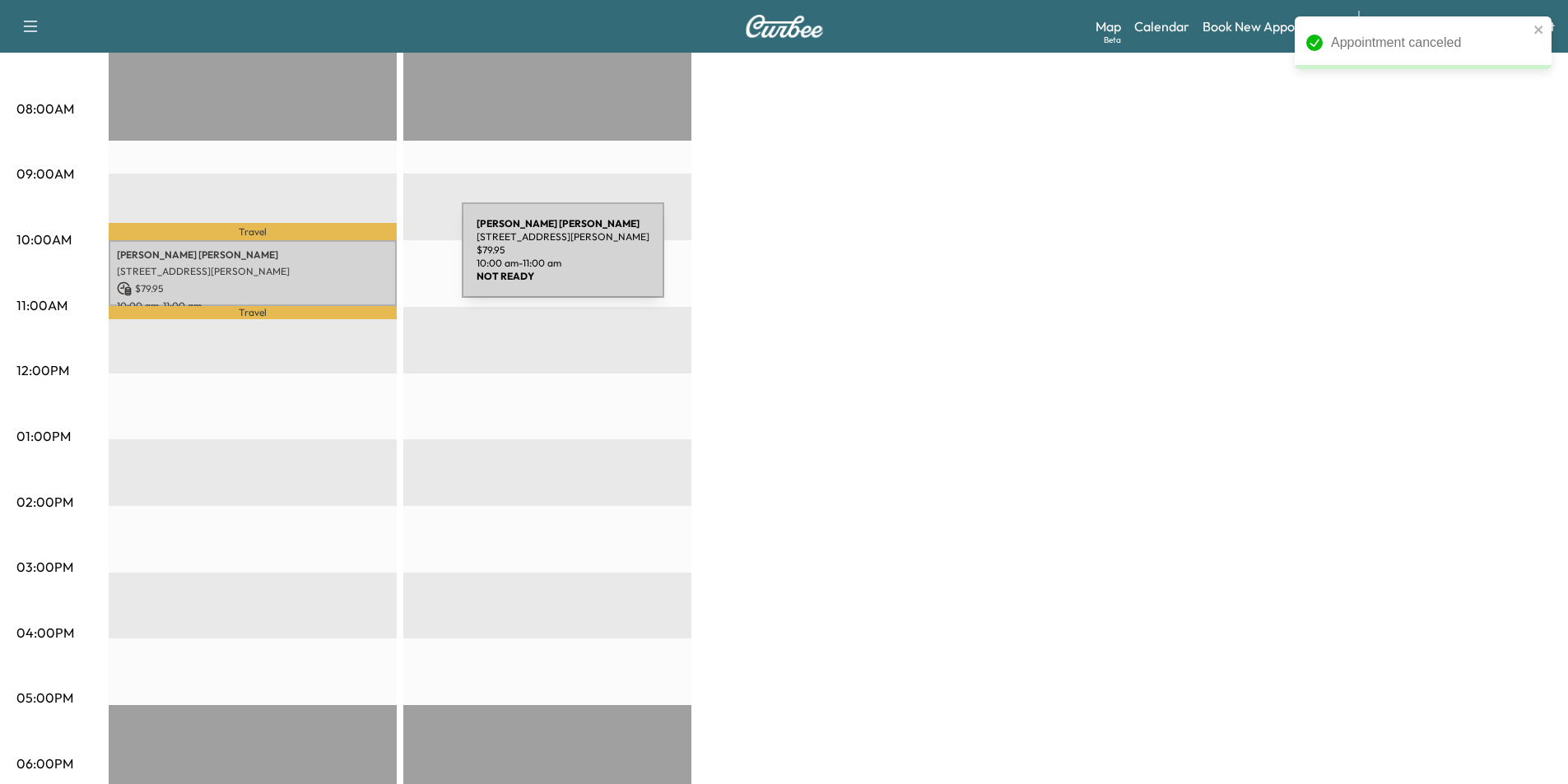
click at [339, 260] on div "[PERSON_NAME] [STREET_ADDRESS][PERSON_NAME] $ 79.95 10:00 am - 11:00 am" at bounding box center [253, 274] width 288 height 67
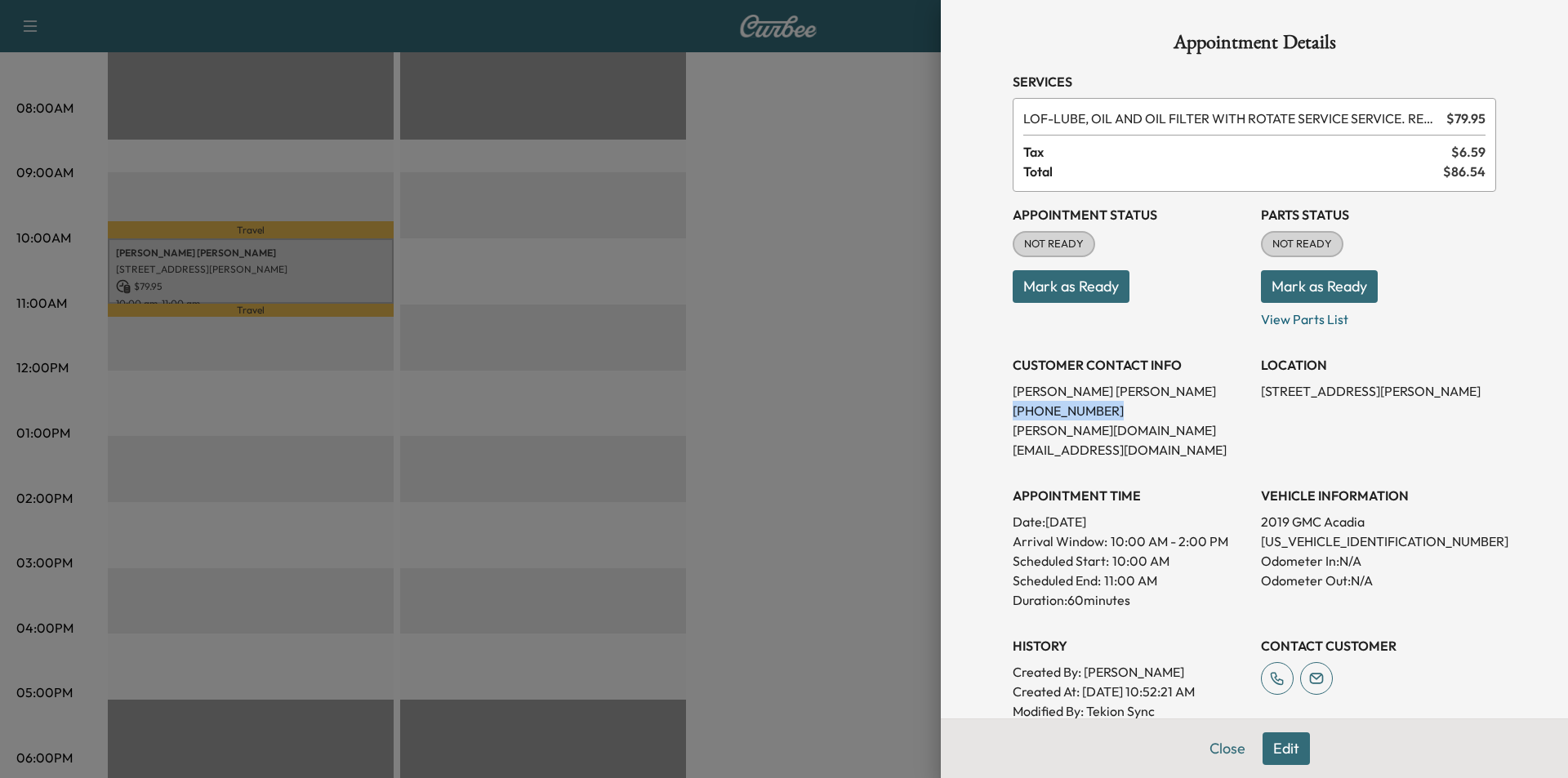
drag, startPoint x: 1104, startPoint y: 415, endPoint x: 995, endPoint y: 414, distance: 109.0
click at [995, 414] on div "Appointment Details Services LOF - LUBE, OIL AND OIL FILTER WITH ROTATE SERVICE…" at bounding box center [1254, 489] width 523 height 979
copy p "[PHONE_NUMBER]"
click at [1212, 739] on button "Close" at bounding box center [1228, 749] width 57 height 33
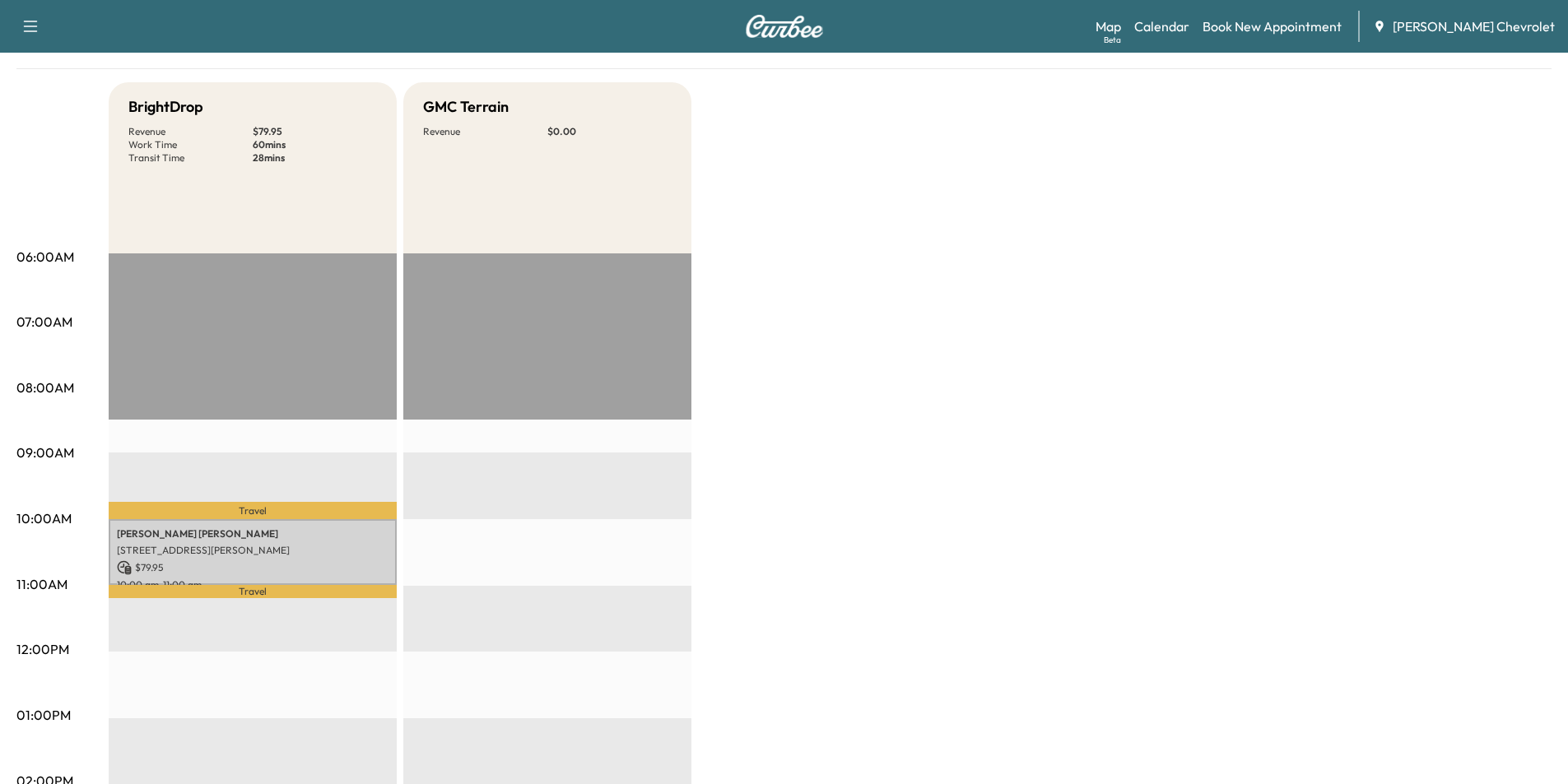
scroll to position [0, 0]
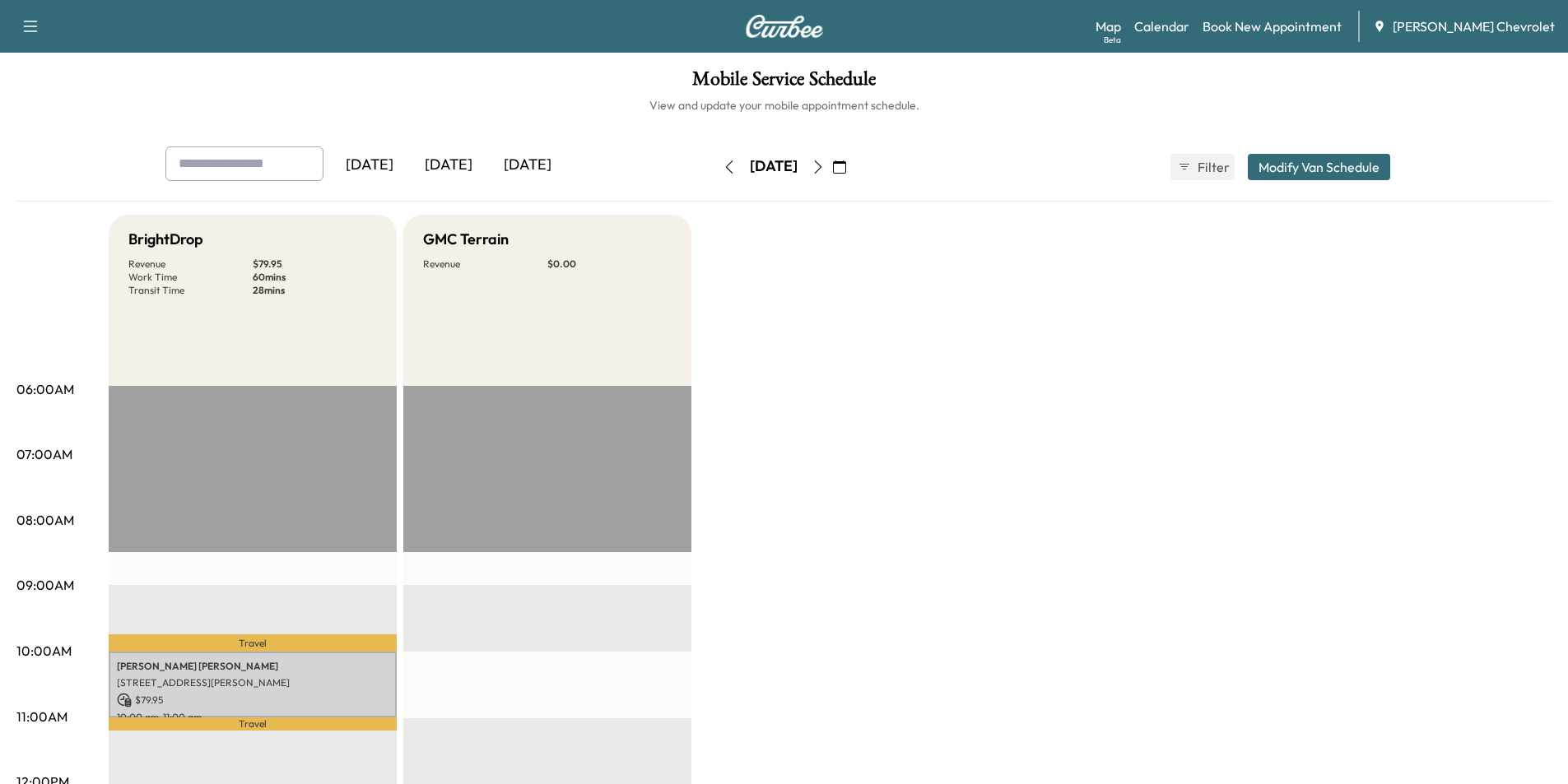
click at [821, 166] on icon "button" at bounding box center [818, 167] width 7 height 14
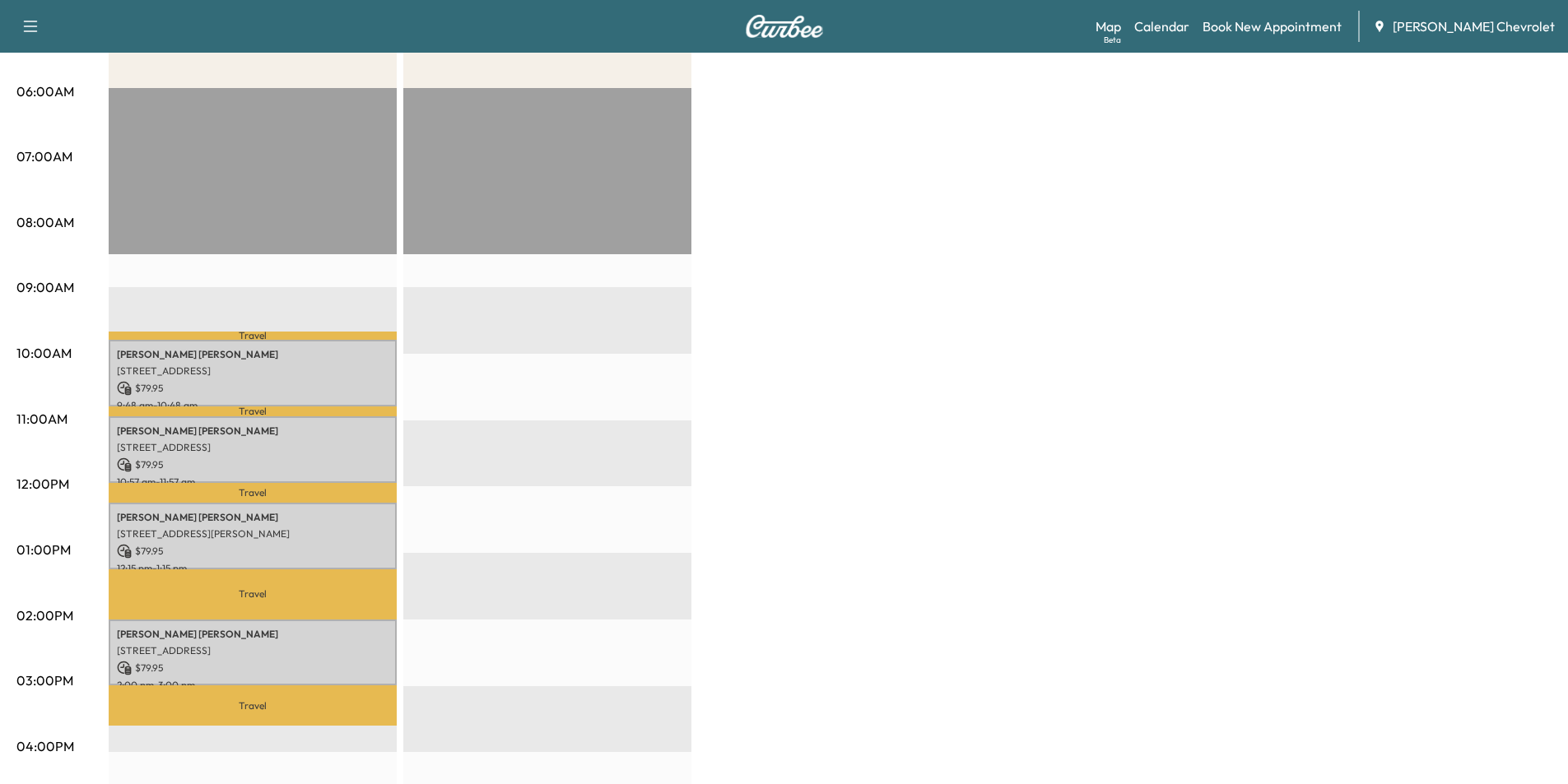
scroll to position [329, 0]
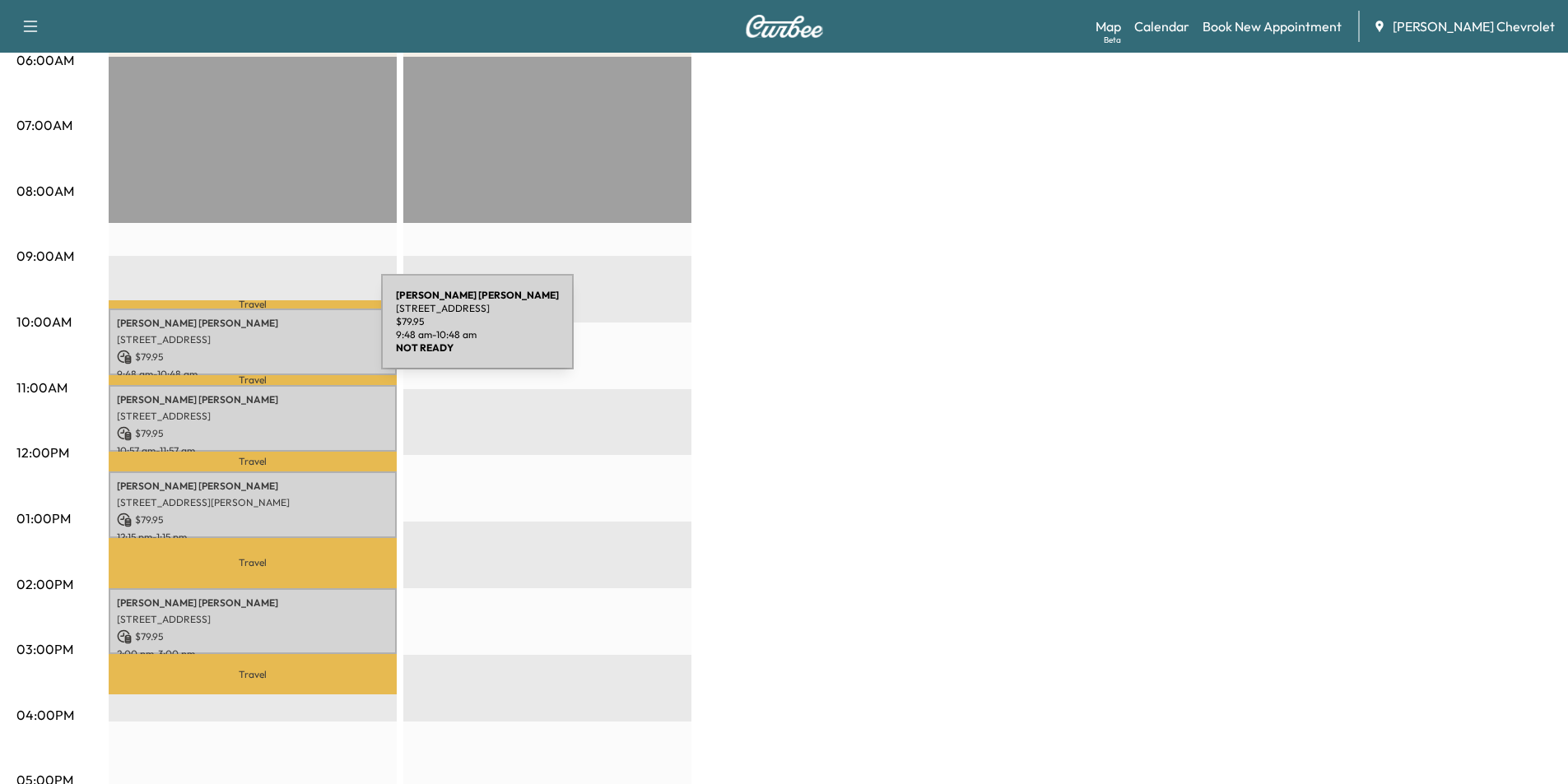
click at [258, 333] on p "[STREET_ADDRESS]" at bounding box center [253, 339] width 272 height 14
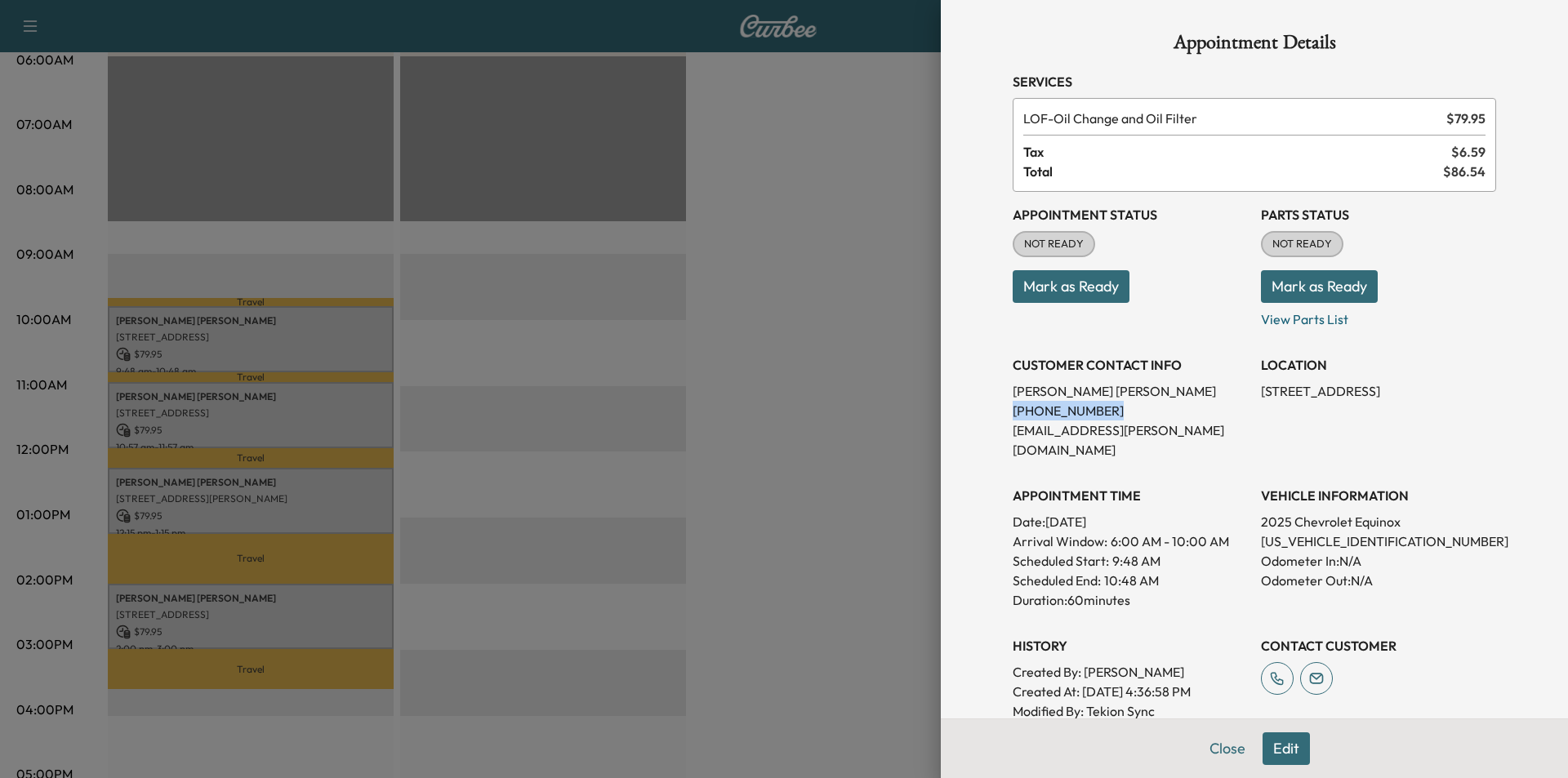
drag, startPoint x: 1104, startPoint y: 409, endPoint x: 1001, endPoint y: 414, distance: 103.1
click at [1012, 414] on p "[PHONE_NUMBER]" at bounding box center [1129, 411] width 235 height 20
click at [1220, 752] on button "Close" at bounding box center [1228, 749] width 57 height 33
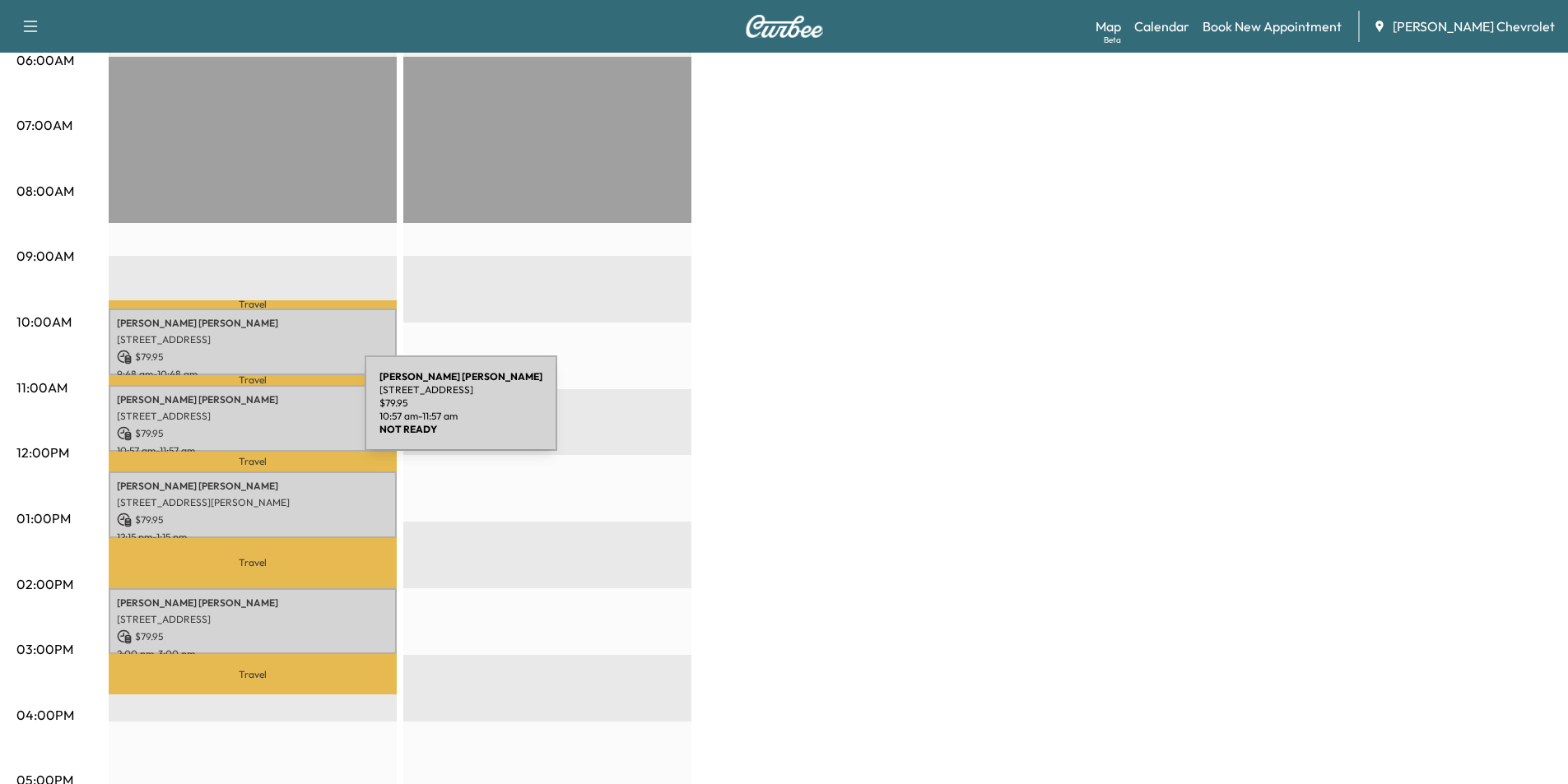
click at [241, 413] on p "[STREET_ADDRESS]" at bounding box center [253, 416] width 272 height 14
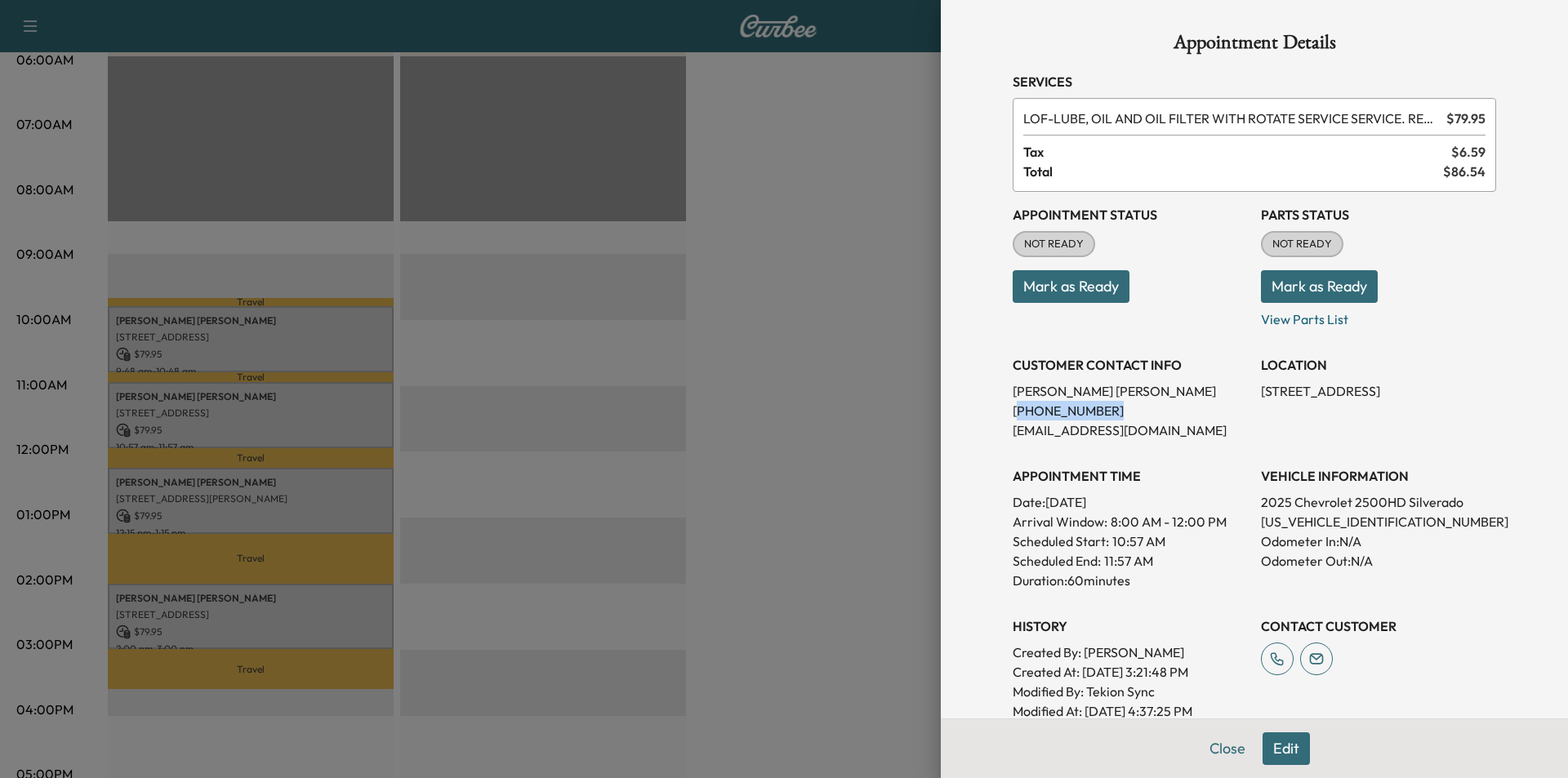
drag, startPoint x: 1083, startPoint y: 415, endPoint x: 1004, endPoint y: 414, distance: 79.0
click at [1012, 414] on p "[PHONE_NUMBER]" at bounding box center [1129, 411] width 235 height 20
drag, startPoint x: 1107, startPoint y: 411, endPoint x: 991, endPoint y: 416, distance: 116.1
click at [994, 416] on div "Appointment Details Services LOF - LUBE, OIL AND OIL FILTER WITH ROTATE SERVICE…" at bounding box center [1254, 480] width 523 height 959
click at [1209, 748] on button "Close" at bounding box center [1228, 749] width 57 height 33
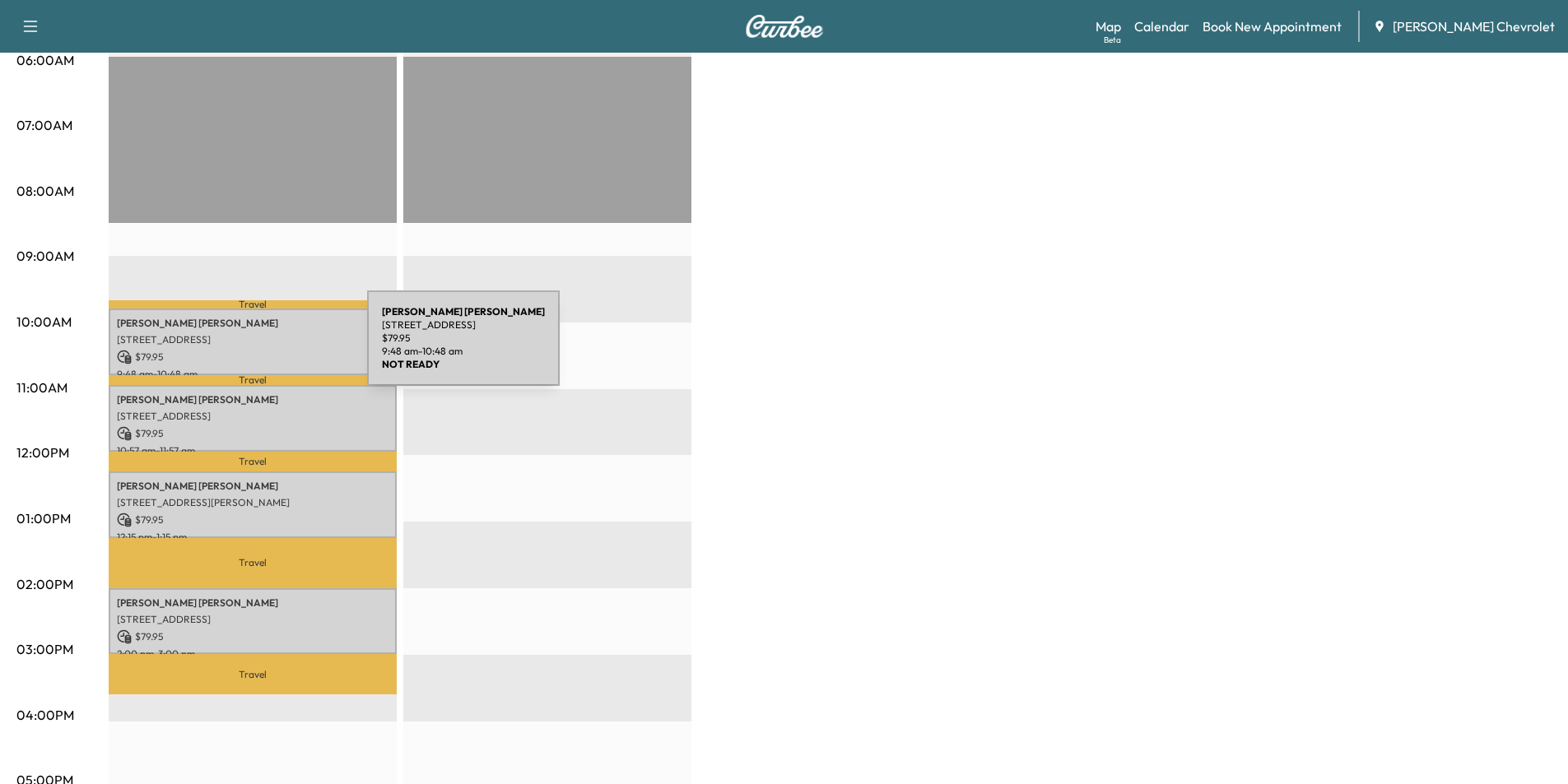
click at [244, 349] on p "$ 79.95" at bounding box center [253, 356] width 272 height 14
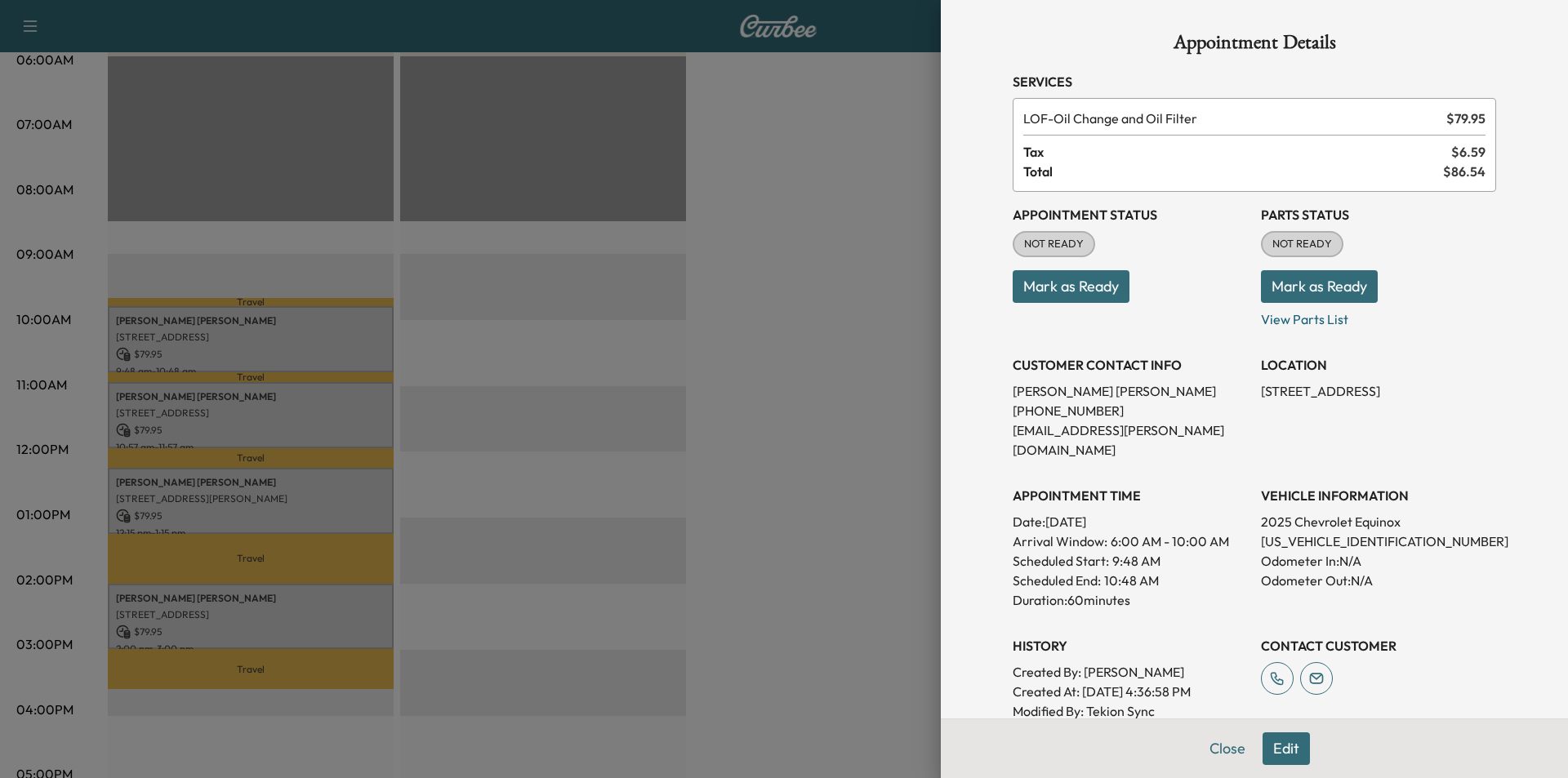
click at [1273, 748] on button "Edit" at bounding box center [1286, 749] width 47 height 33
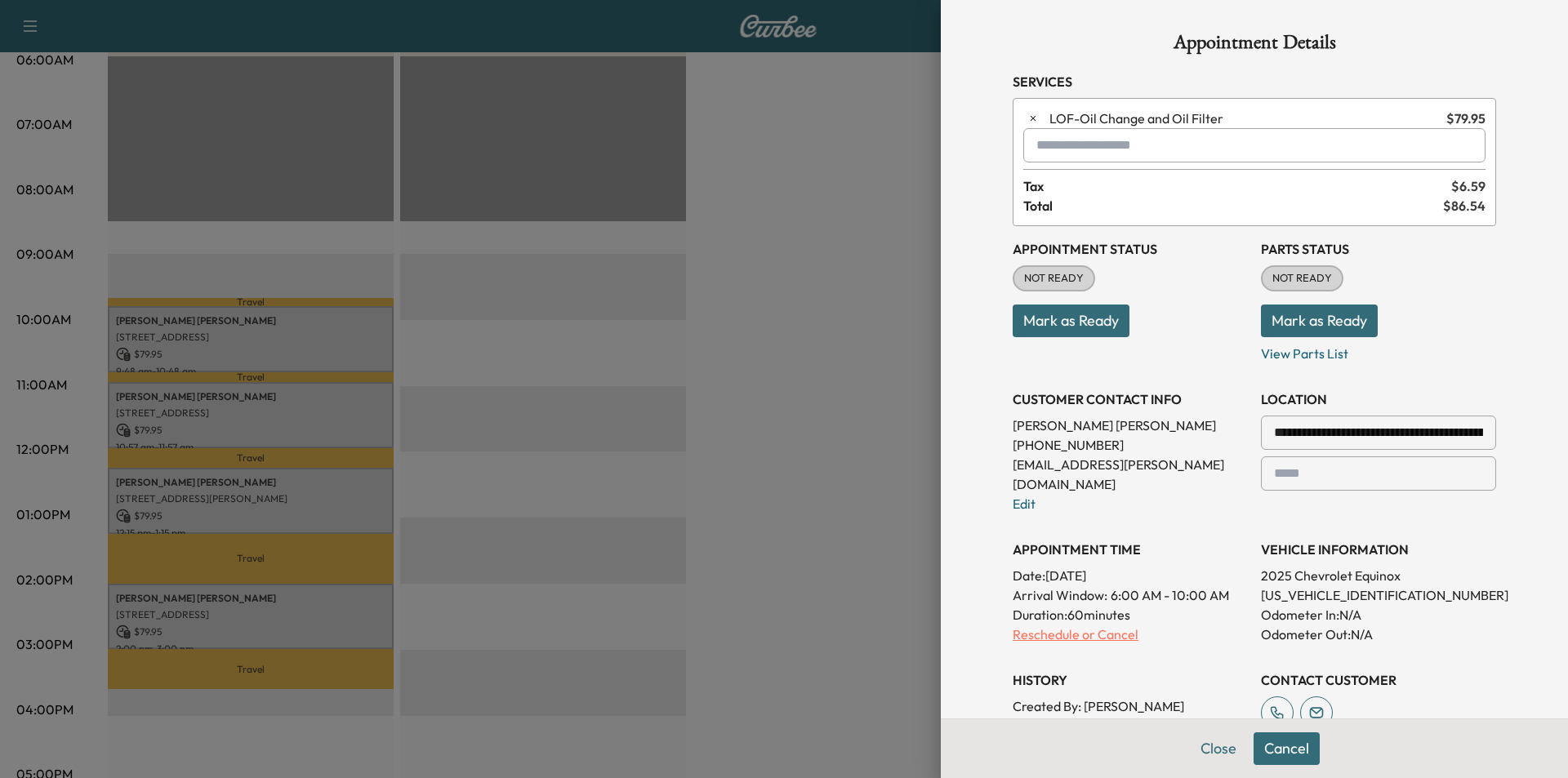
click at [1103, 624] on p "Reschedule or Cancel" at bounding box center [1129, 634] width 235 height 20
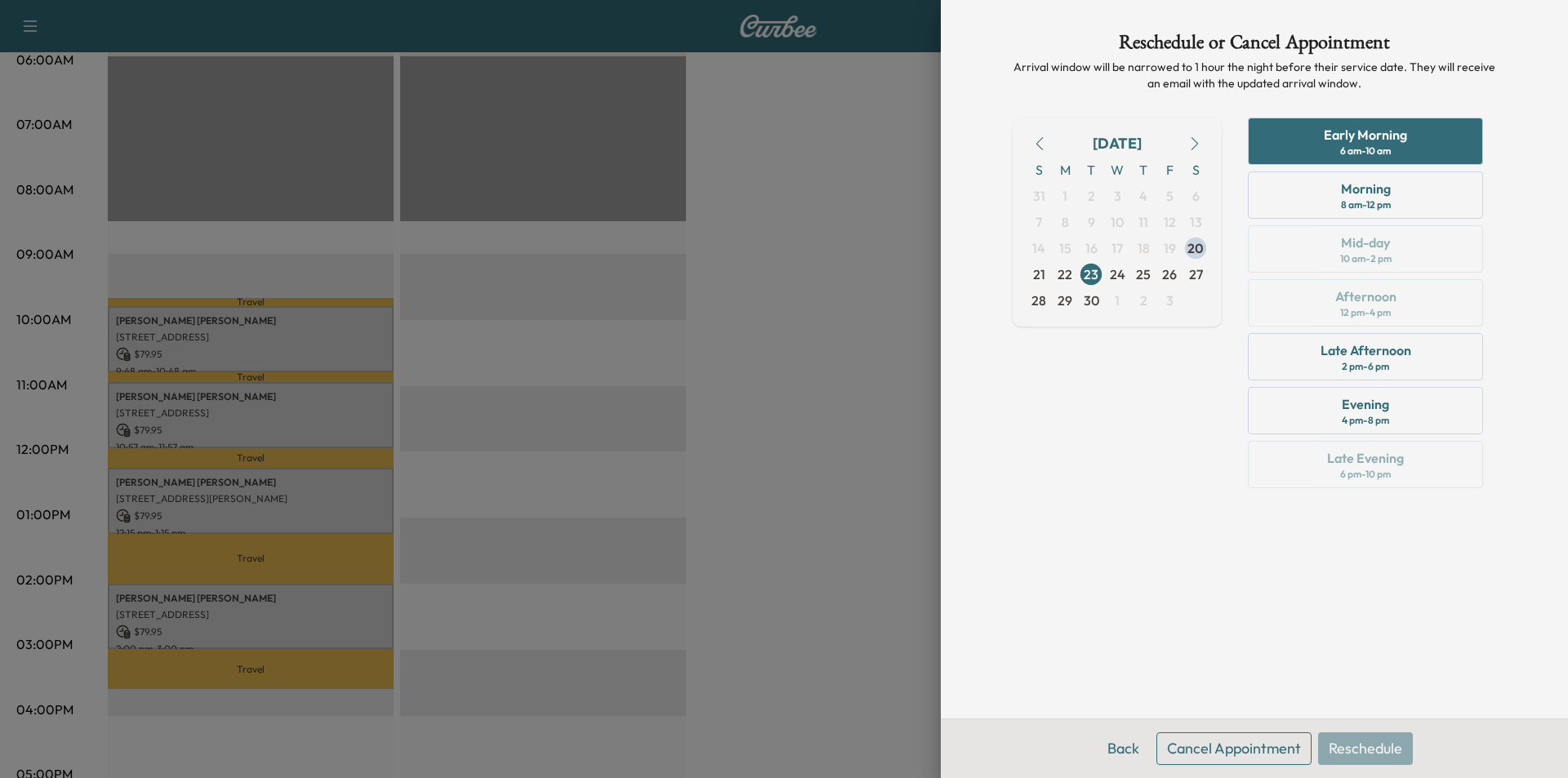
click at [1225, 743] on button "Cancel Appointment" at bounding box center [1234, 749] width 155 height 33
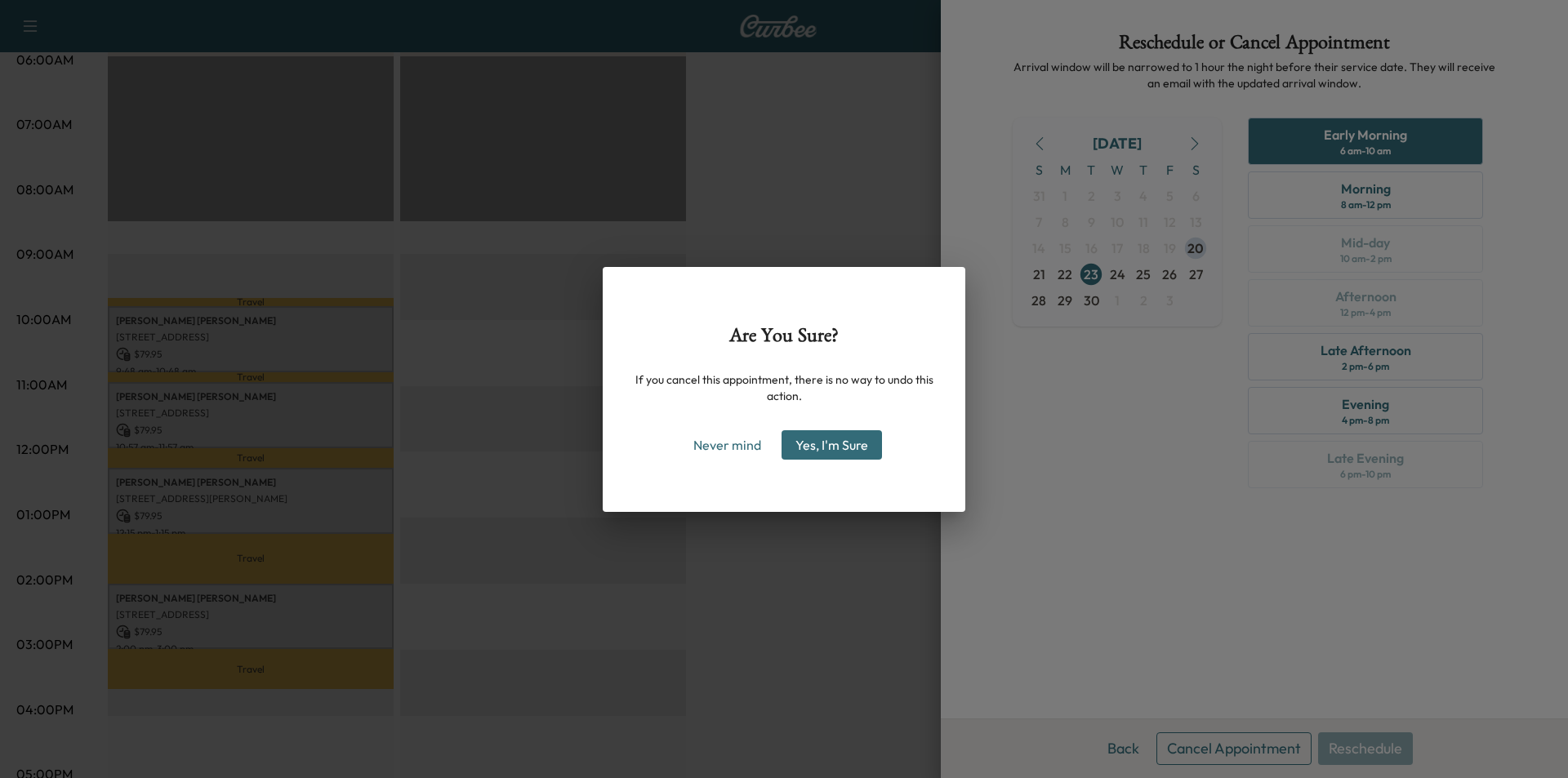
click at [842, 448] on button "Yes, I'm Sure" at bounding box center [832, 445] width 100 height 29
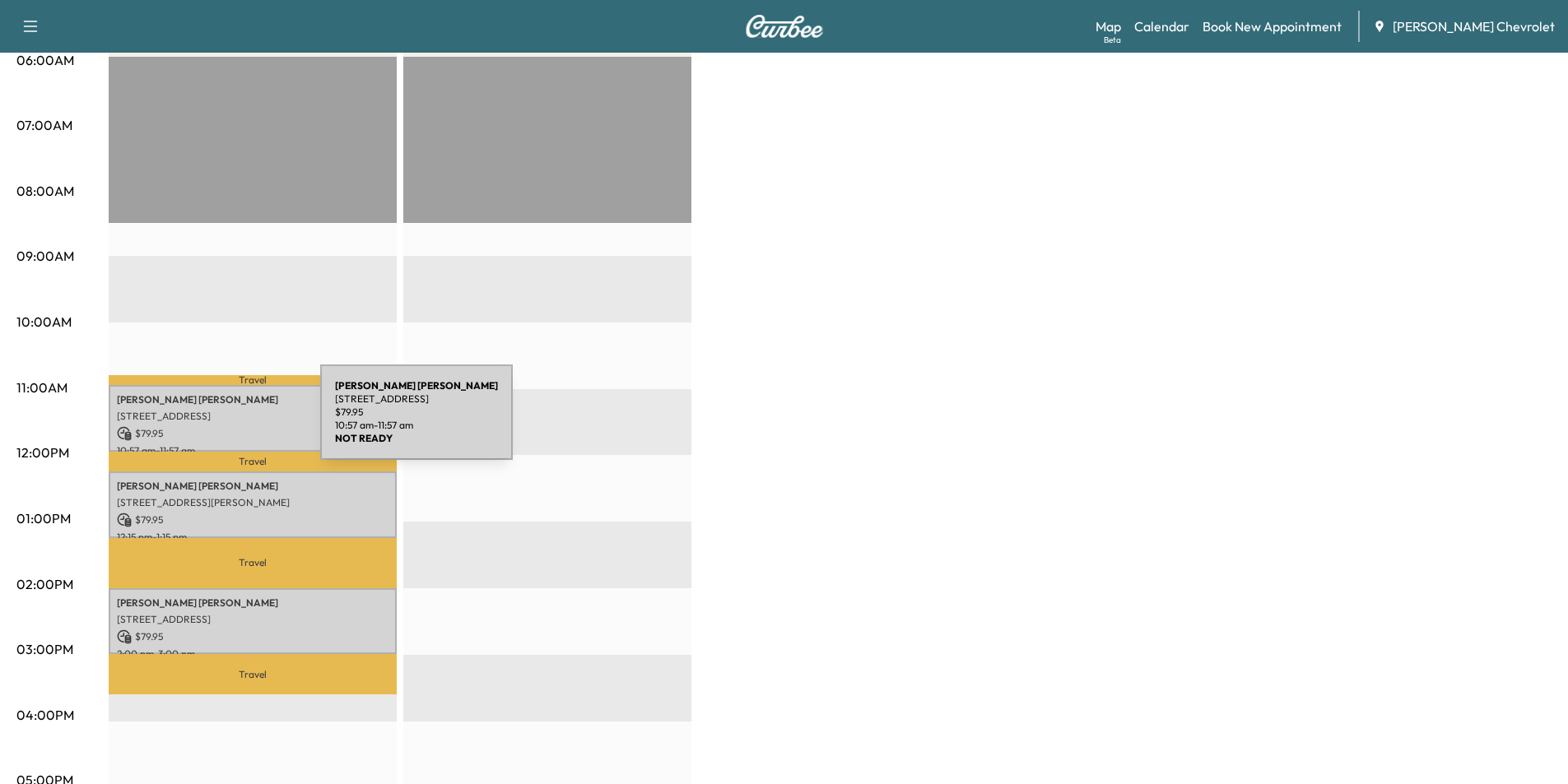
click at [196, 426] on p "$ 79.95" at bounding box center [253, 433] width 272 height 14
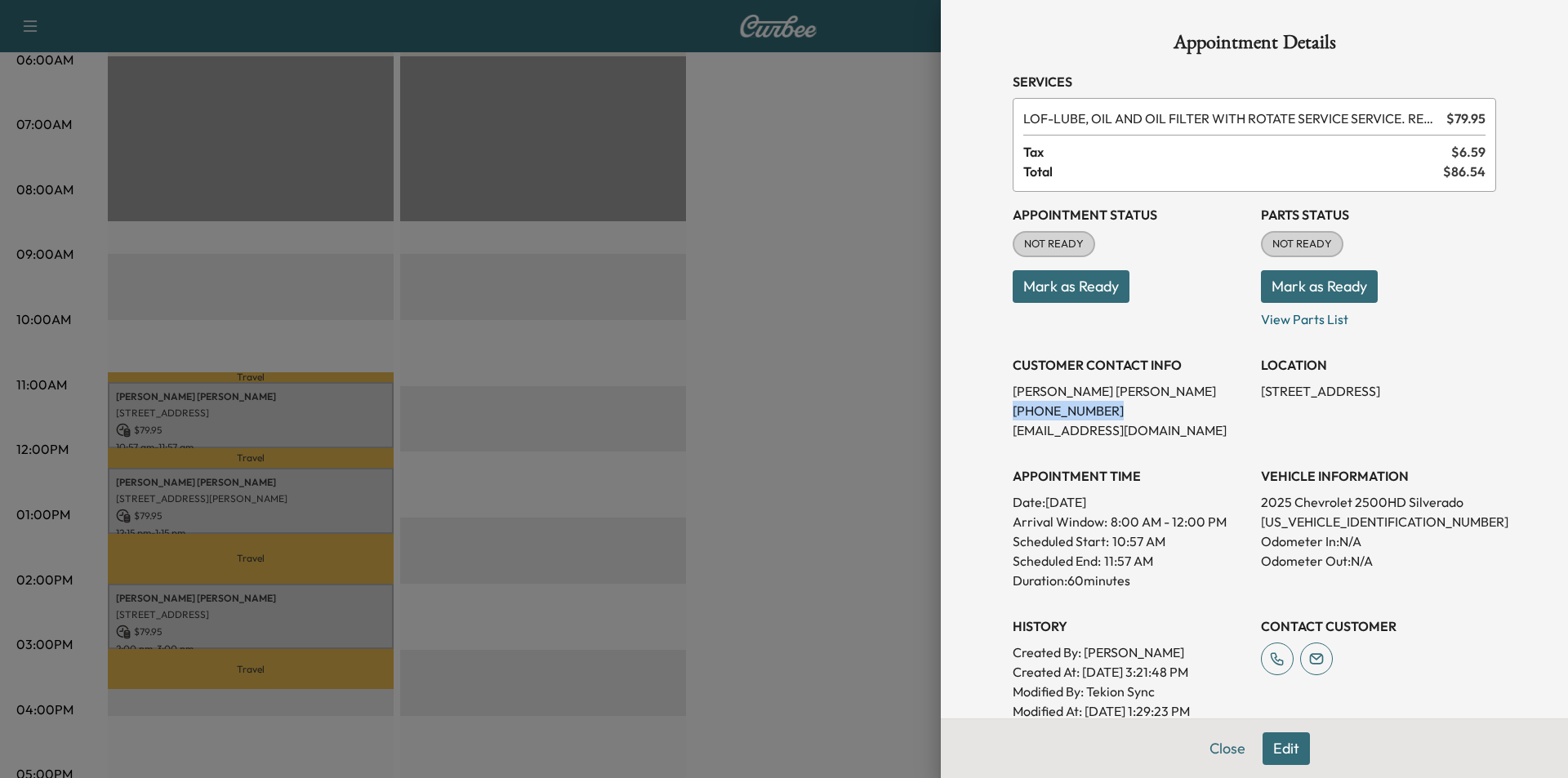
drag, startPoint x: 1098, startPoint y: 413, endPoint x: 997, endPoint y: 411, distance: 101.0
click at [997, 411] on div "Appointment Details Services LOF - LUBE, OIL AND OIL FILTER WITH ROTATE SERVICE…" at bounding box center [1254, 480] width 523 height 959
click at [1230, 745] on button "Close" at bounding box center [1228, 749] width 57 height 33
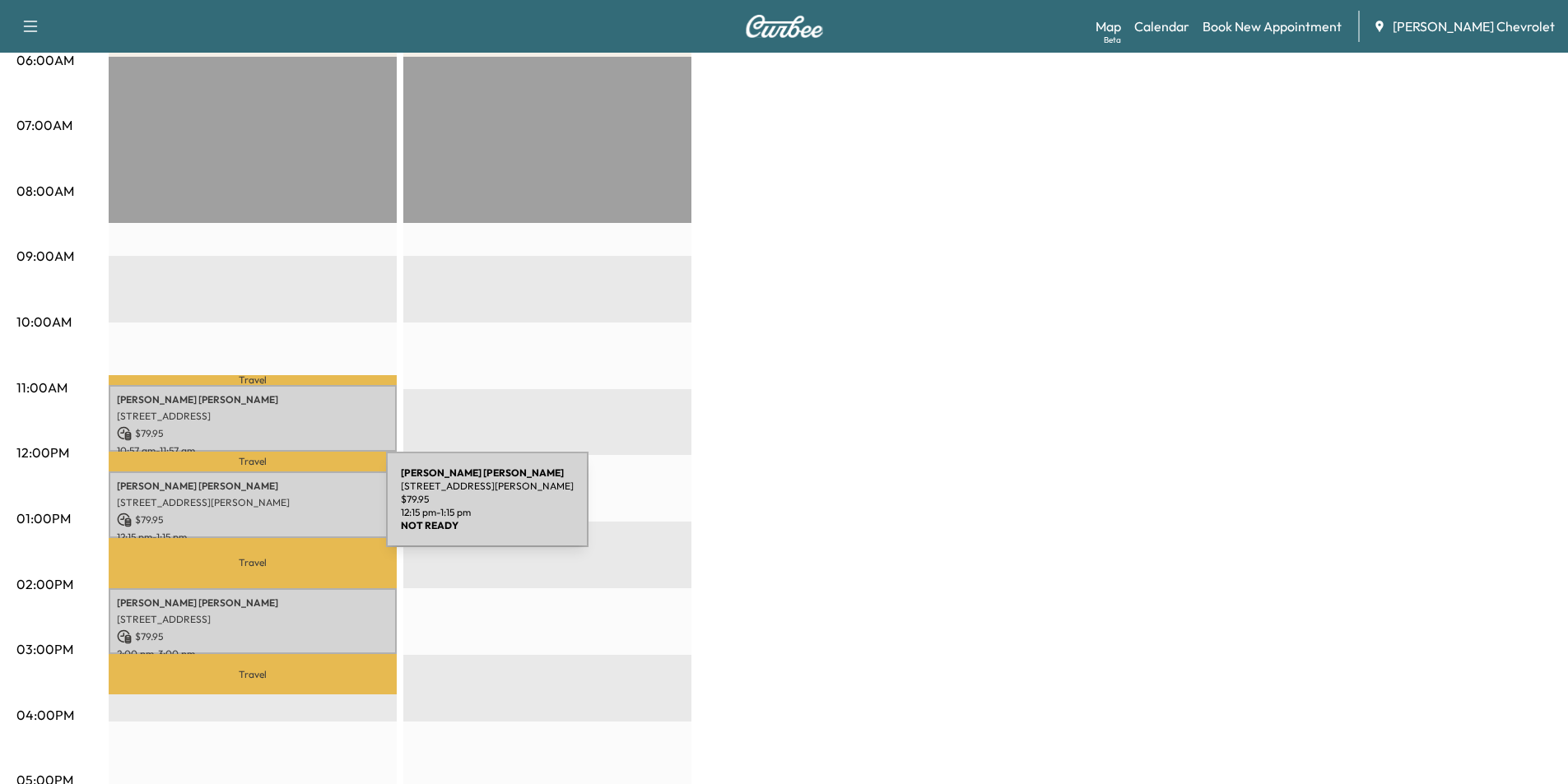
click at [263, 512] on p "$ 79.95" at bounding box center [253, 519] width 272 height 14
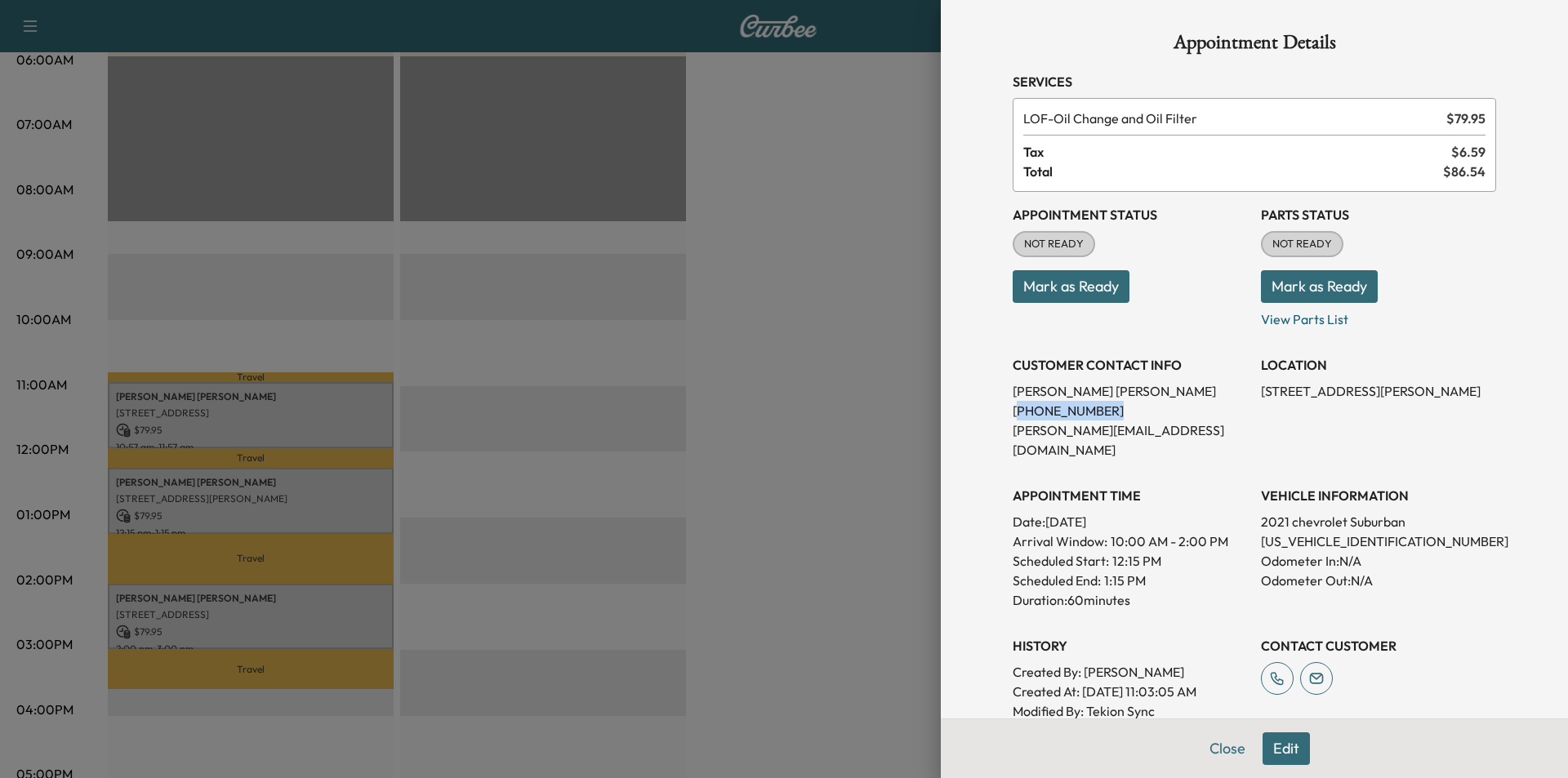
drag, startPoint x: 1106, startPoint y: 406, endPoint x: 1003, endPoint y: 407, distance: 103.0
click at [1012, 407] on p "[PHONE_NUMBER]" at bounding box center [1129, 411] width 235 height 20
drag, startPoint x: 1104, startPoint y: 414, endPoint x: 1002, endPoint y: 414, distance: 102.0
click at [1012, 414] on p "[PHONE_NUMBER]" at bounding box center [1129, 411] width 235 height 20
click at [1290, 753] on button "Edit" at bounding box center [1286, 749] width 47 height 33
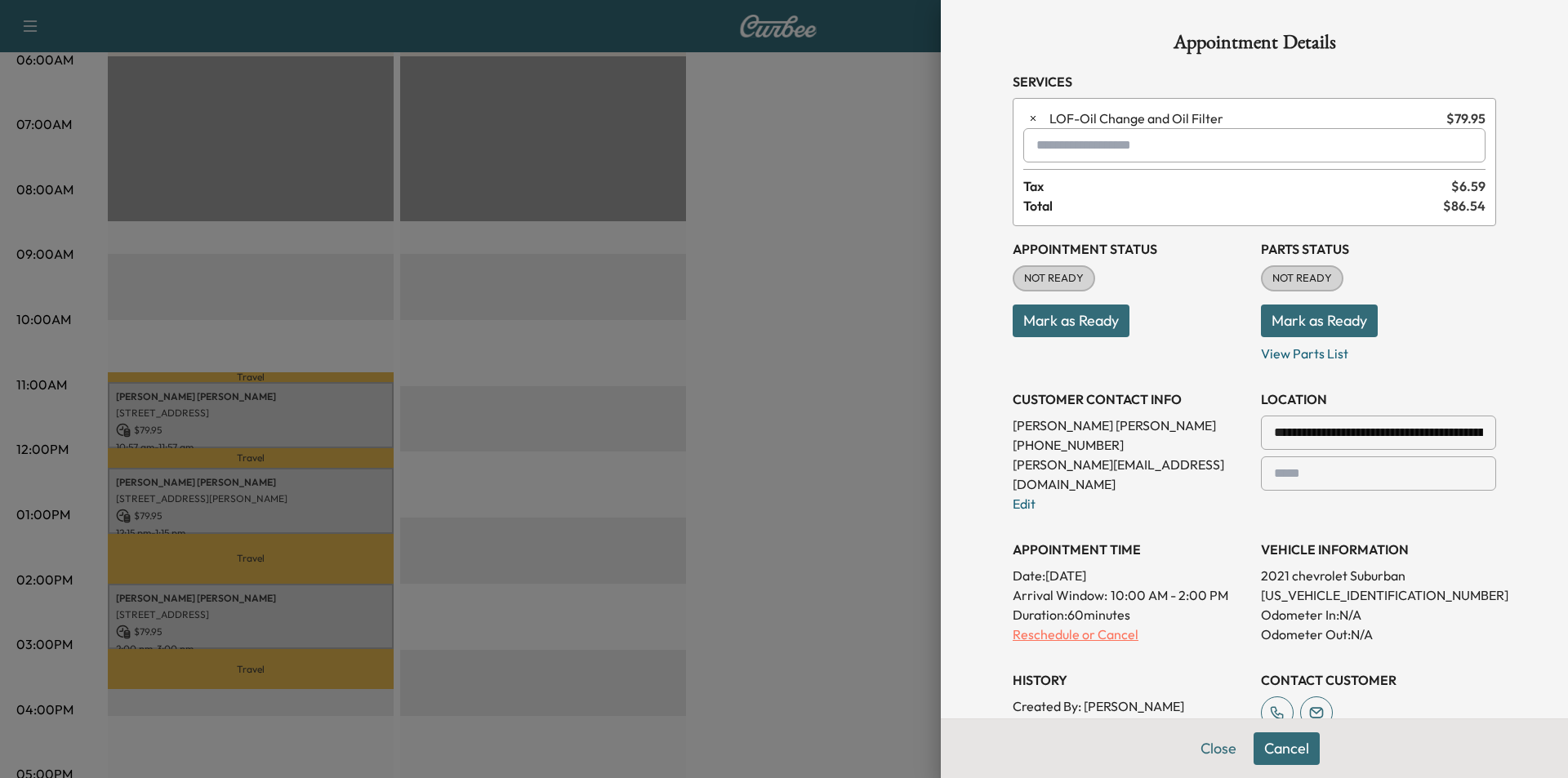
click at [1077, 624] on p "Reschedule or Cancel" at bounding box center [1129, 634] width 235 height 20
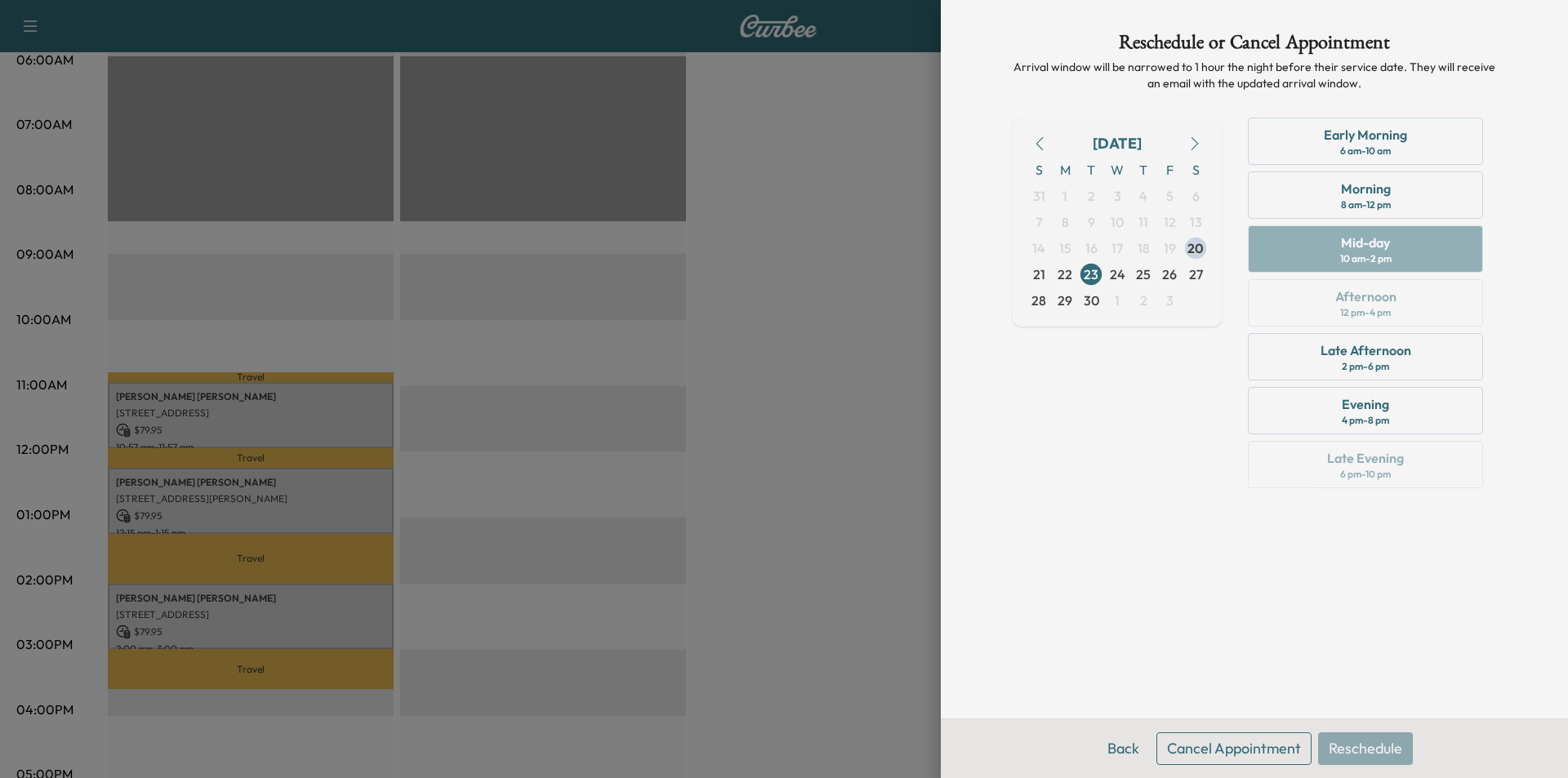
click at [1221, 750] on button "Cancel Appointment" at bounding box center [1234, 749] width 155 height 33
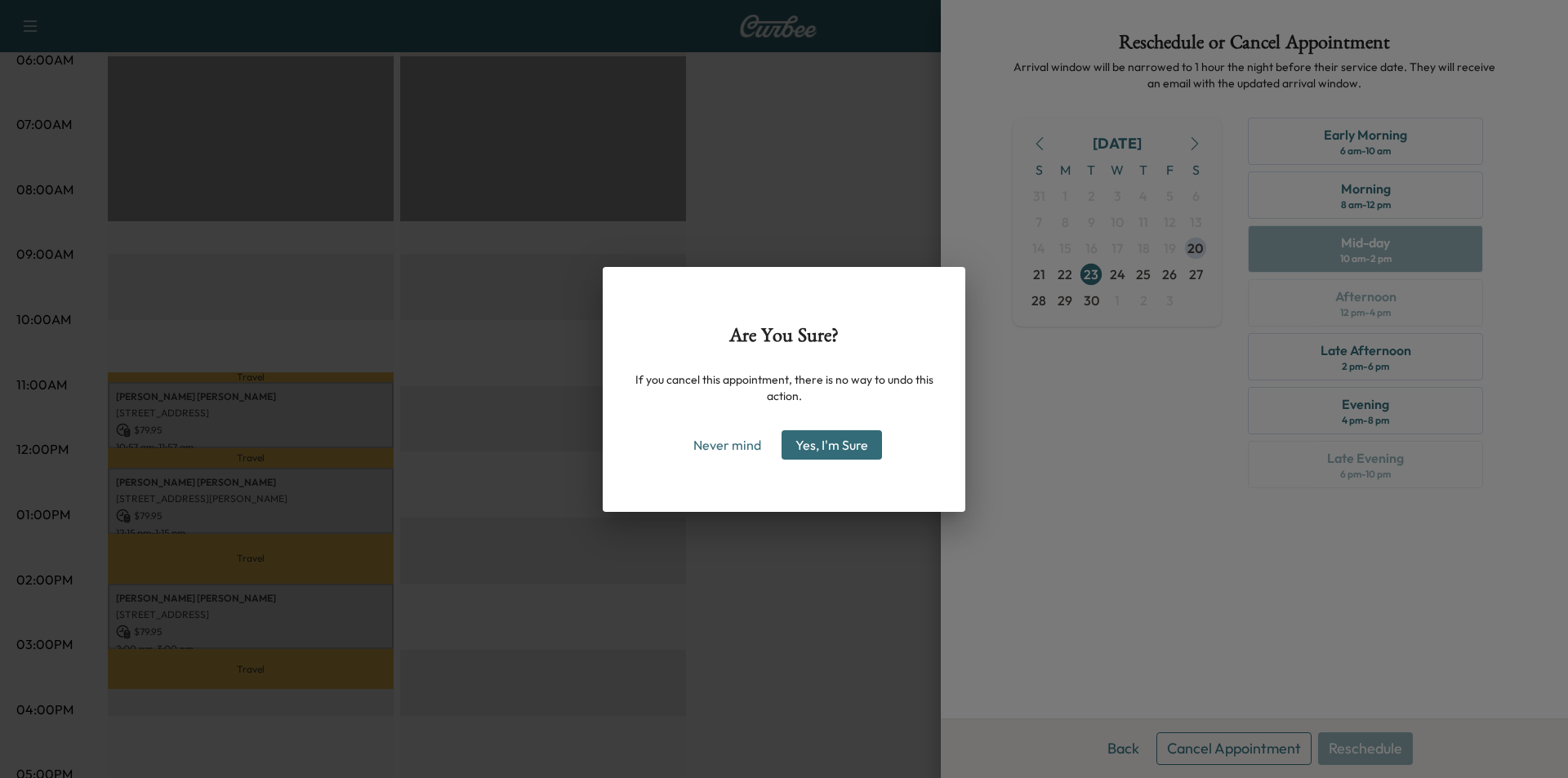
click at [844, 446] on button "Yes, I'm Sure" at bounding box center [832, 445] width 100 height 29
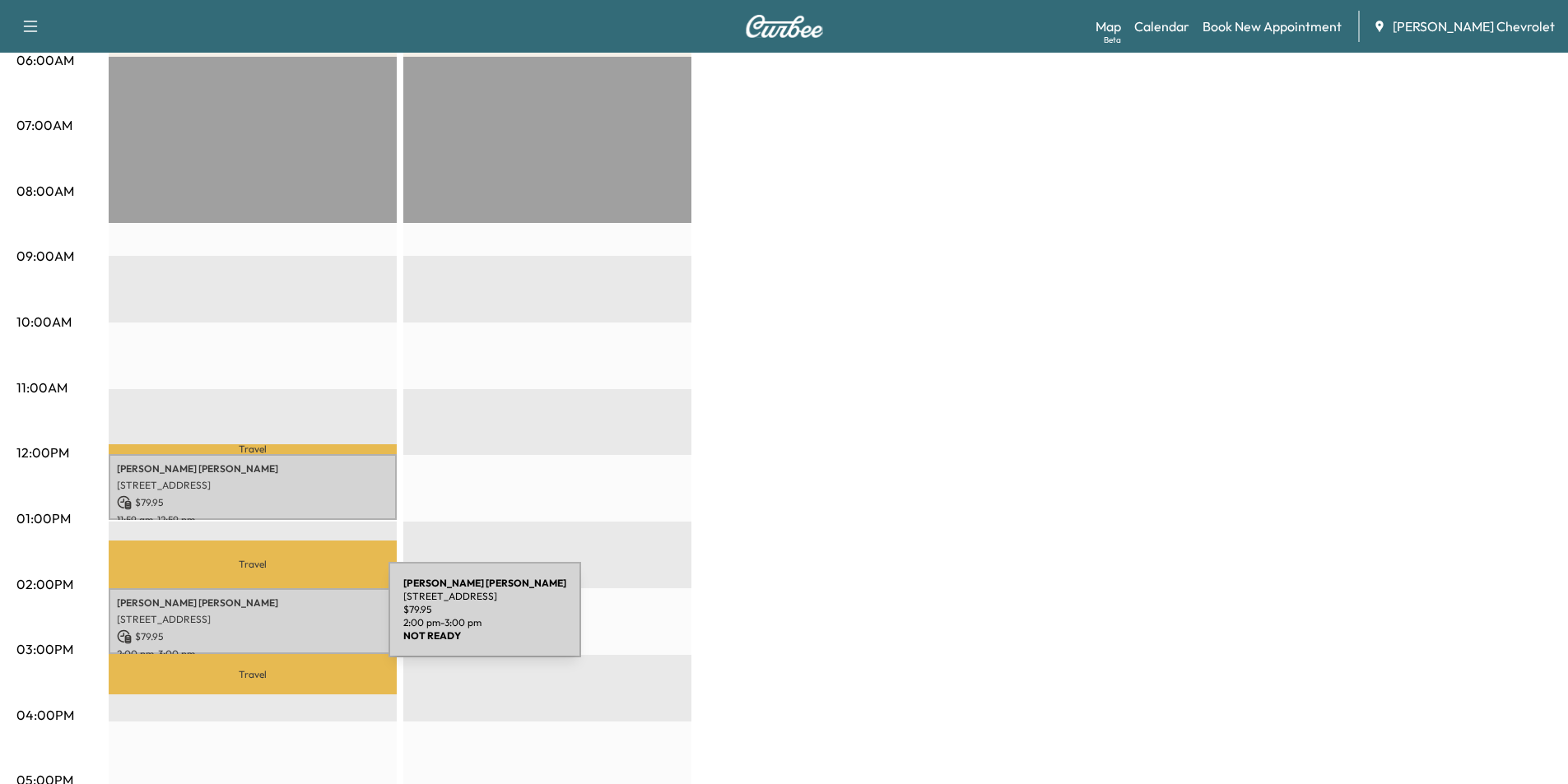
click at [265, 619] on p "[STREET_ADDRESS]" at bounding box center [253, 619] width 272 height 14
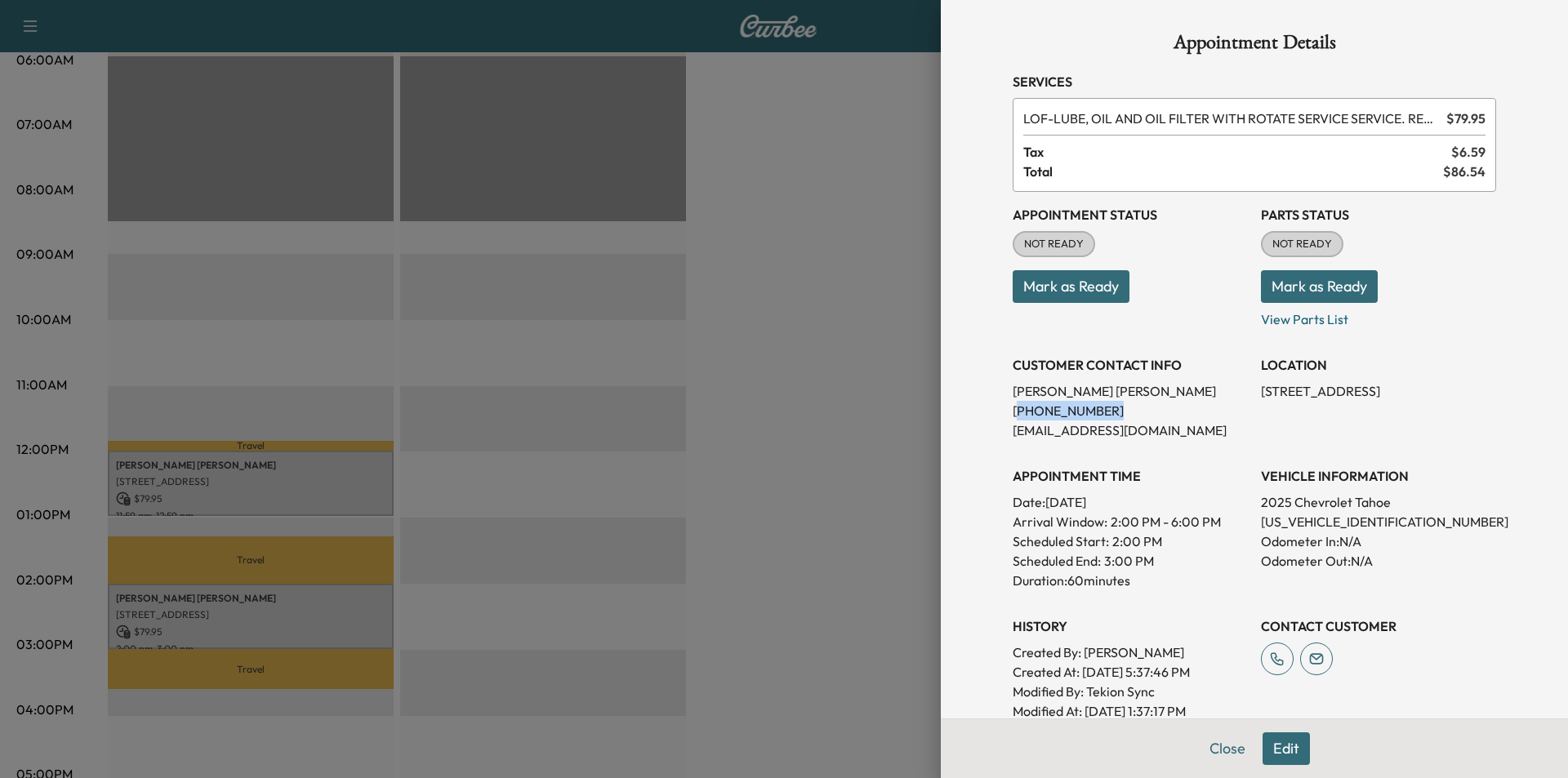
drag, startPoint x: 1104, startPoint y: 414, endPoint x: 1003, endPoint y: 410, distance: 101.1
click at [1012, 410] on p "[PHONE_NUMBER]" at bounding box center [1129, 411] width 235 height 20
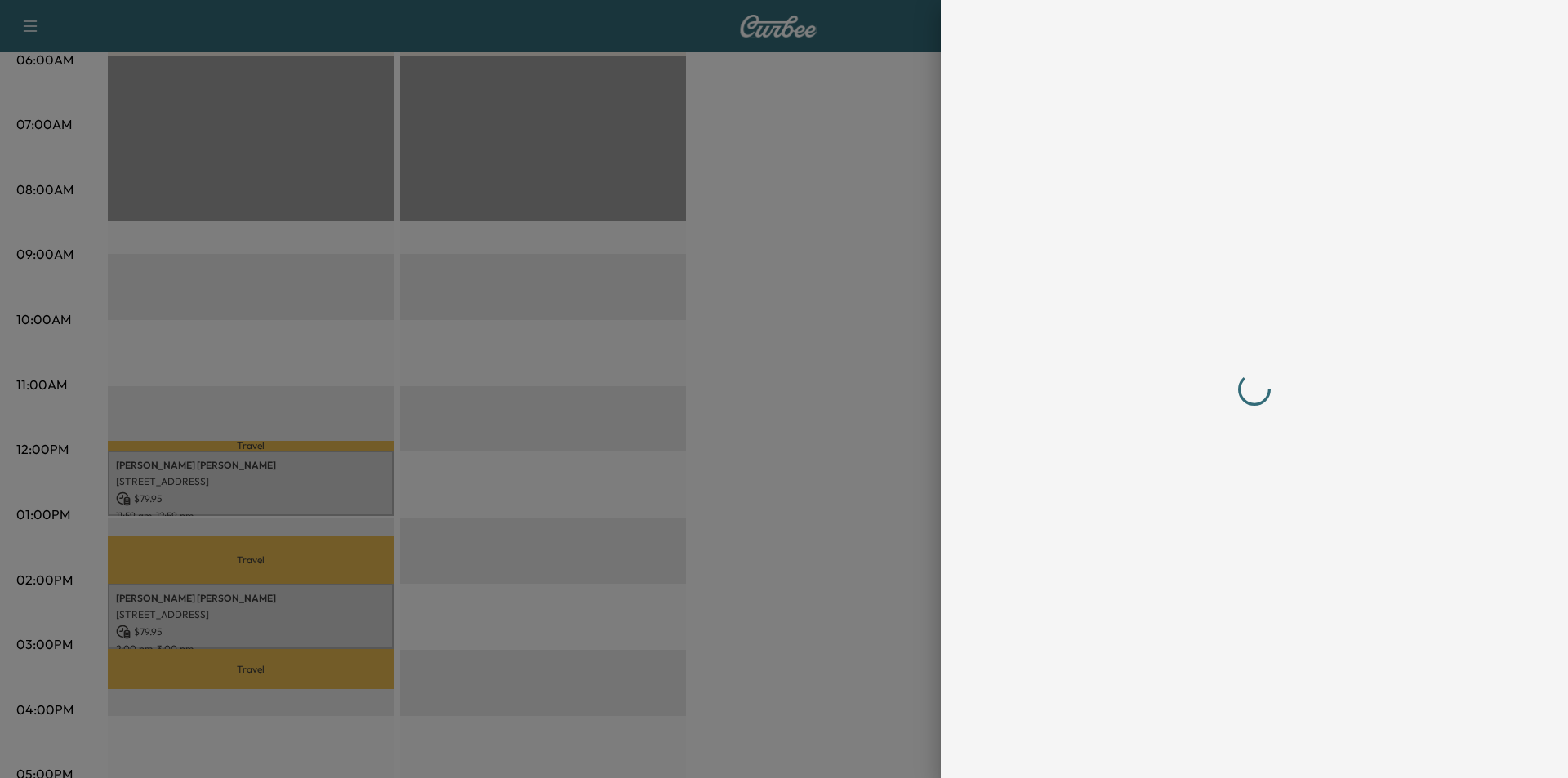
click at [768, 353] on div at bounding box center [784, 389] width 1568 height 778
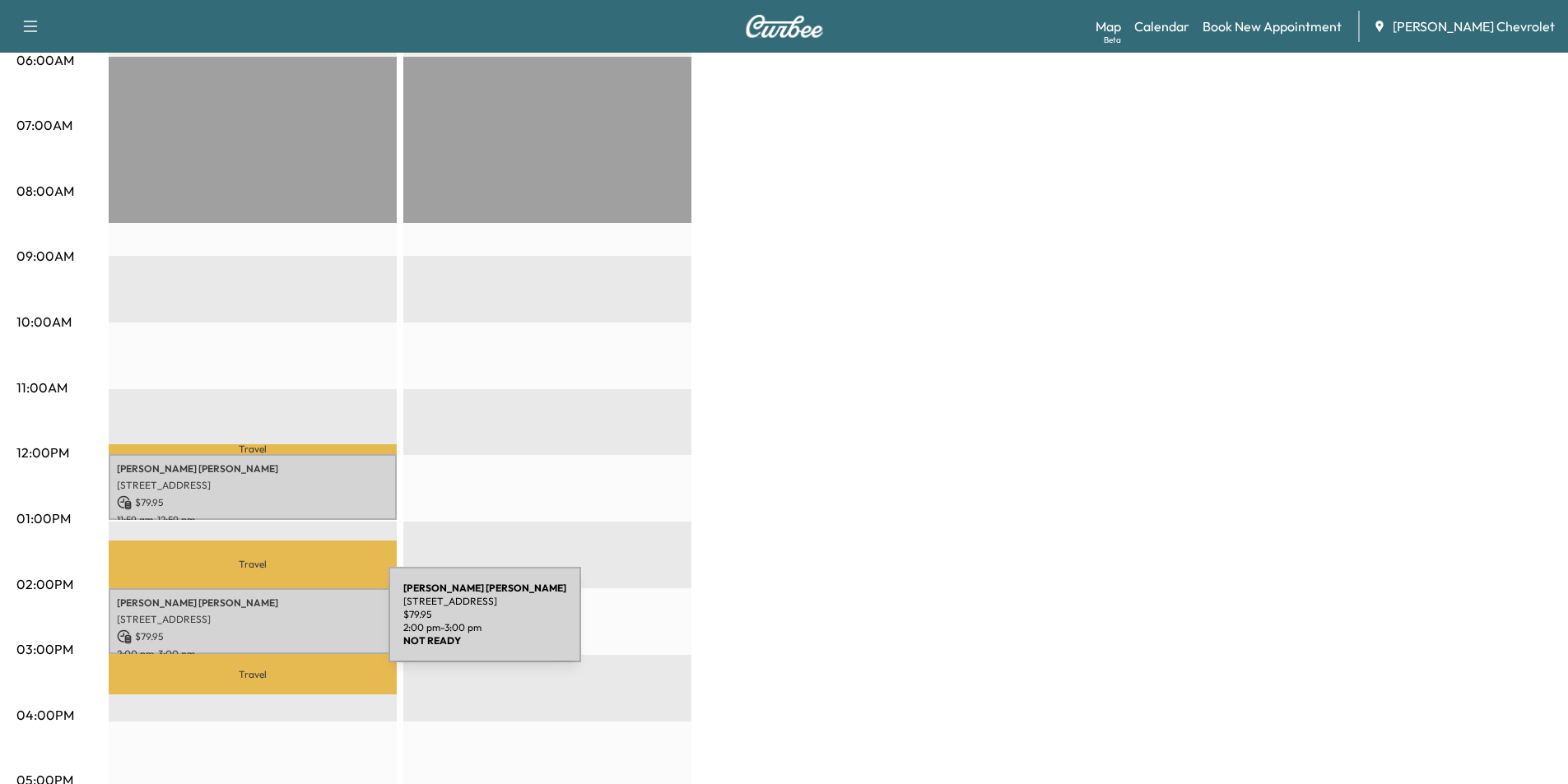
click at [265, 629] on p "$ 79.95" at bounding box center [253, 636] width 272 height 14
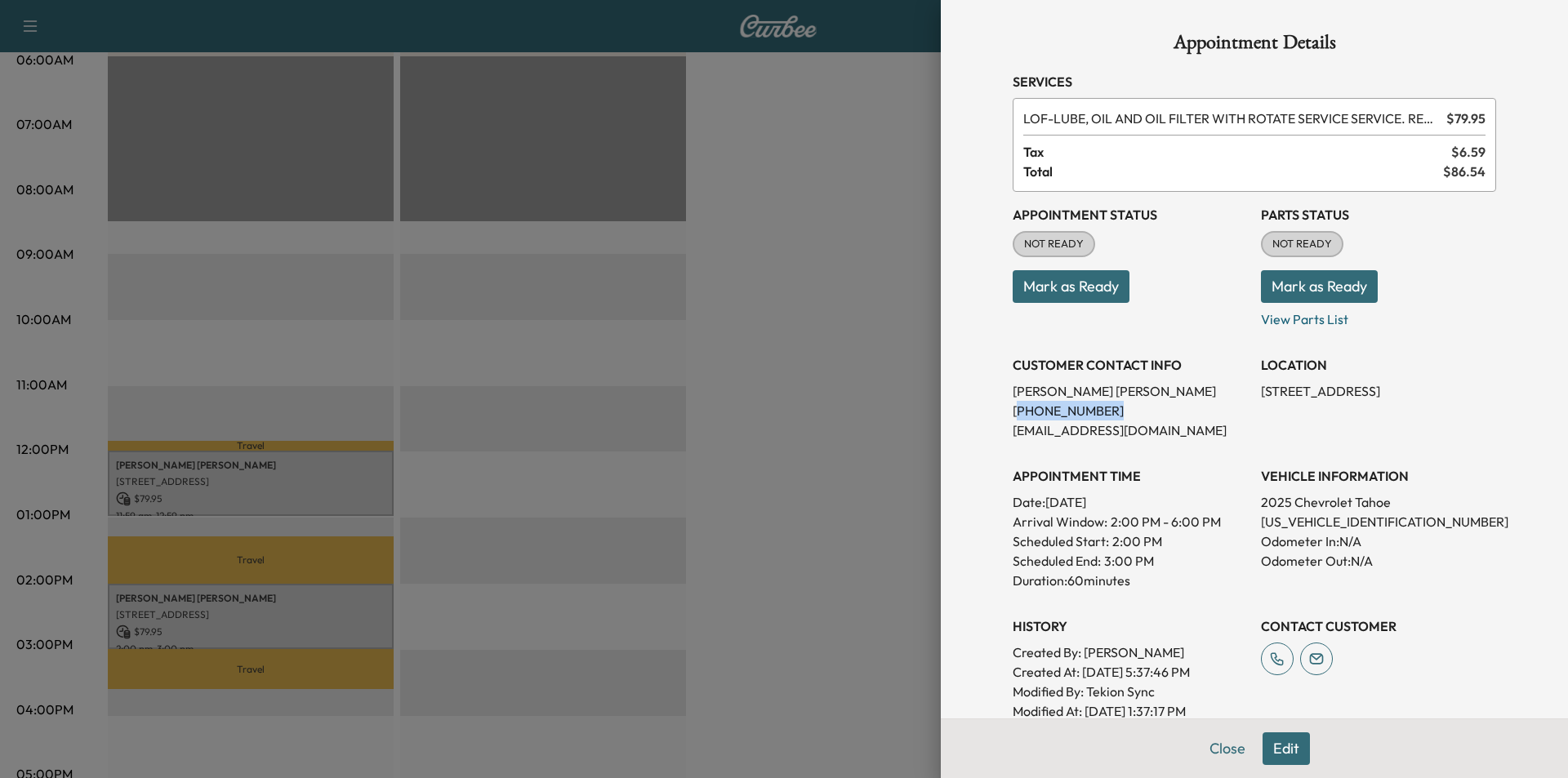
drag, startPoint x: 1046, startPoint y: 407, endPoint x: 1003, endPoint y: 409, distance: 43.0
click at [1012, 409] on p "[PHONE_NUMBER]" at bounding box center [1129, 411] width 235 height 20
click at [1199, 756] on button "Close" at bounding box center [1228, 749] width 57 height 33
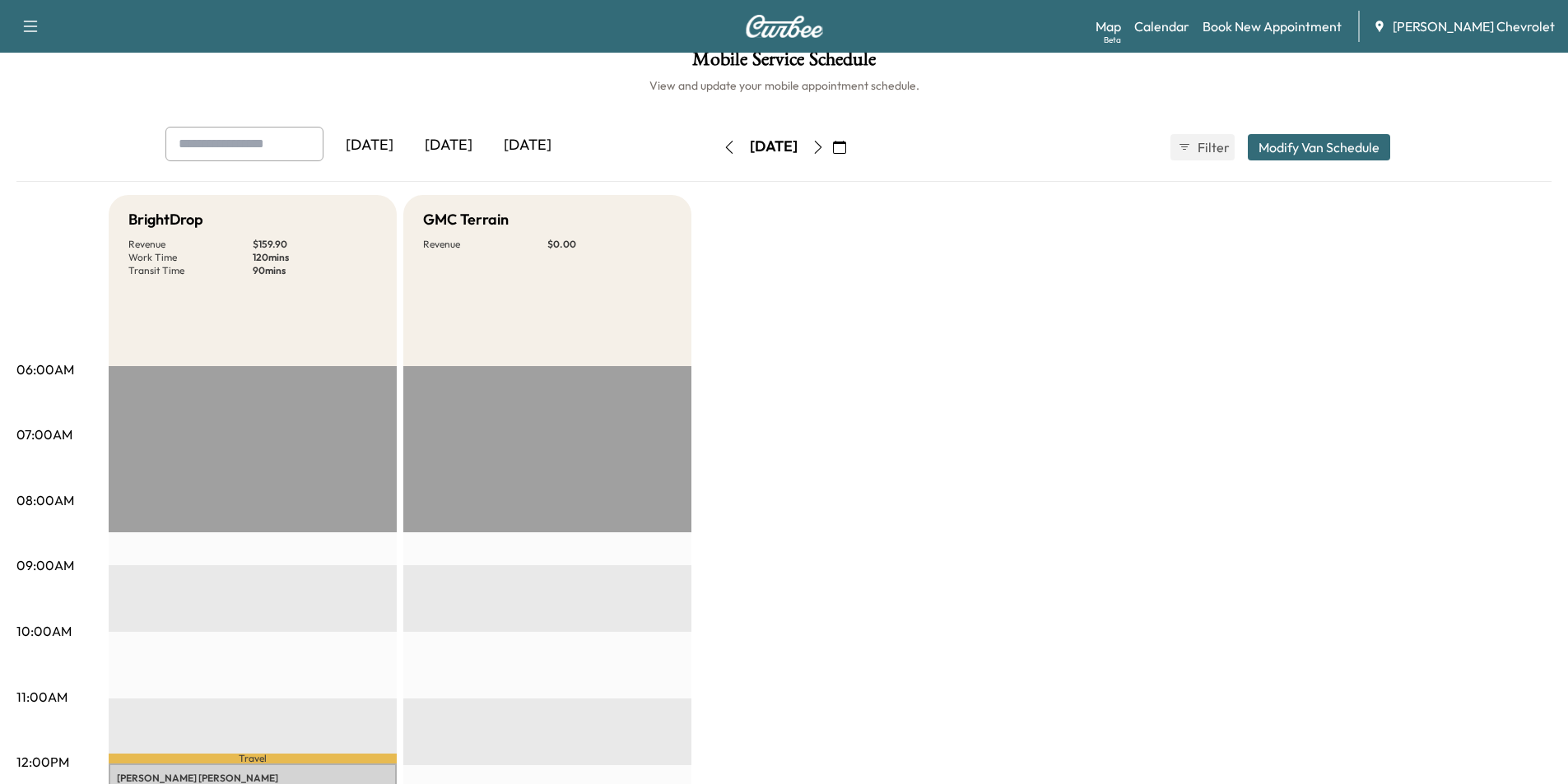
scroll to position [0, 0]
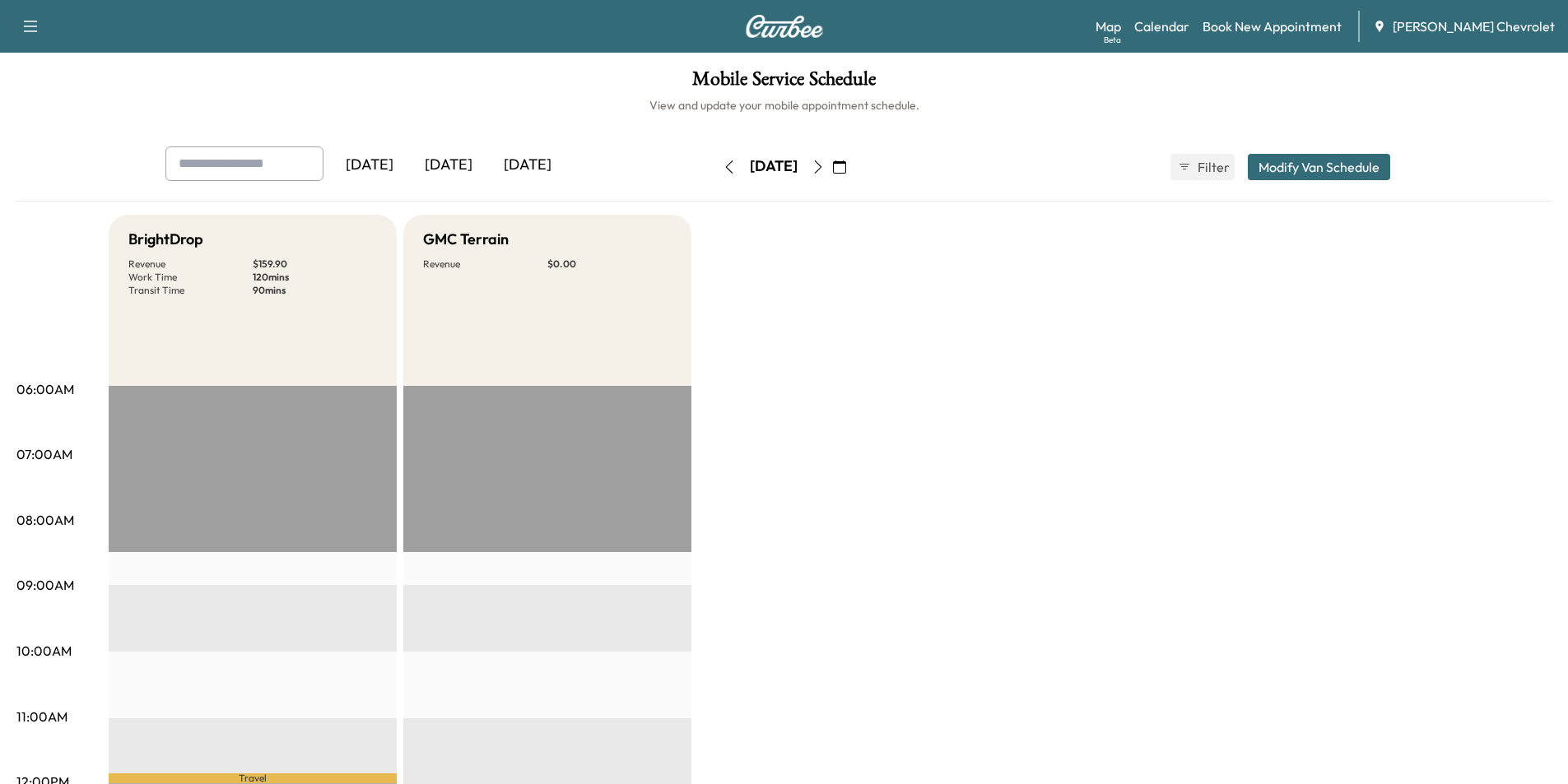
click at [715, 158] on button "button" at bounding box center [729, 167] width 28 height 26
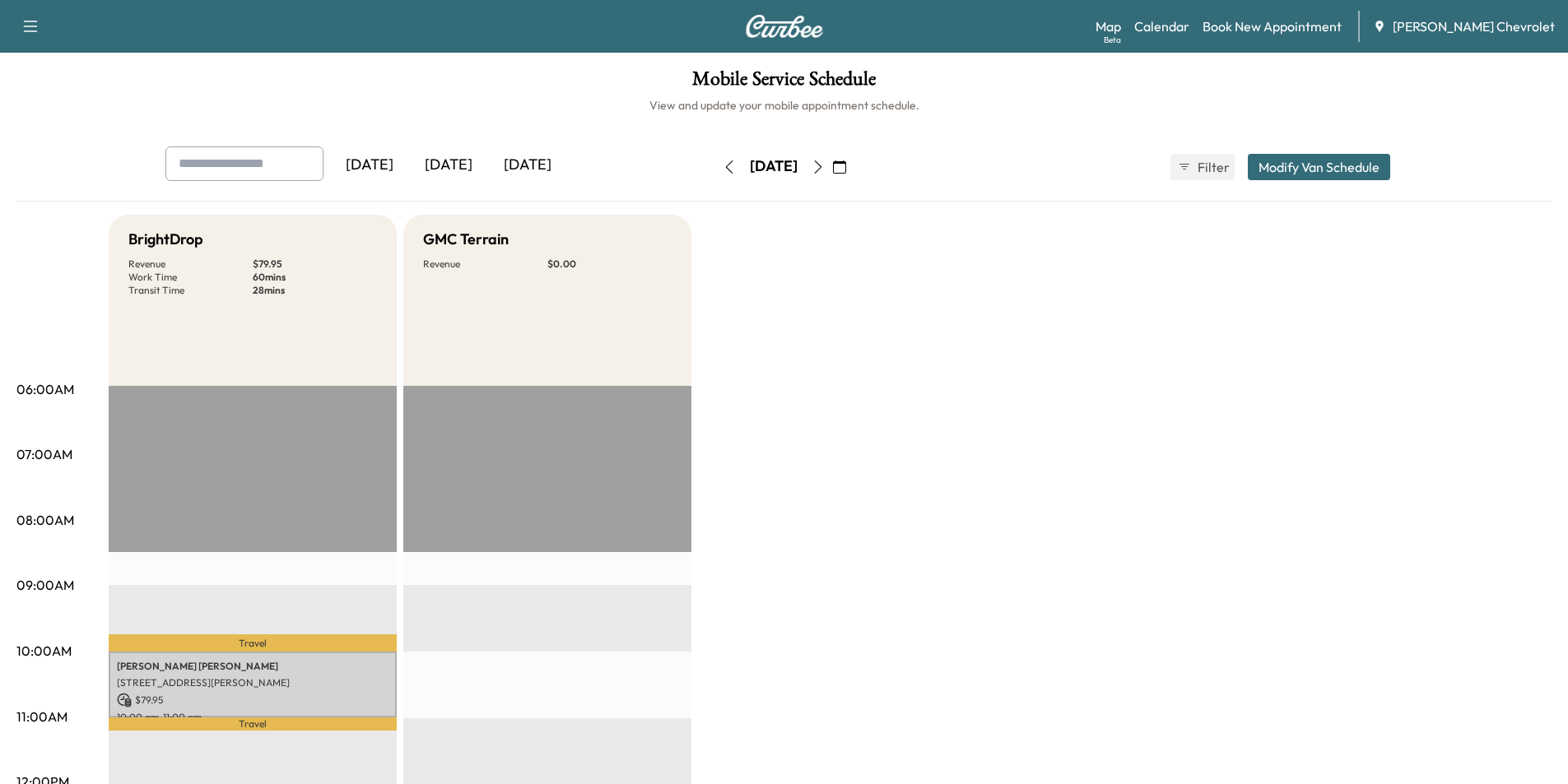
click at [825, 161] on icon "button" at bounding box center [818, 167] width 14 height 14
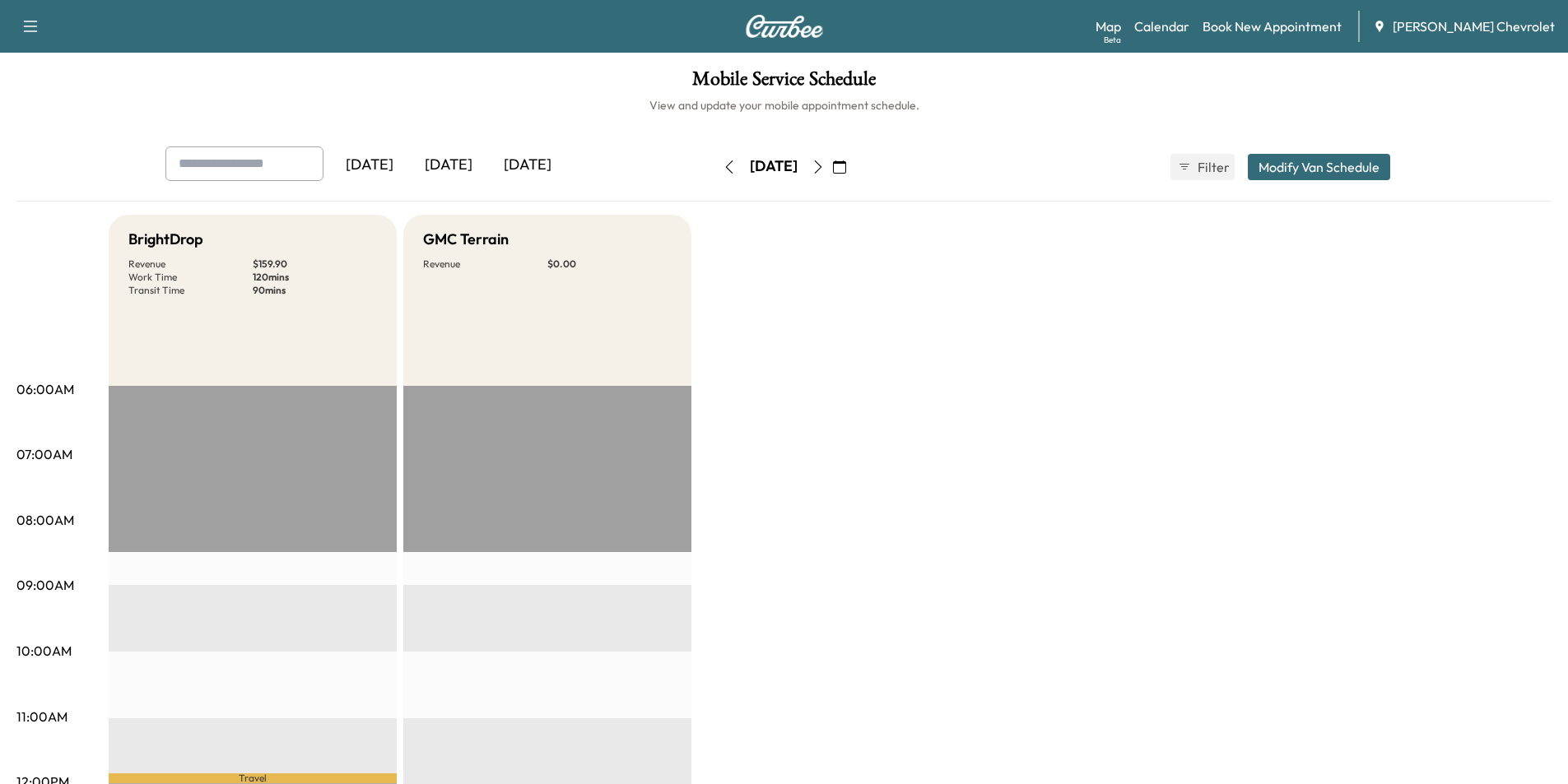
click at [825, 161] on icon "button" at bounding box center [818, 167] width 14 height 14
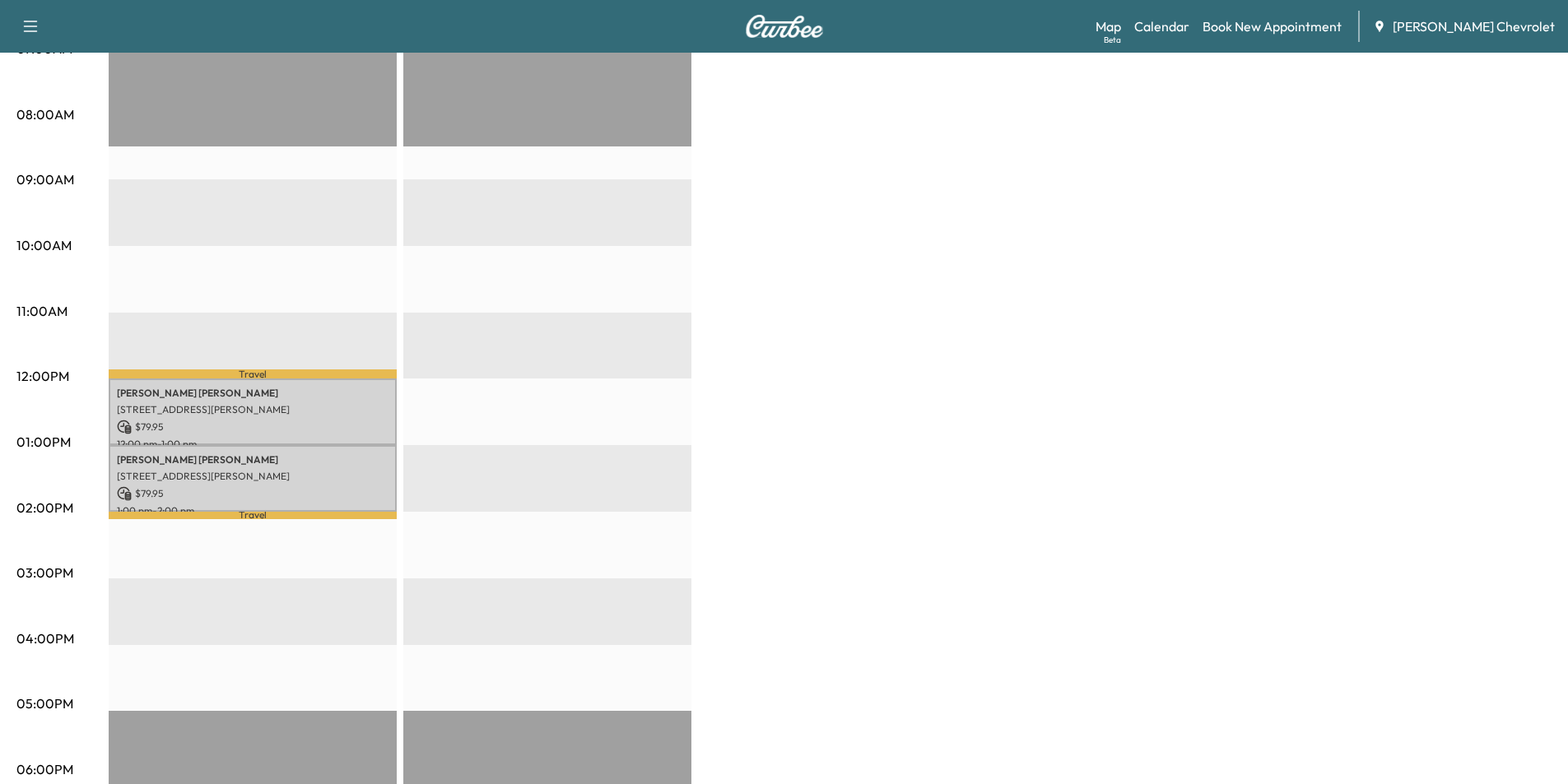
scroll to position [411, 0]
